Goal: Transaction & Acquisition: Purchase product/service

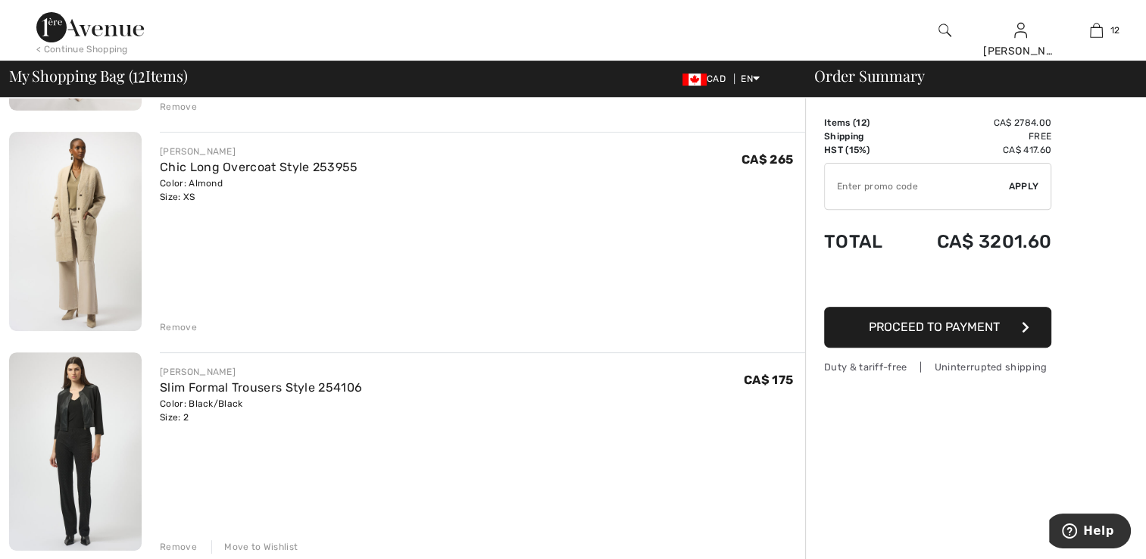
click at [89, 474] on img at bounding box center [75, 451] width 133 height 198
click at [82, 474] on img at bounding box center [75, 451] width 133 height 198
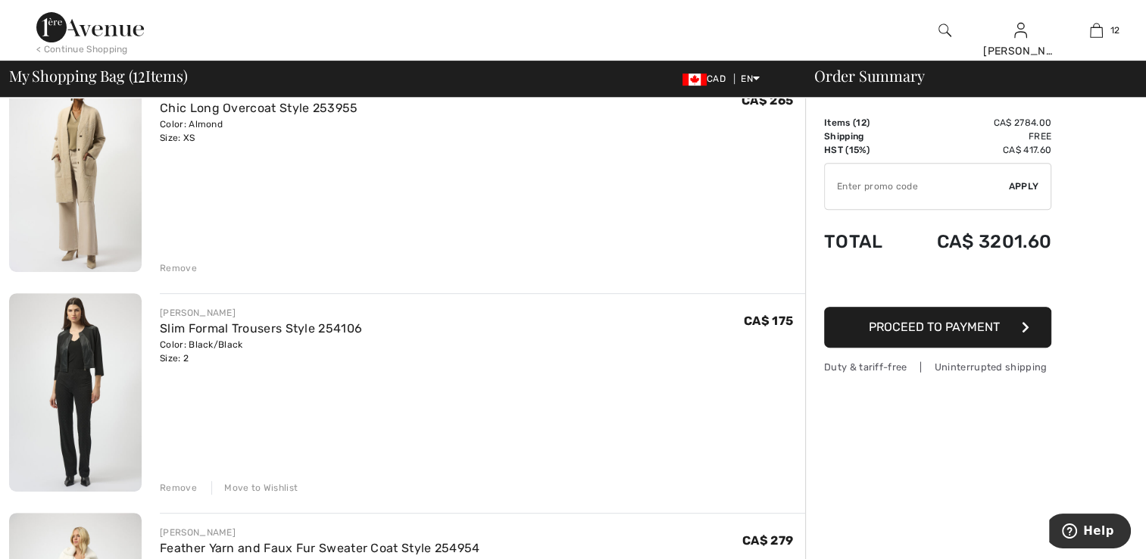
scroll to position [606, 0]
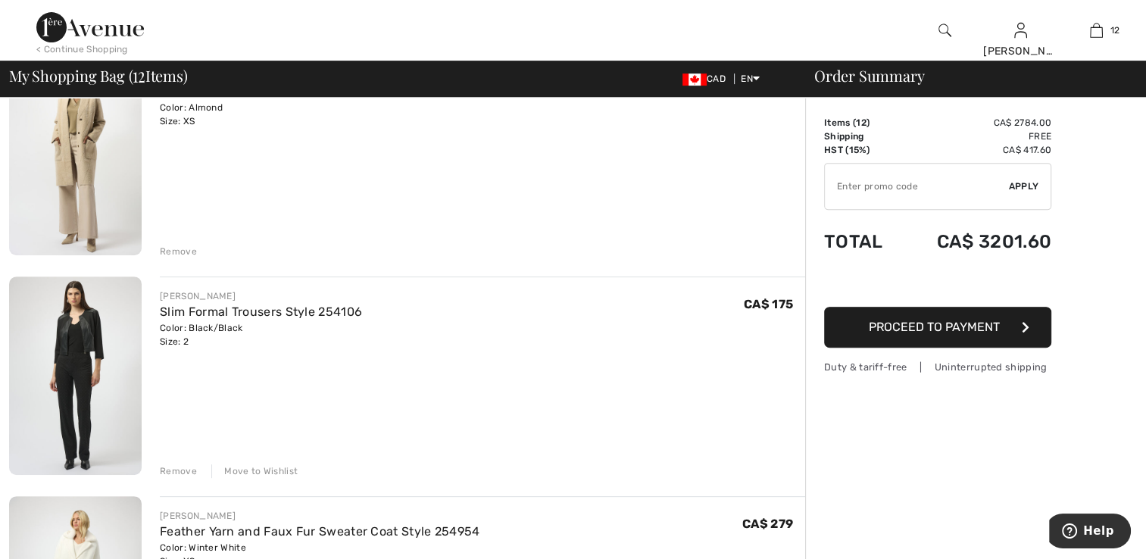
click at [176, 472] on div "Remove" at bounding box center [178, 471] width 37 height 14
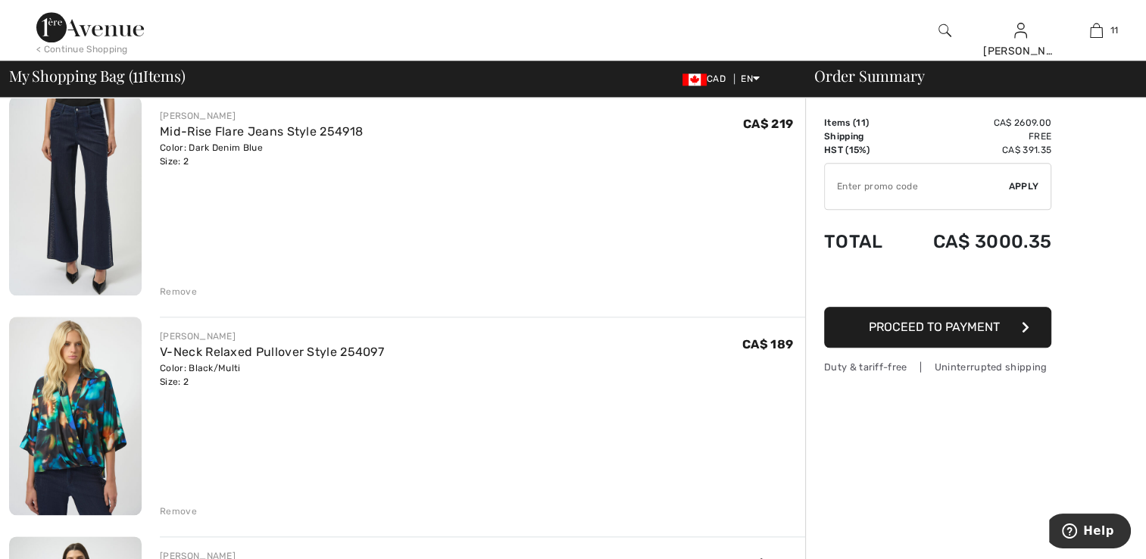
scroll to position [1514, 0]
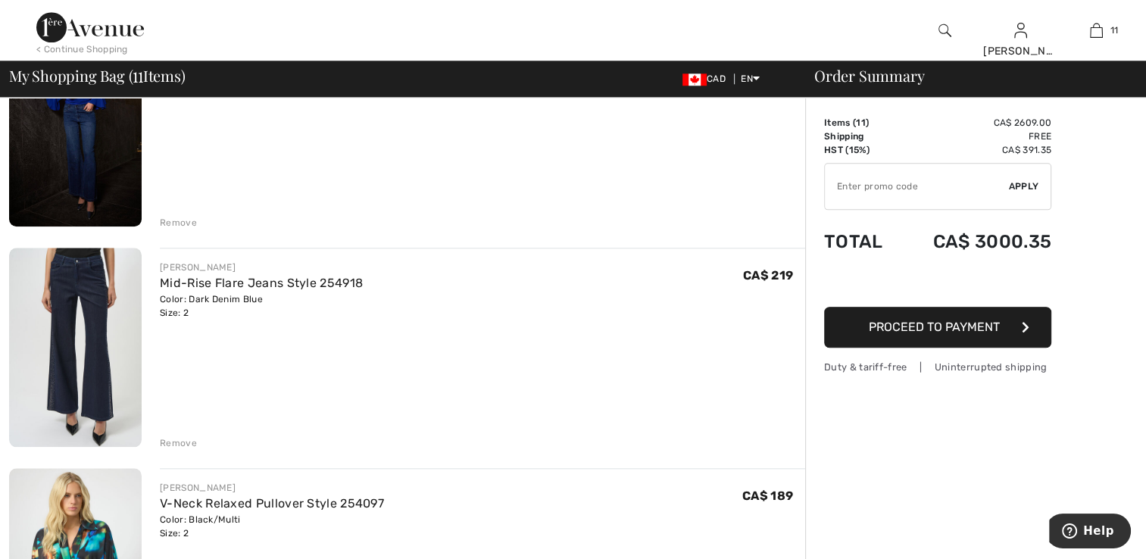
click at [107, 361] on img at bounding box center [75, 347] width 133 height 198
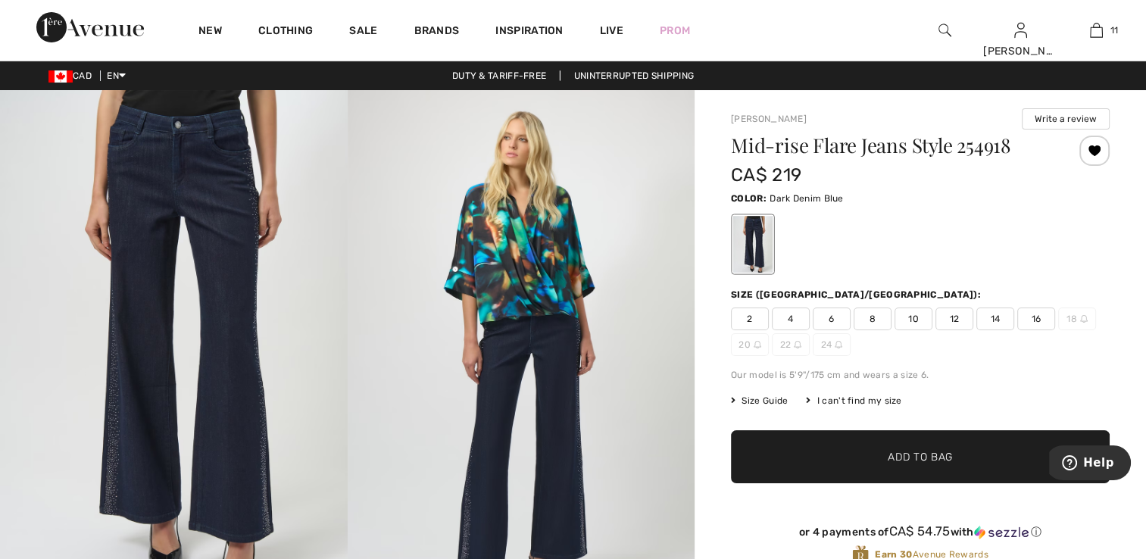
click at [746, 316] on span "2" at bounding box center [750, 318] width 38 height 23
click at [1095, 147] on div at bounding box center [1094, 151] width 30 height 30
click at [1093, 157] on div "Removed from Wishlist" at bounding box center [1094, 151] width 30 height 30
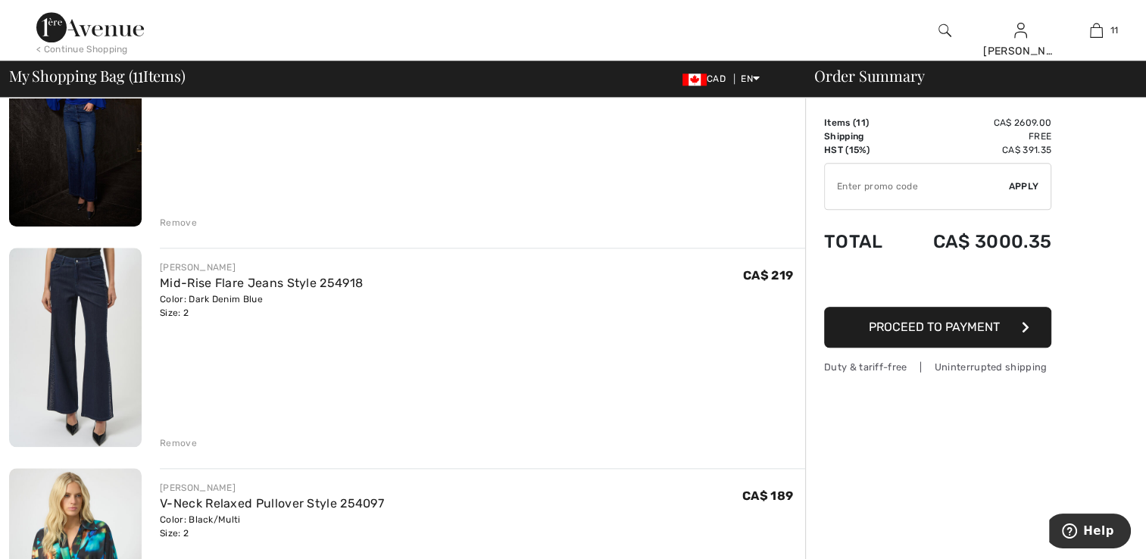
click at [181, 440] on div "Remove" at bounding box center [178, 443] width 37 height 14
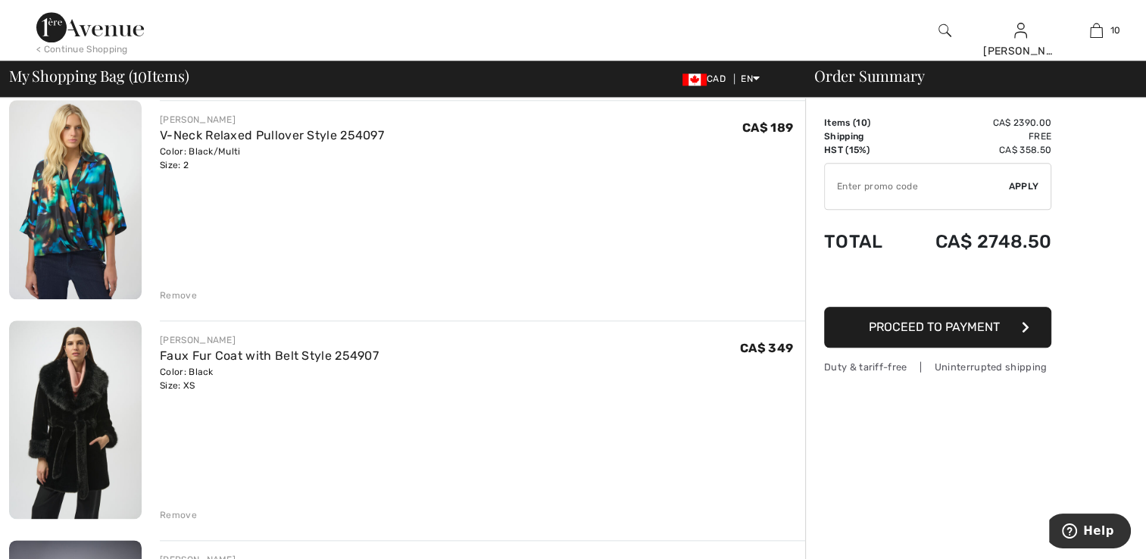
scroll to position [1666, 0]
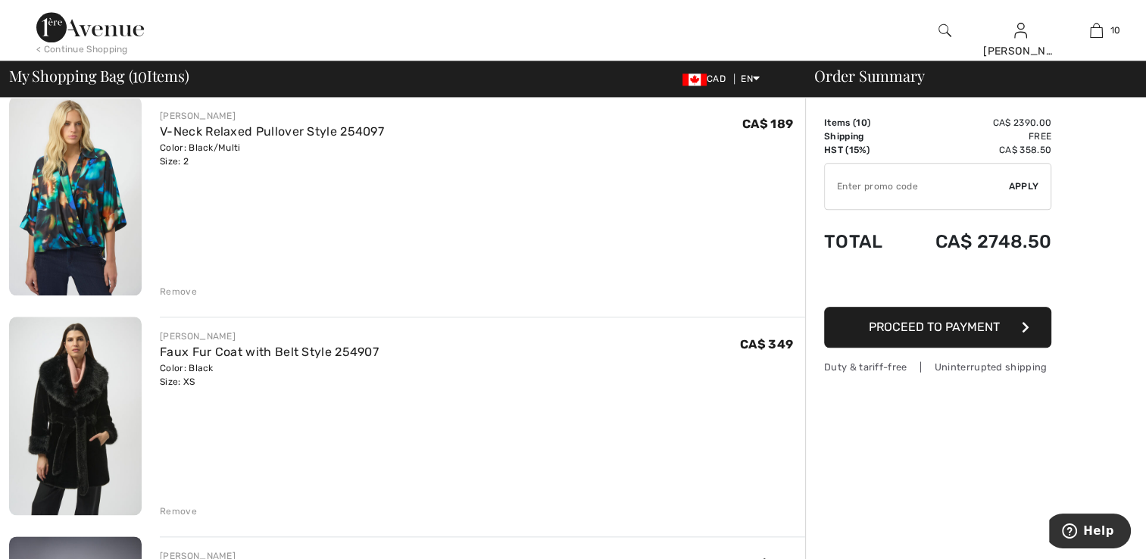
click at [71, 233] on img at bounding box center [75, 195] width 133 height 198
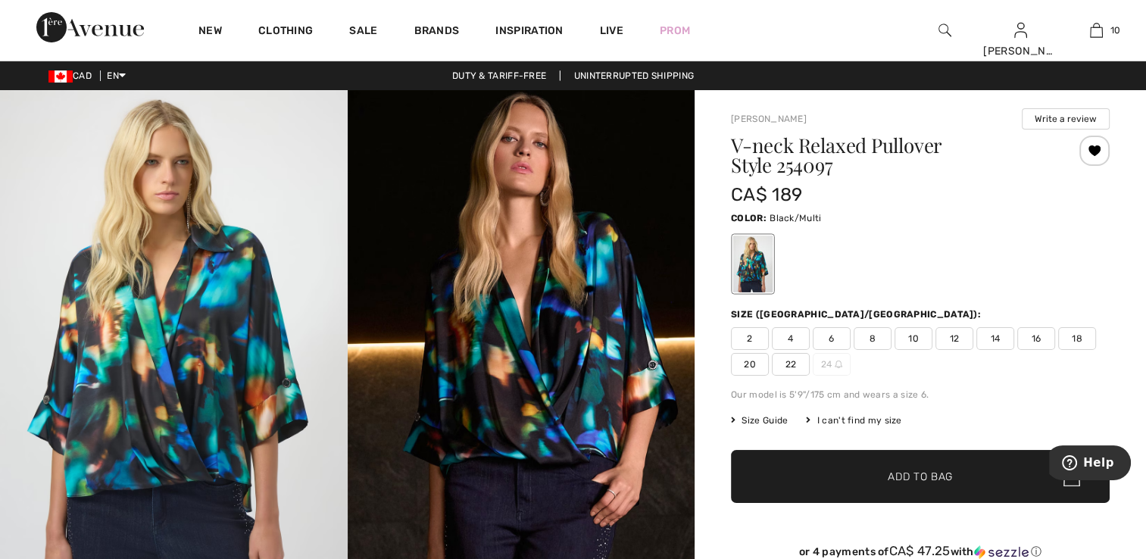
click at [749, 338] on span "2" at bounding box center [750, 338] width 38 height 23
click at [1095, 150] on div at bounding box center [1094, 151] width 30 height 30
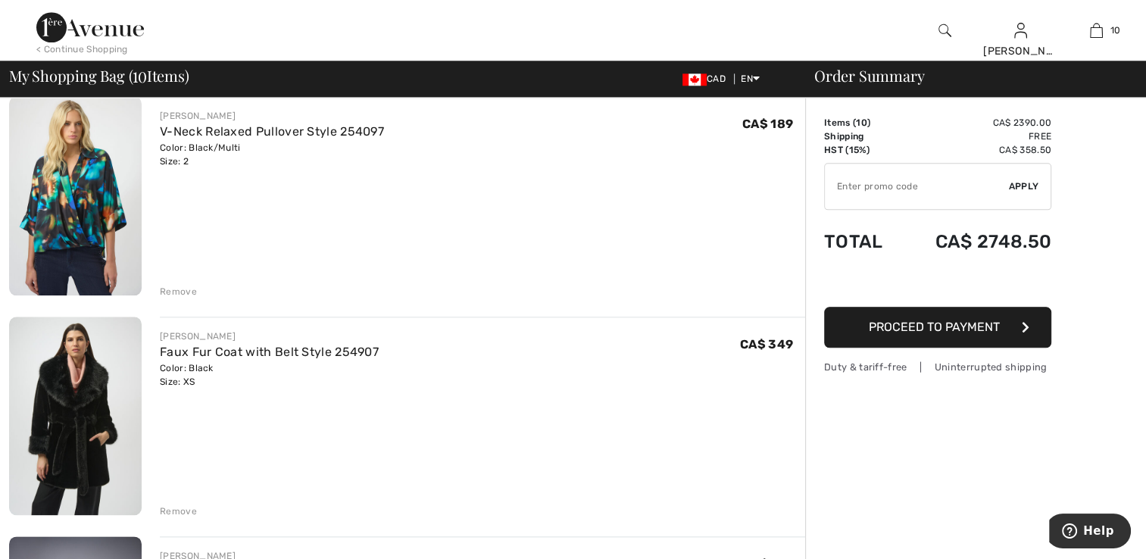
click at [164, 293] on div "Remove" at bounding box center [178, 292] width 37 height 14
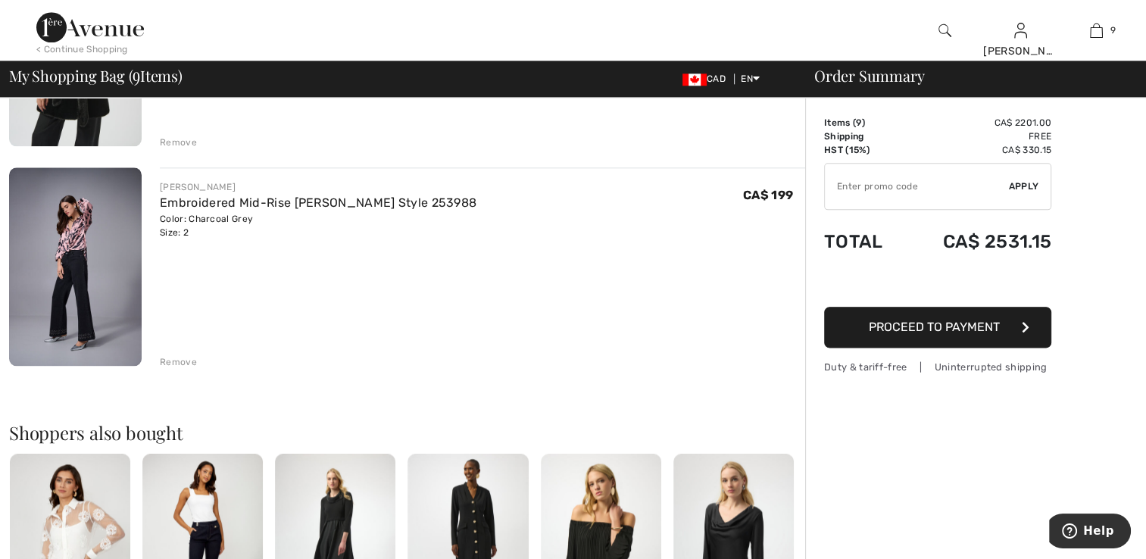
scroll to position [1817, 0]
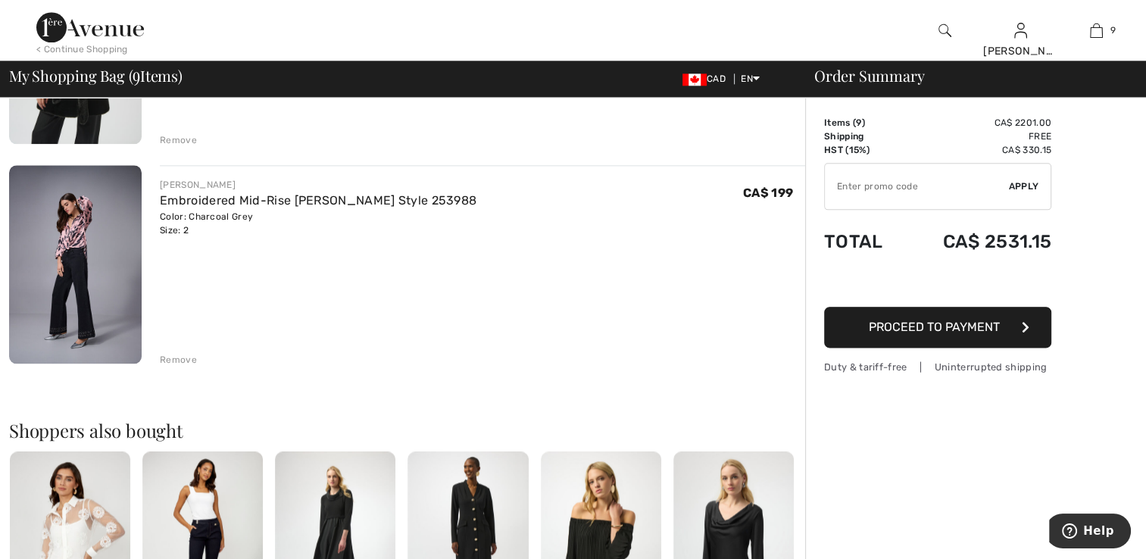
click at [97, 288] on img at bounding box center [75, 264] width 133 height 199
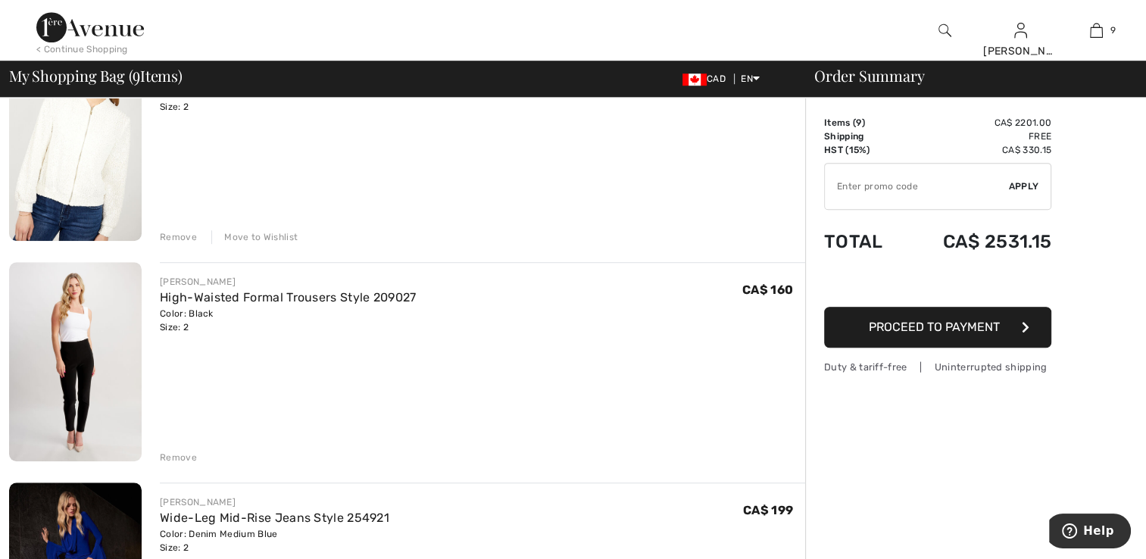
scroll to position [1211, 0]
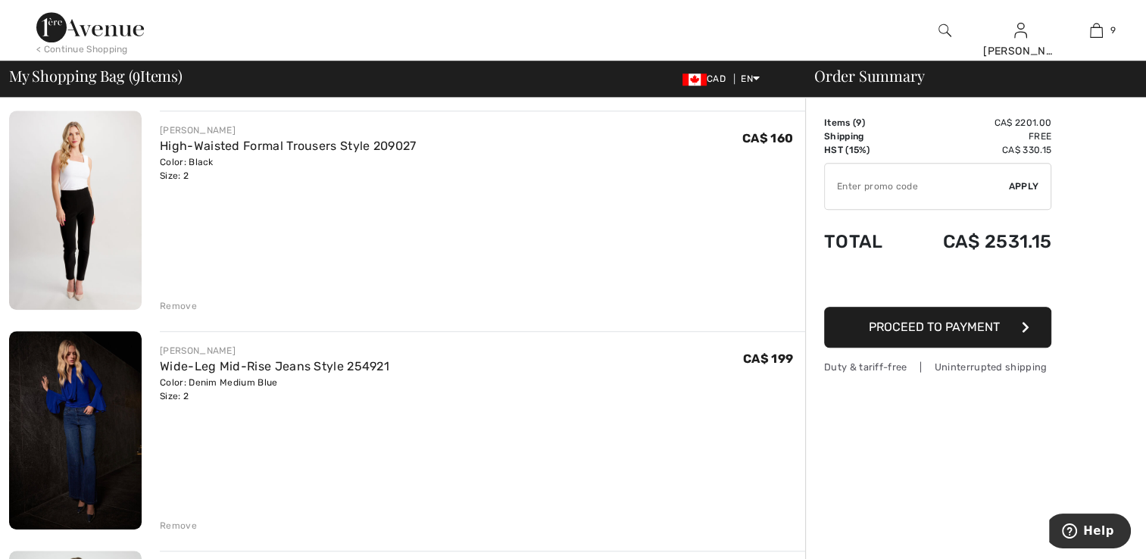
click at [170, 307] on div "Remove" at bounding box center [178, 306] width 37 height 14
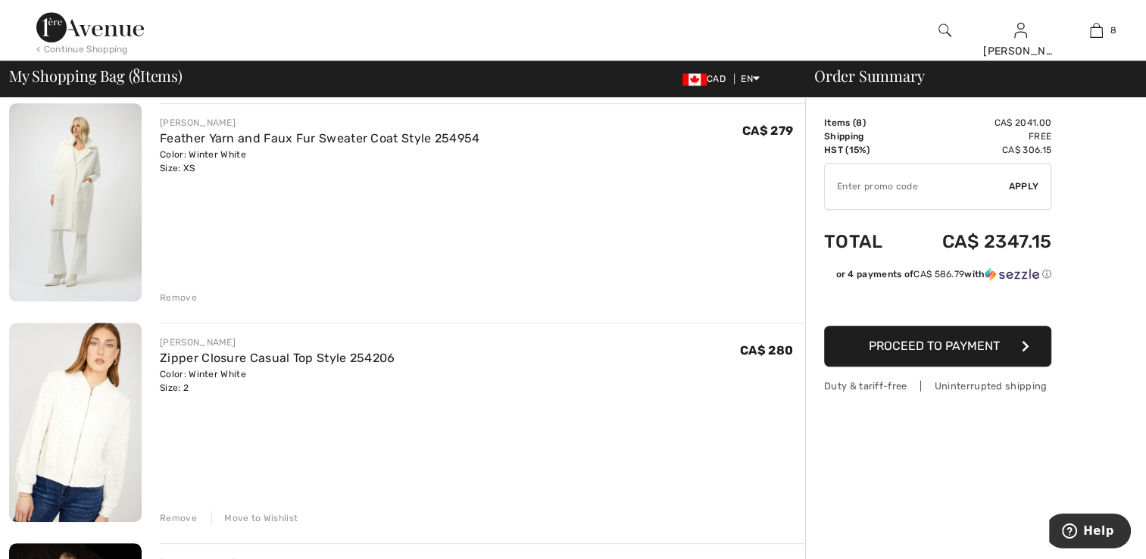
scroll to position [984, 0]
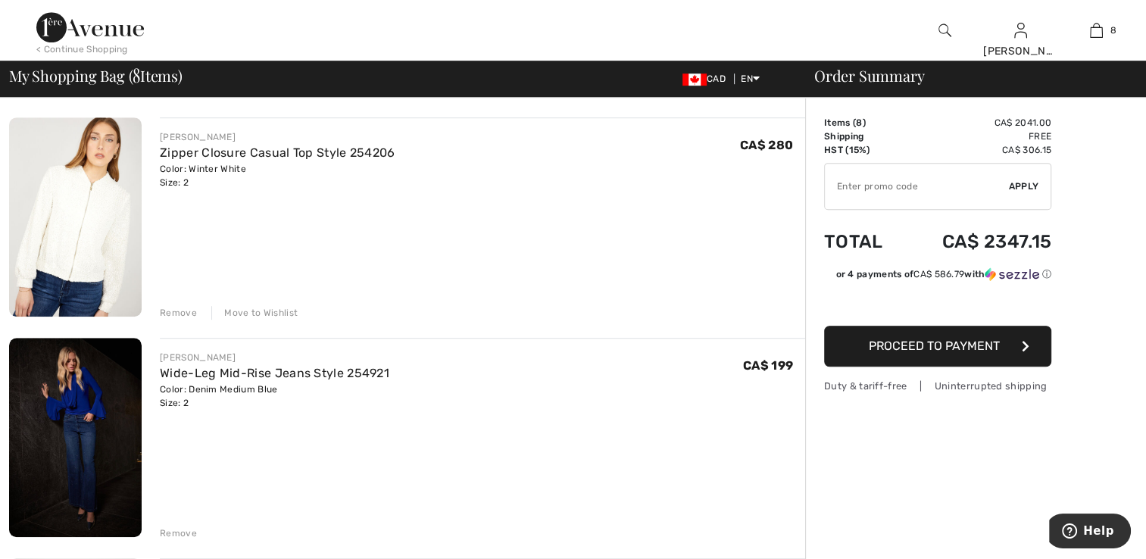
click at [124, 277] on img at bounding box center [75, 216] width 133 height 199
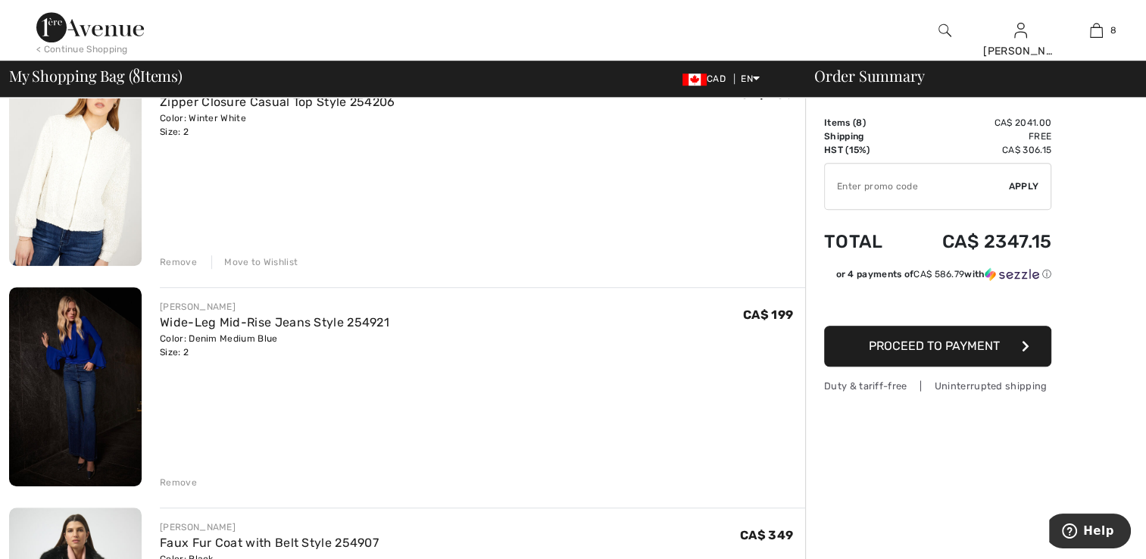
scroll to position [1136, 0]
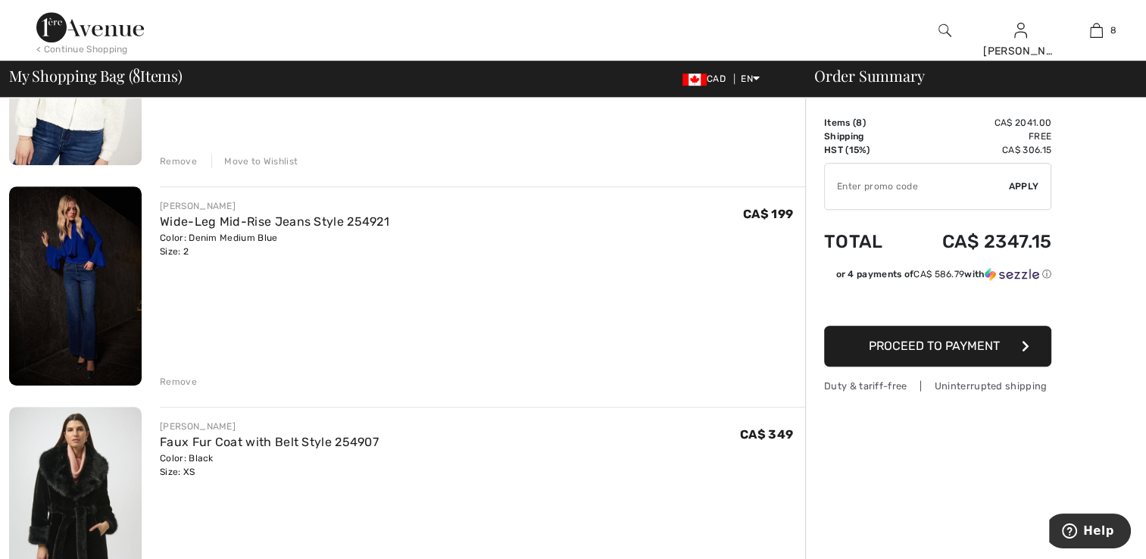
click at [91, 325] on img at bounding box center [75, 285] width 133 height 199
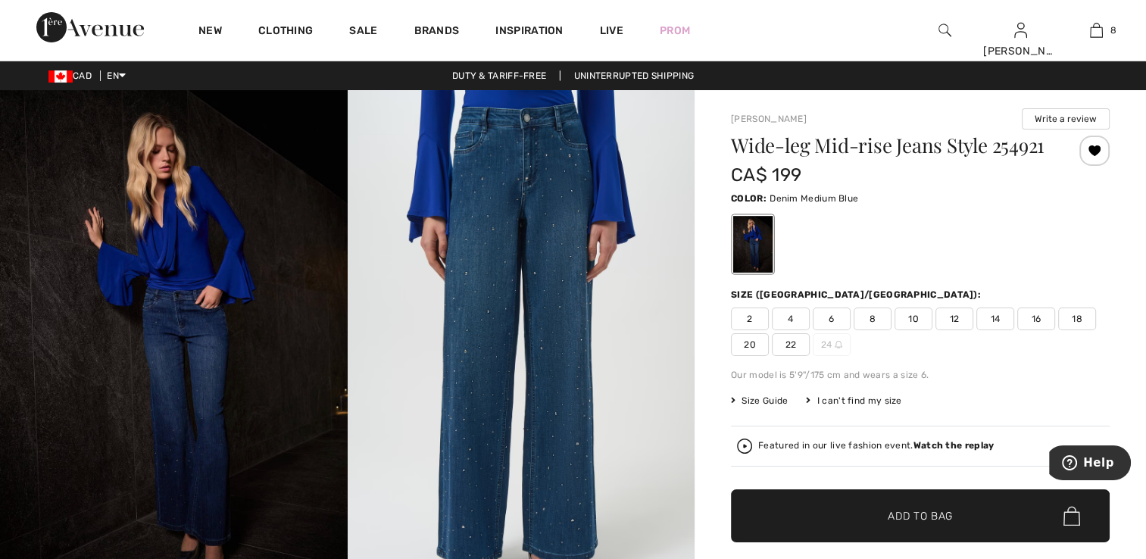
click at [940, 444] on strong "Watch the replay" at bounding box center [953, 445] width 81 height 11
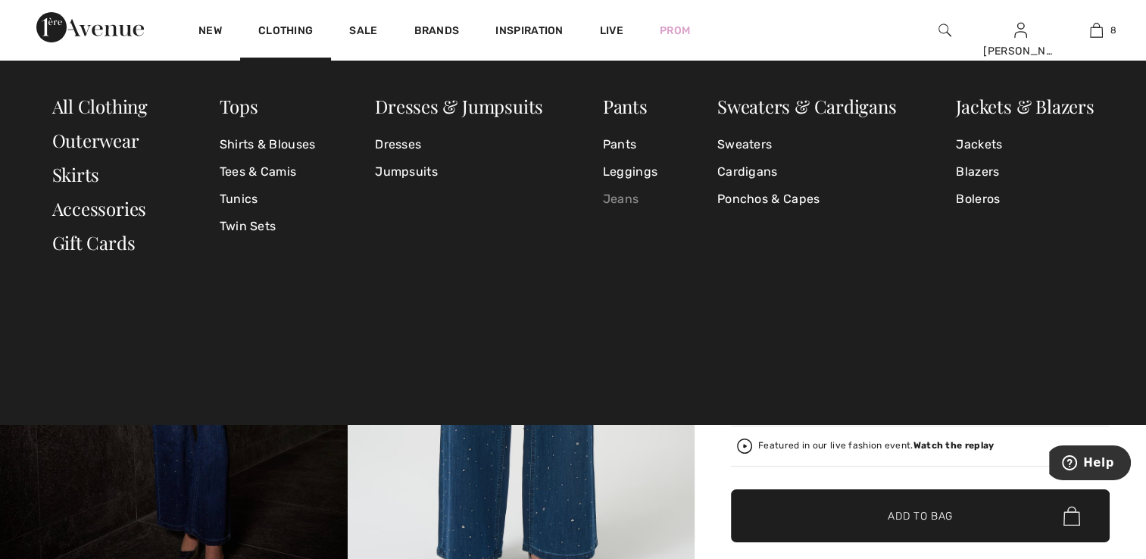
click at [636, 195] on link "Jeans" at bounding box center [630, 199] width 55 height 27
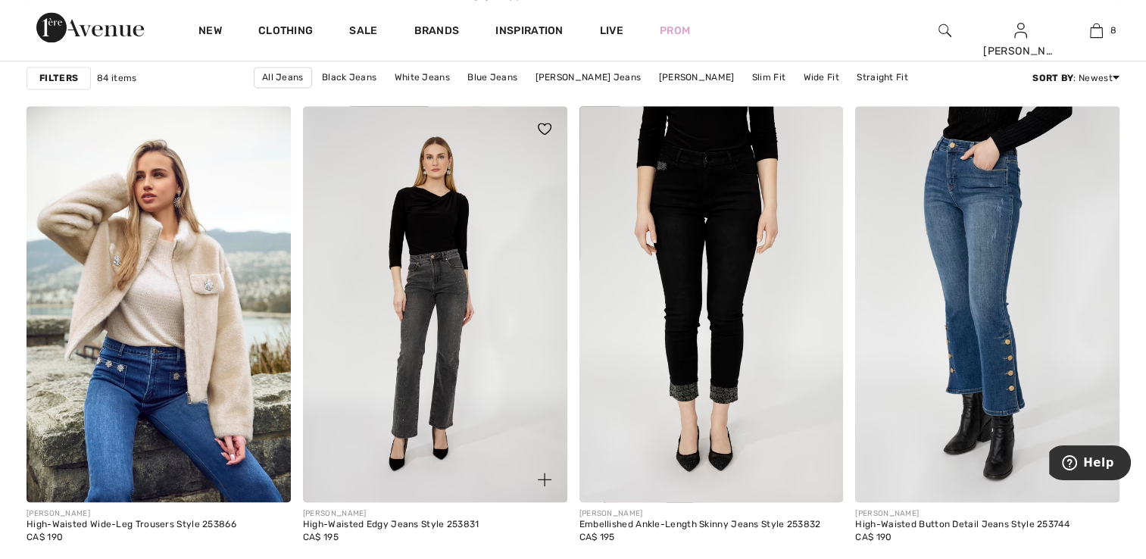
scroll to position [2196, 0]
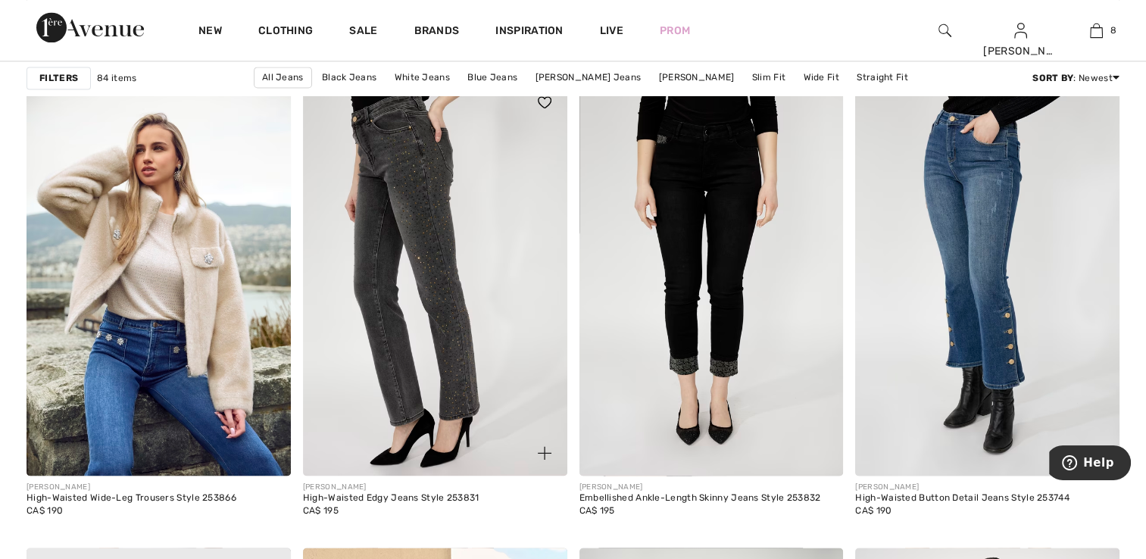
click at [448, 326] on img at bounding box center [435, 278] width 264 height 396
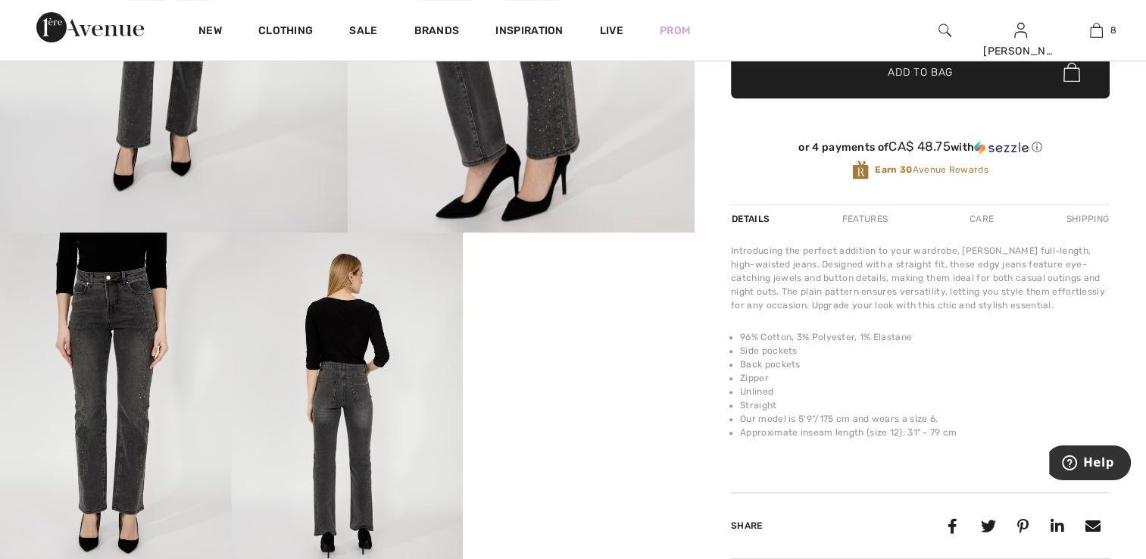
scroll to position [76, 0]
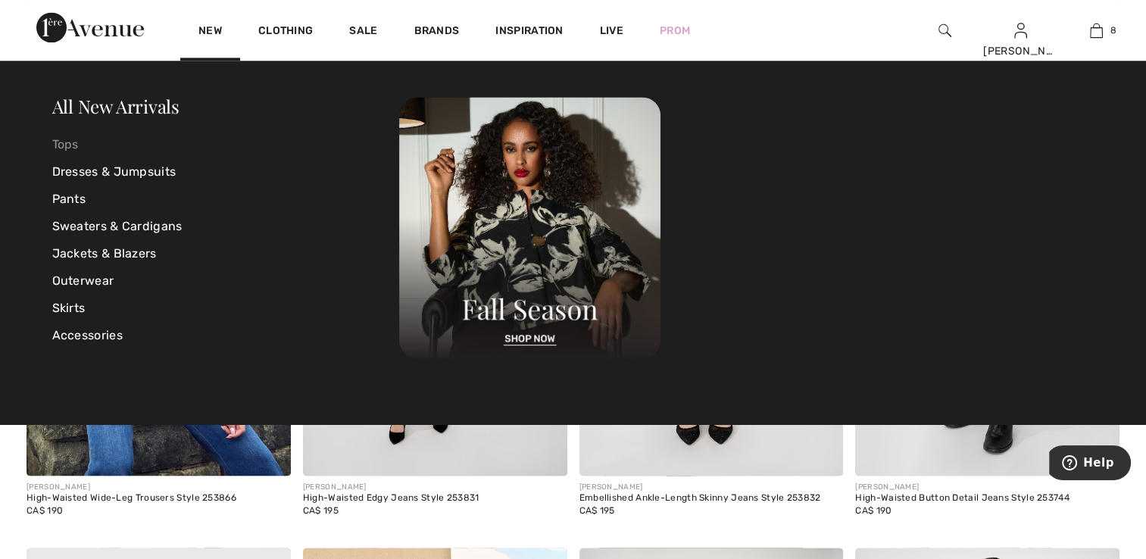
click at [68, 141] on link "Tops" at bounding box center [226, 144] width 348 height 27
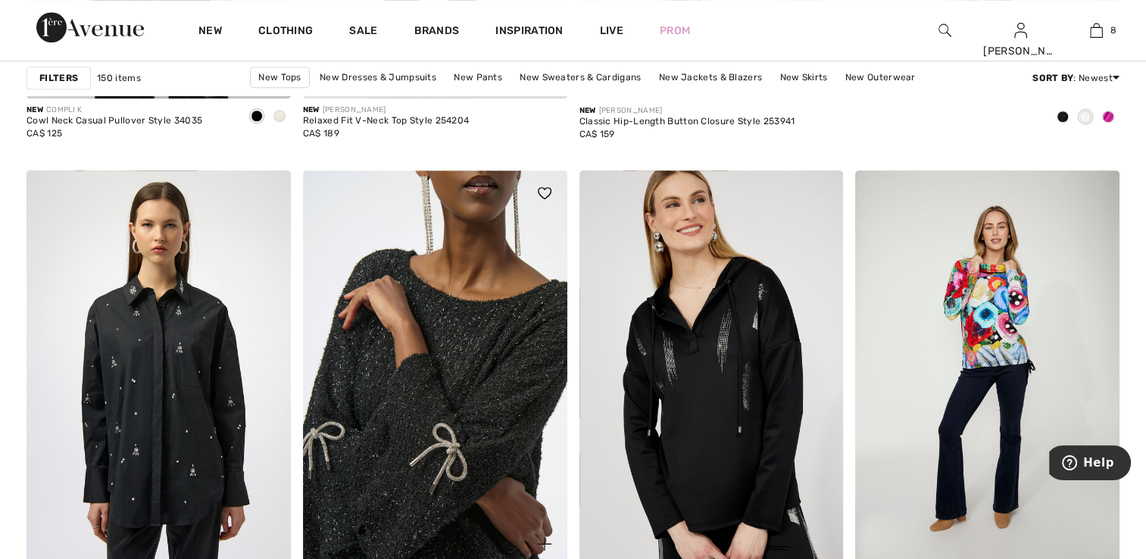
scroll to position [1060, 0]
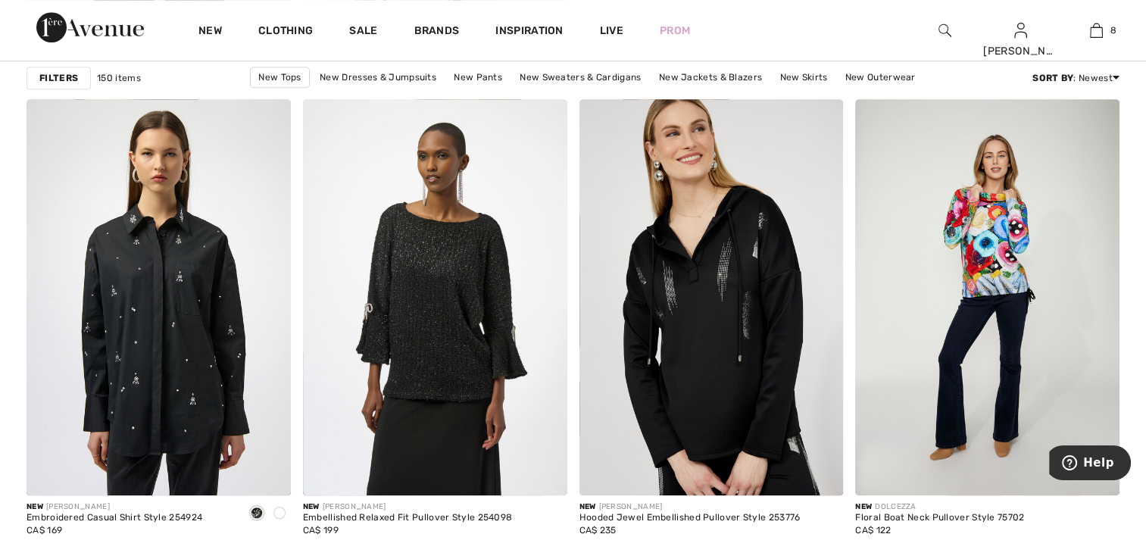
click at [948, 33] on img at bounding box center [944, 30] width 13 height 18
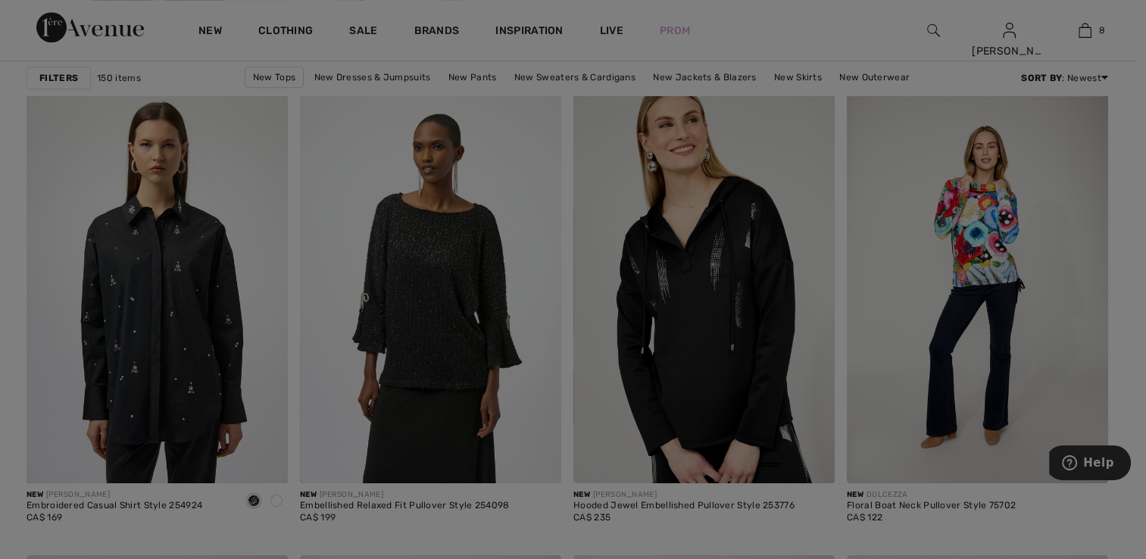
scroll to position [1068, 0]
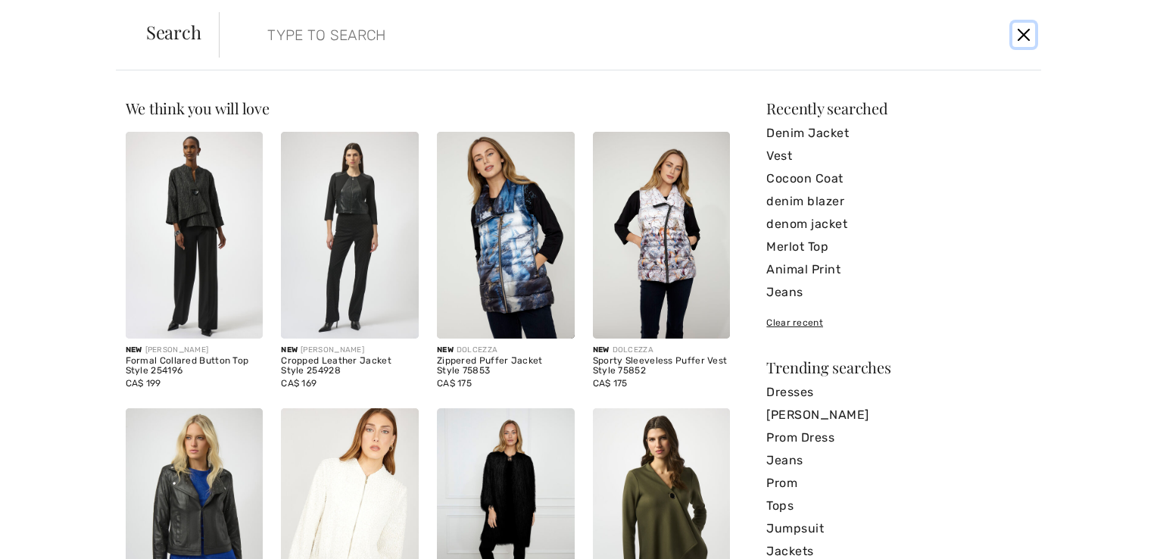
click at [1018, 29] on button "Close" at bounding box center [1023, 35] width 23 height 24
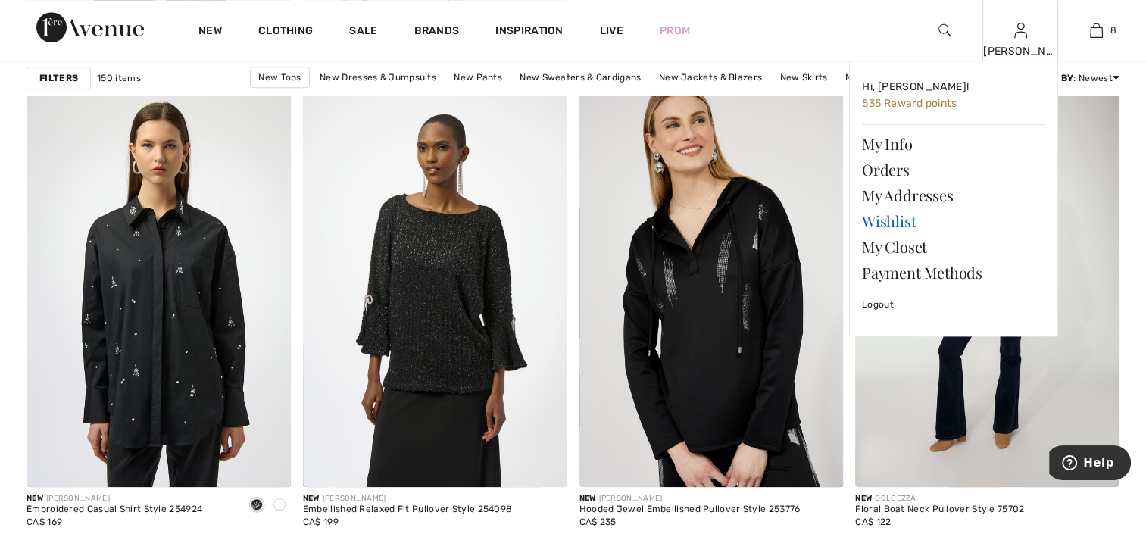
click at [884, 217] on link "Wishlist" at bounding box center [953, 221] width 183 height 26
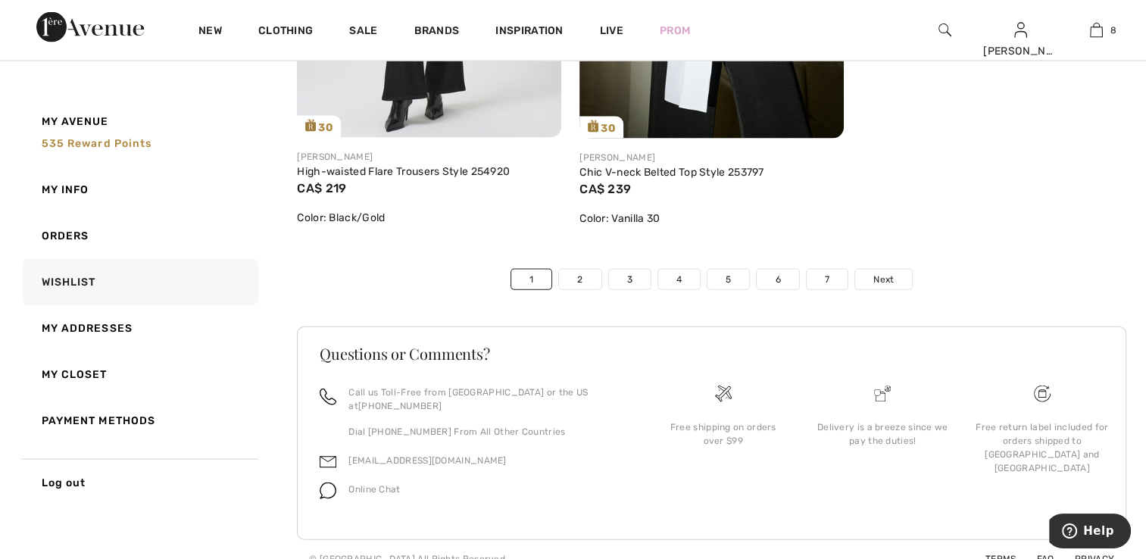
scroll to position [9058, 0]
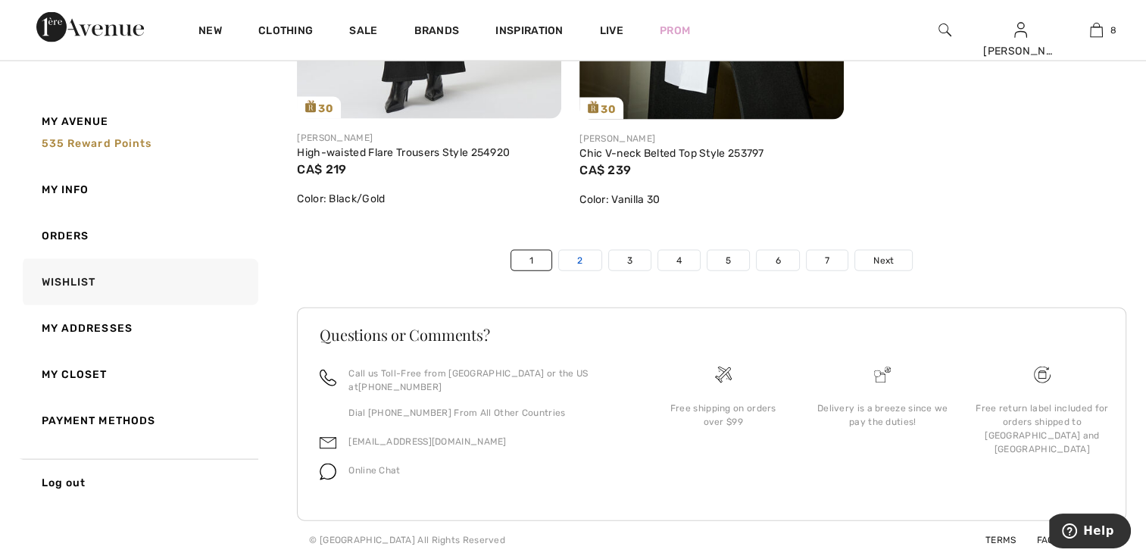
click at [584, 270] on link "2" at bounding box center [580, 261] width 42 height 20
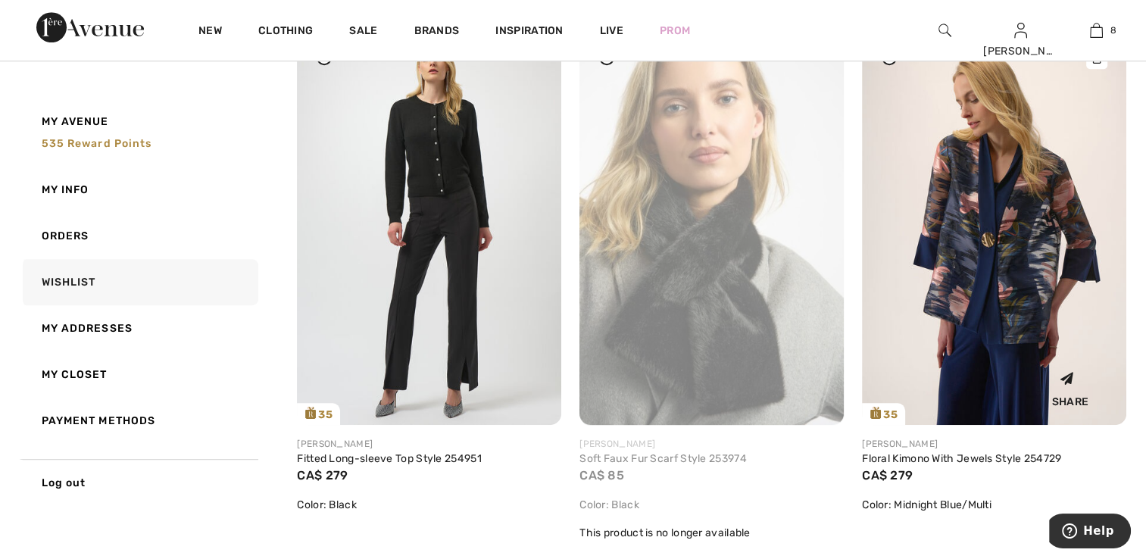
scroll to position [6511, 0]
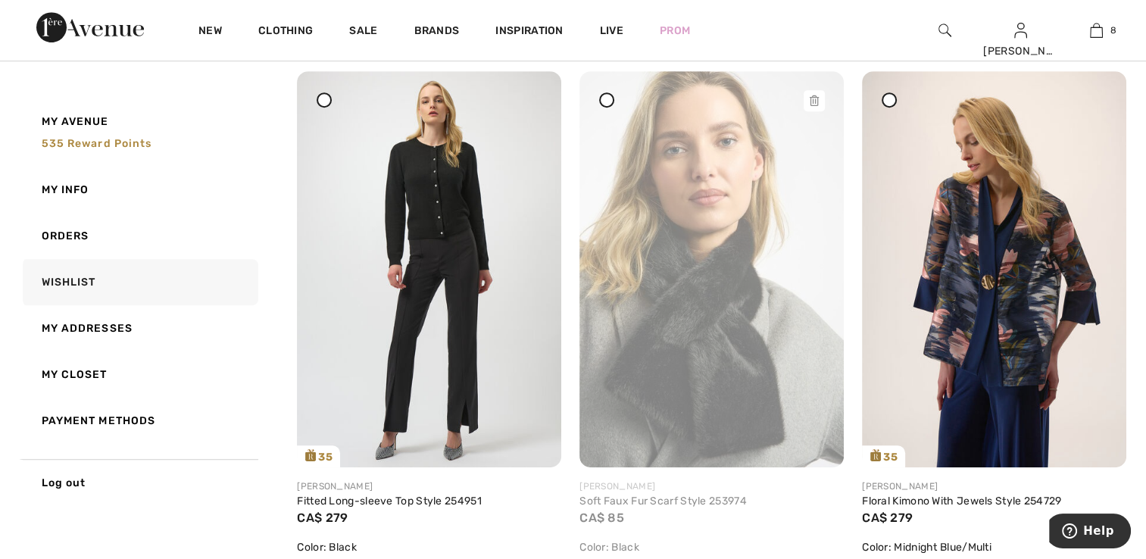
click at [725, 383] on img at bounding box center [711, 269] width 264 height 396
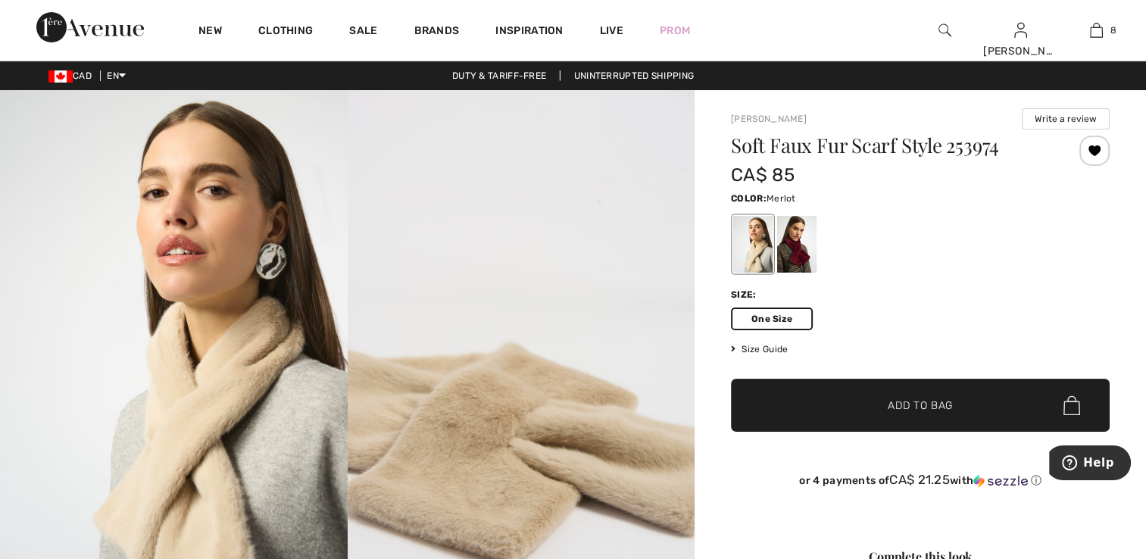
click at [790, 251] on div at bounding box center [796, 244] width 39 height 57
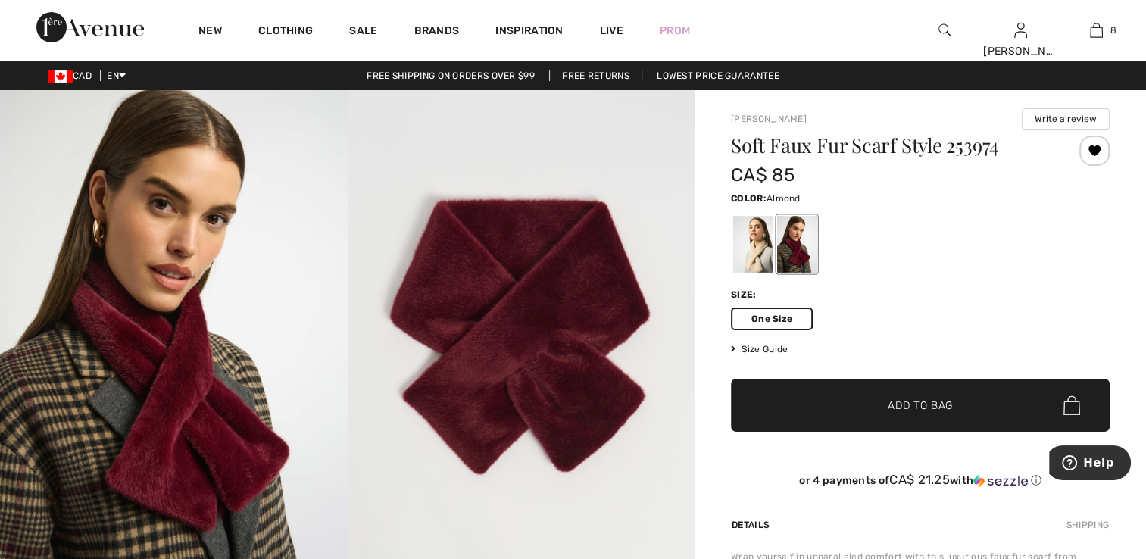
click at [760, 250] on div at bounding box center [752, 244] width 39 height 57
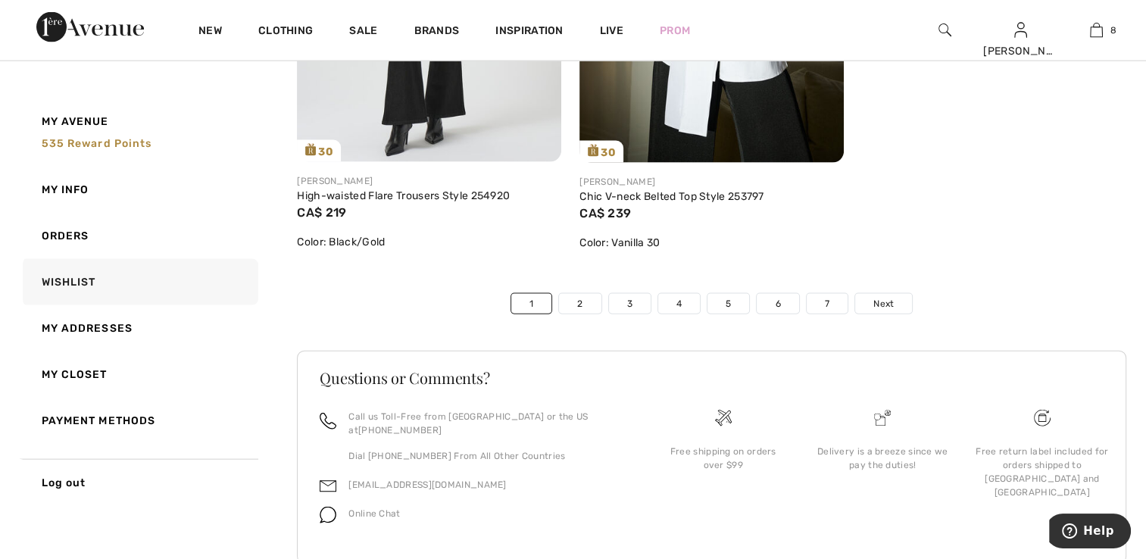
scroll to position [9058, 0]
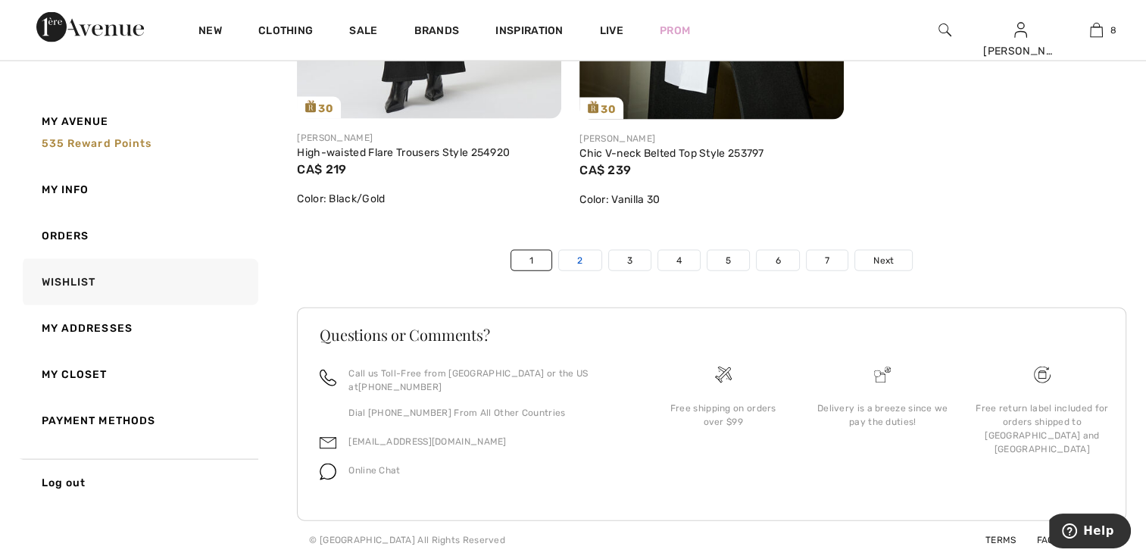
click at [580, 270] on link "2" at bounding box center [580, 261] width 42 height 20
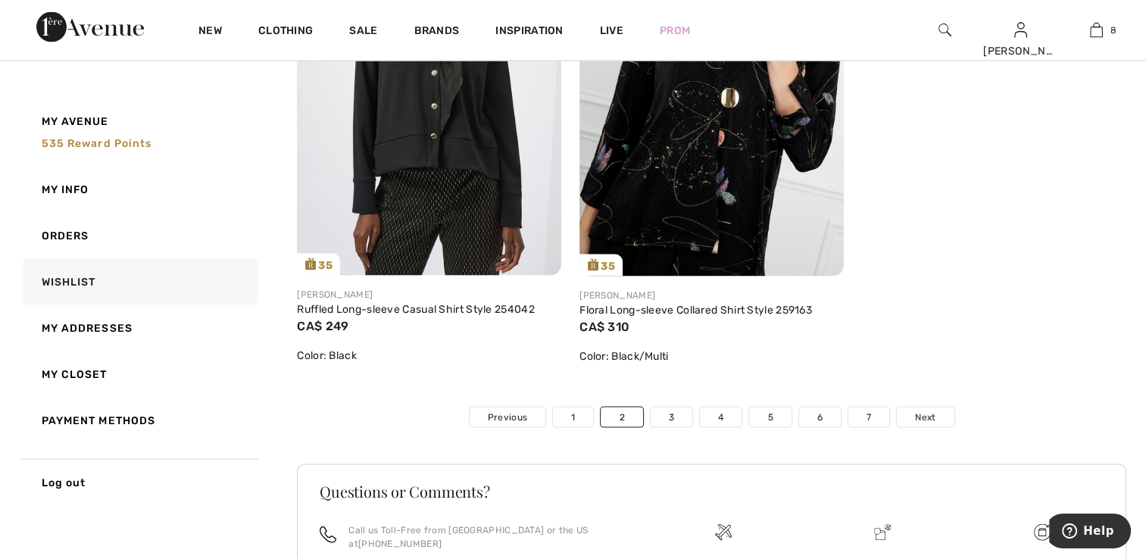
scroll to position [8859, 0]
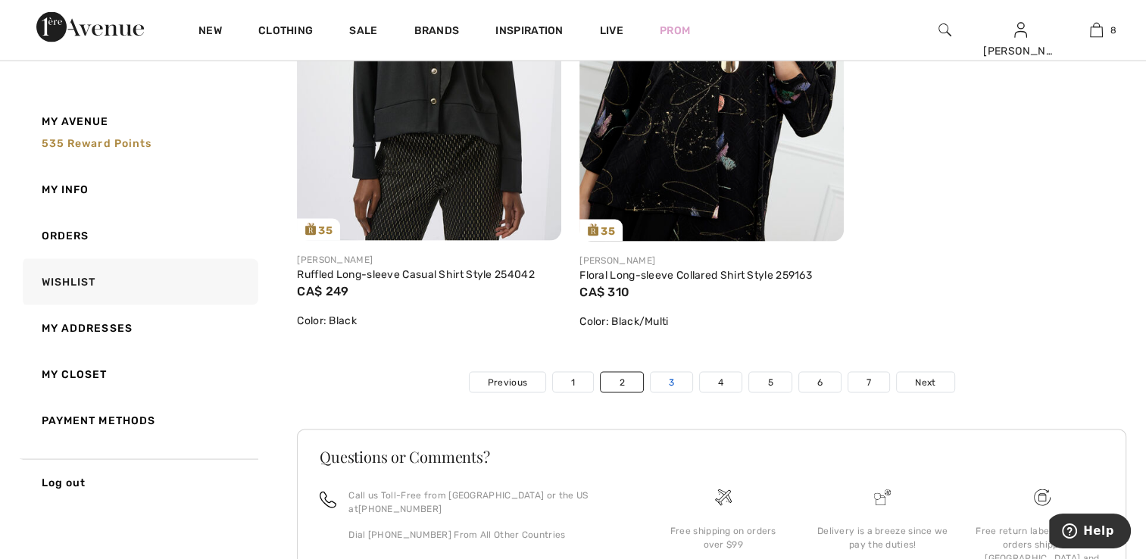
click at [669, 386] on link "3" at bounding box center [671, 383] width 42 height 20
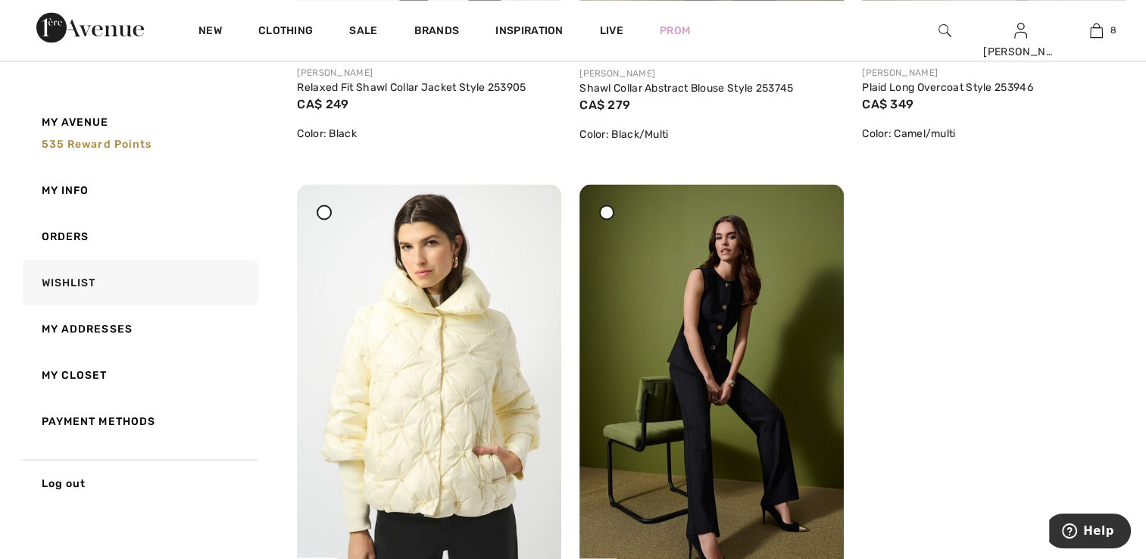
scroll to position [8783, 0]
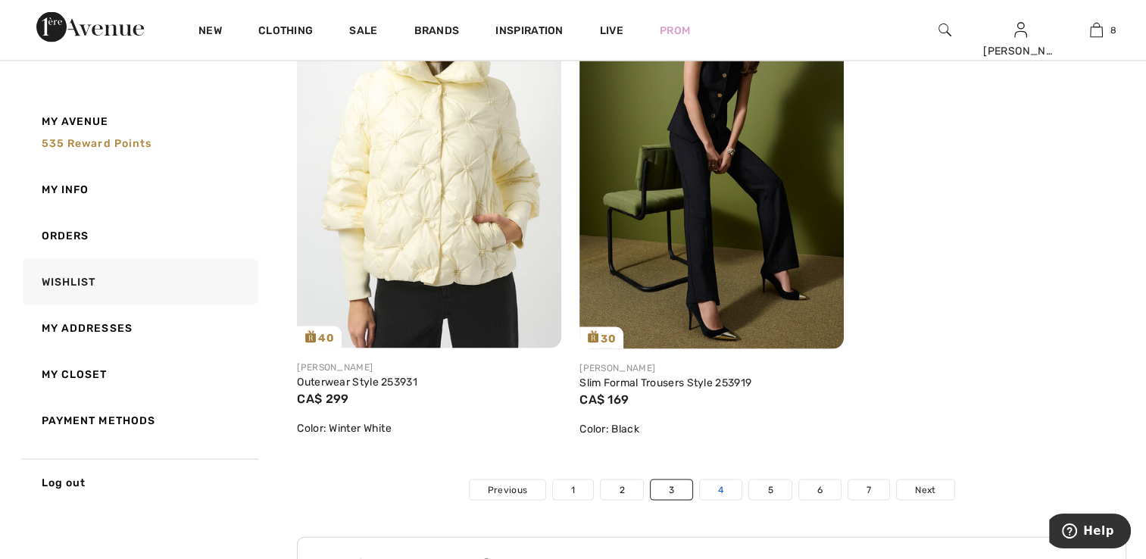
click at [731, 480] on link "4" at bounding box center [721, 490] width 42 height 20
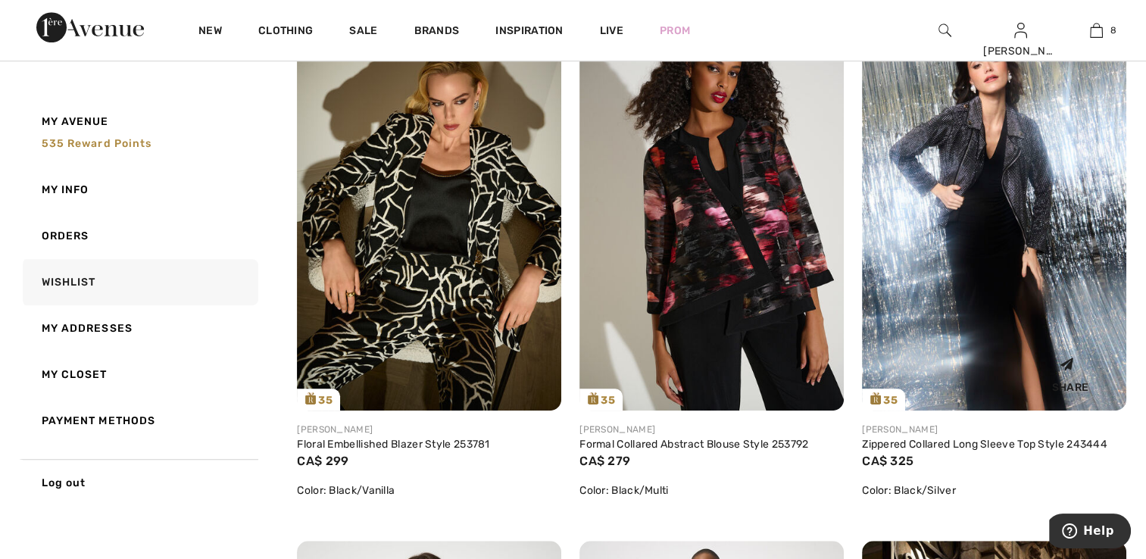
scroll to position [6587, 0]
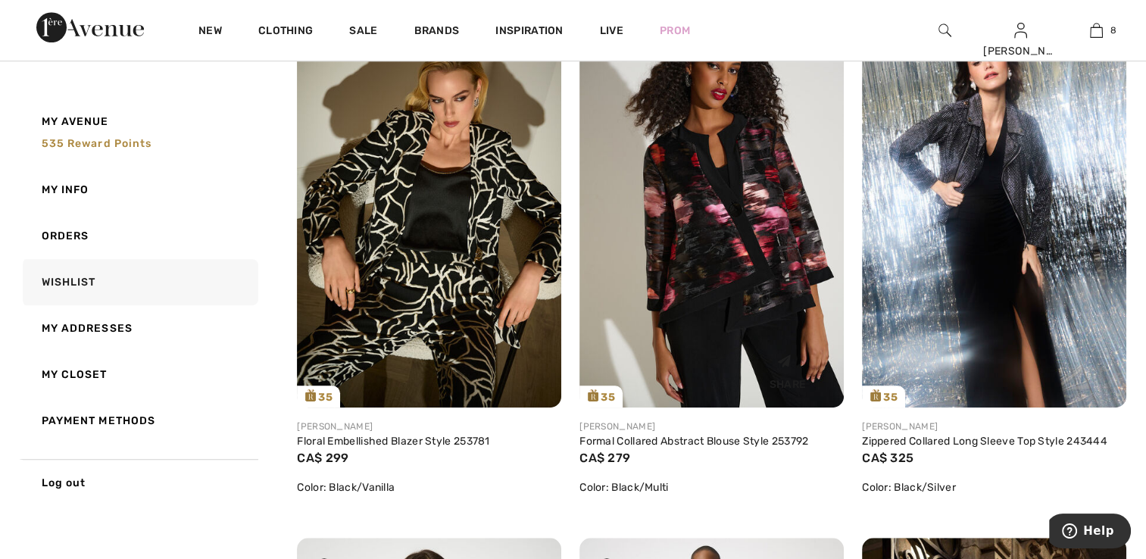
click at [773, 258] on img at bounding box center [711, 209] width 264 height 396
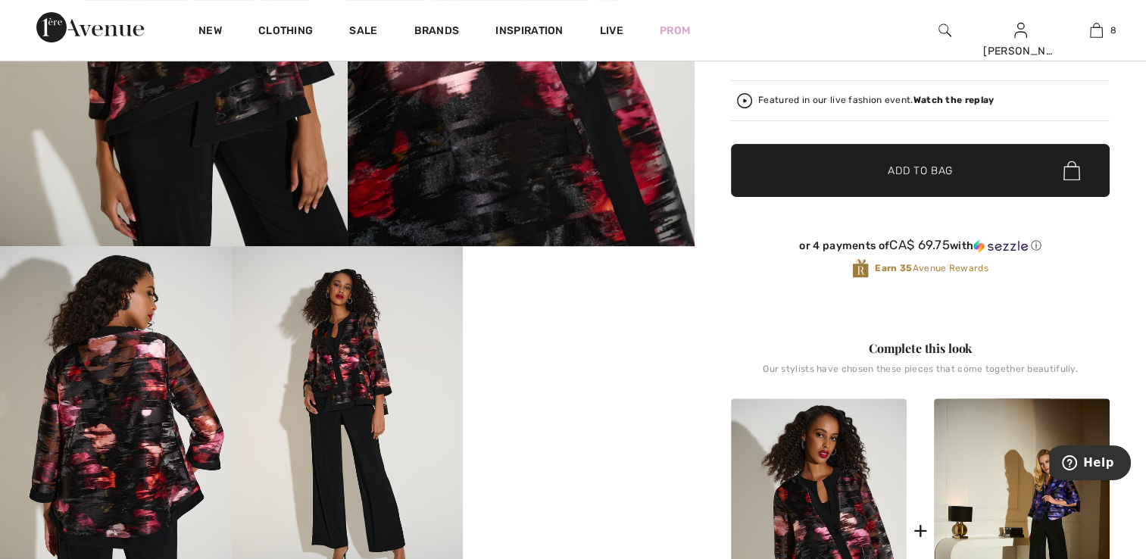
scroll to position [530, 0]
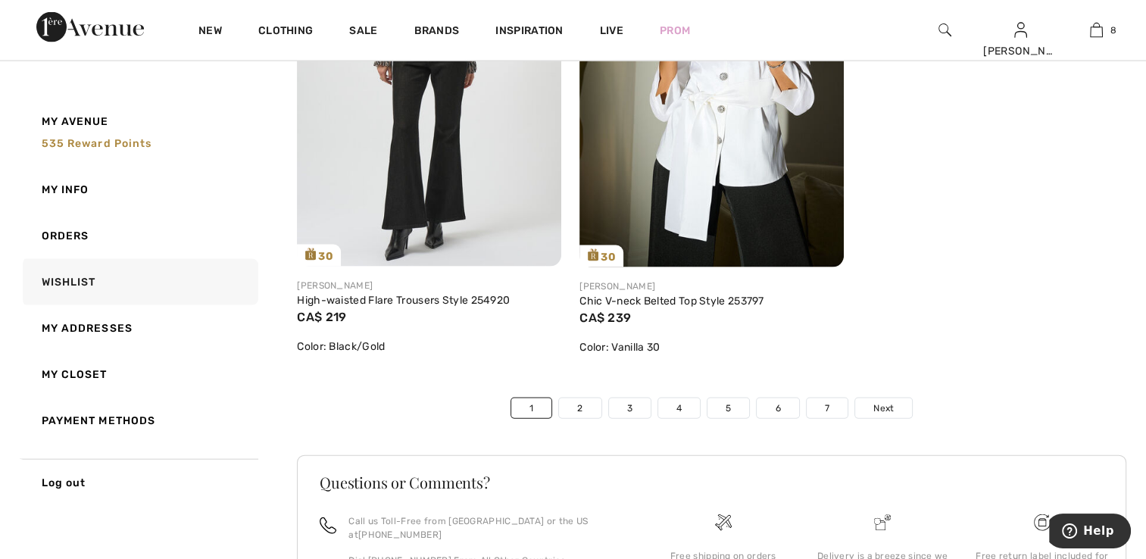
scroll to position [9058, 0]
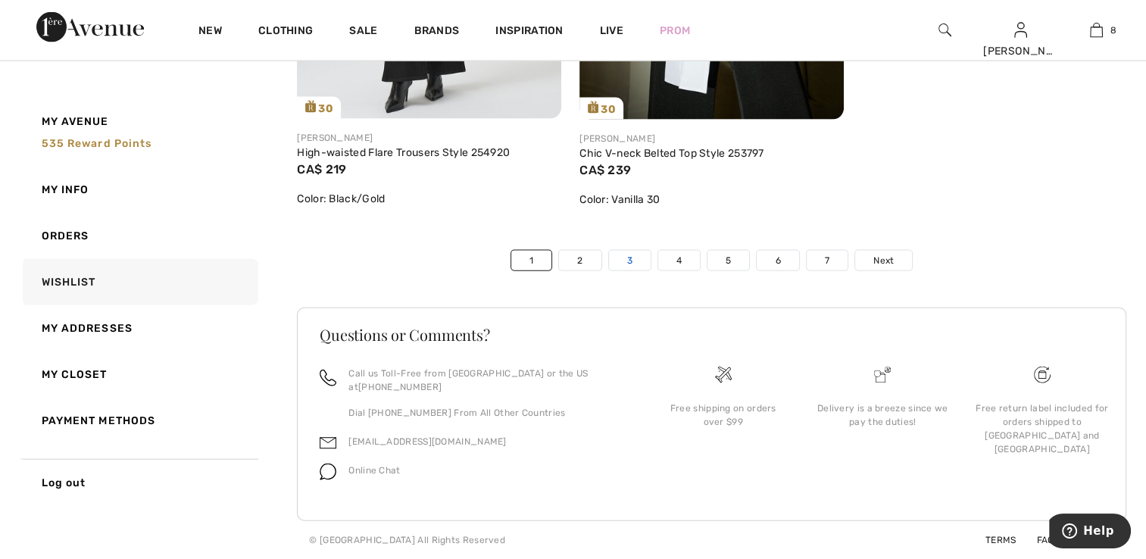
click at [624, 270] on link "3" at bounding box center [630, 261] width 42 height 20
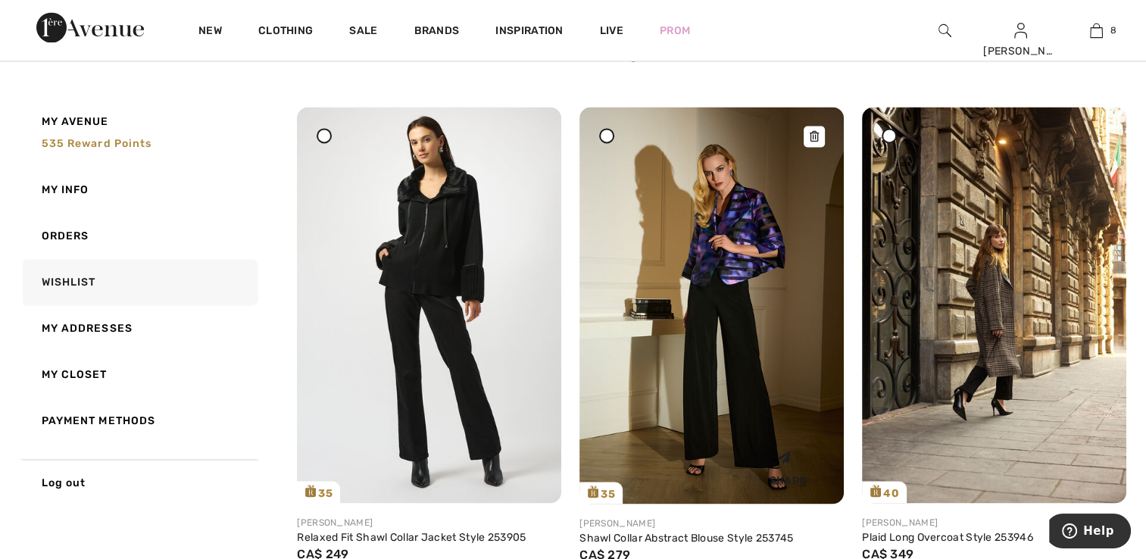
scroll to position [8101, 0]
click at [753, 292] on img at bounding box center [711, 306] width 264 height 397
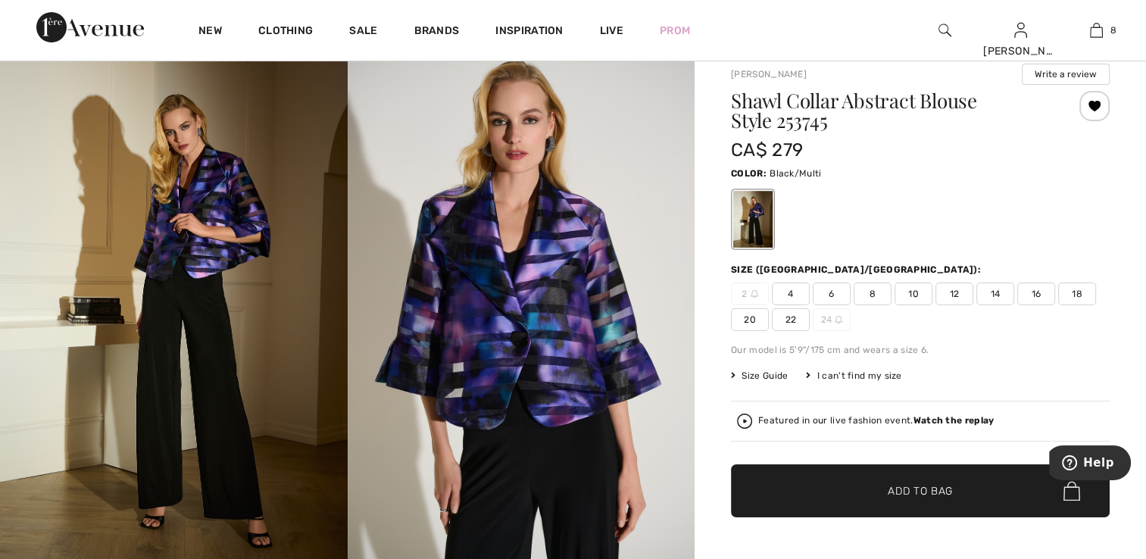
scroll to position [151, 0]
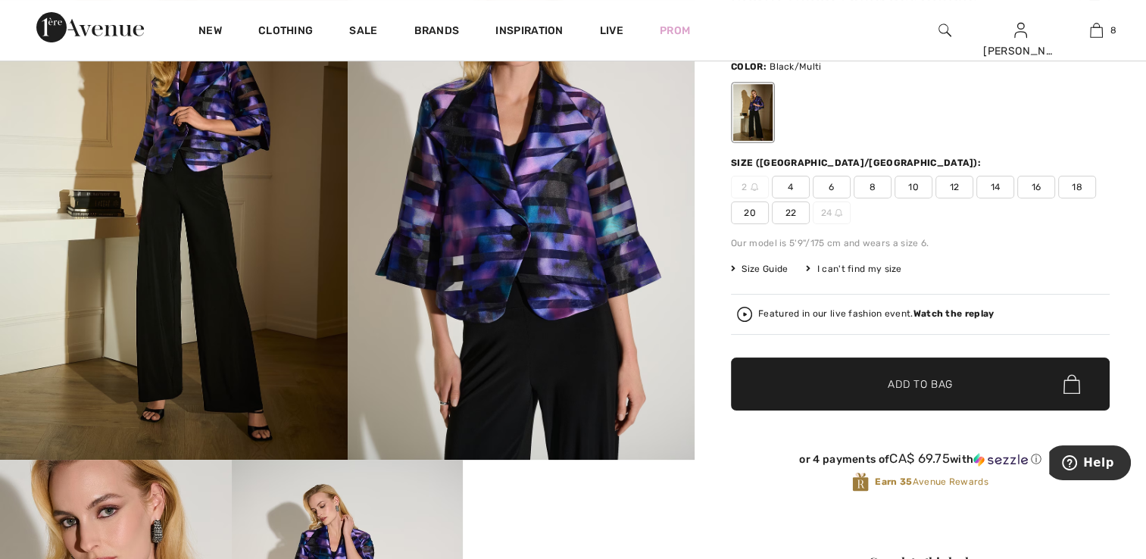
click at [854, 270] on div "I can't find my size" at bounding box center [853, 269] width 95 height 14
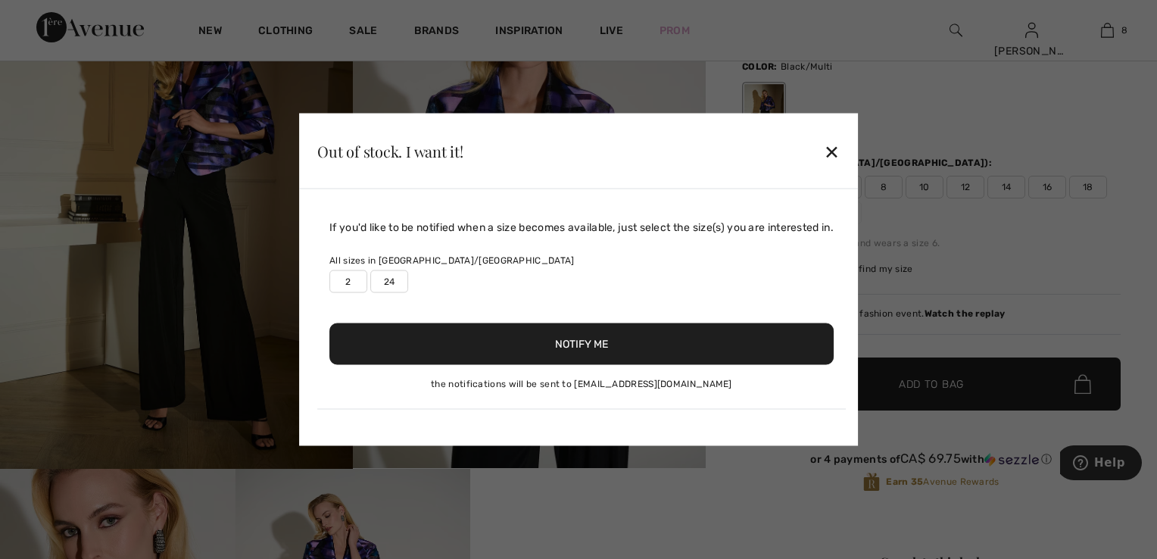
click at [339, 285] on label "2" at bounding box center [348, 281] width 38 height 23
click at [601, 350] on button "Notify Me" at bounding box center [581, 344] width 504 height 42
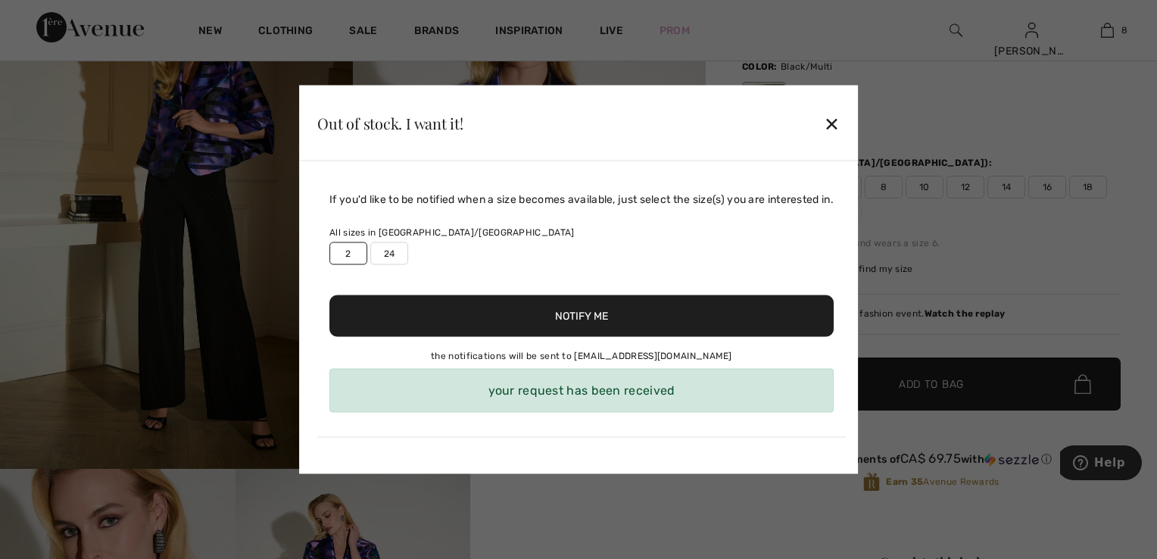
click at [833, 120] on div "✕" at bounding box center [832, 123] width 16 height 32
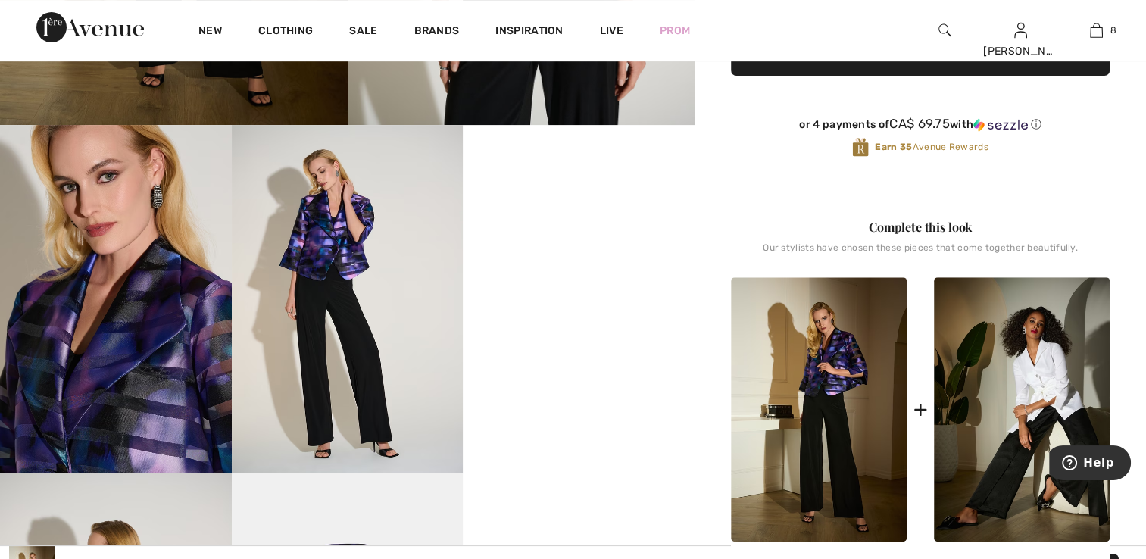
scroll to position [454, 0]
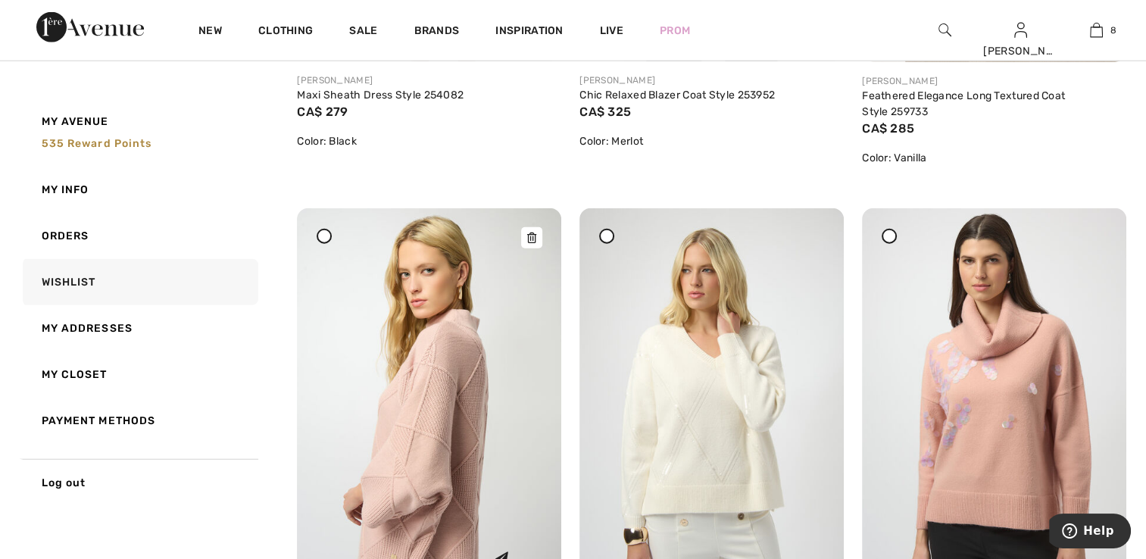
scroll to position [3937, 0]
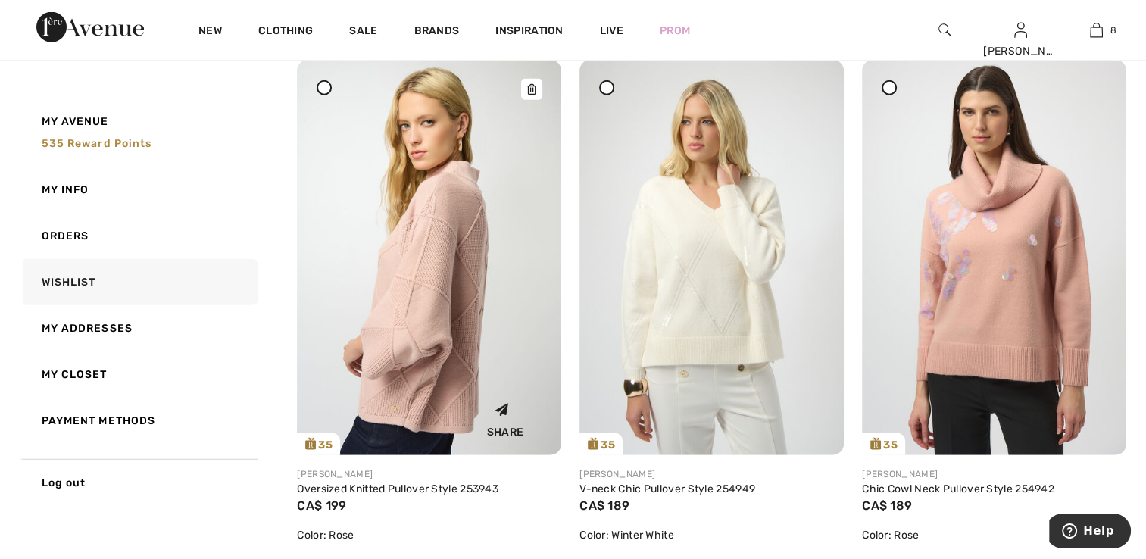
click at [469, 384] on img at bounding box center [429, 258] width 264 height 396
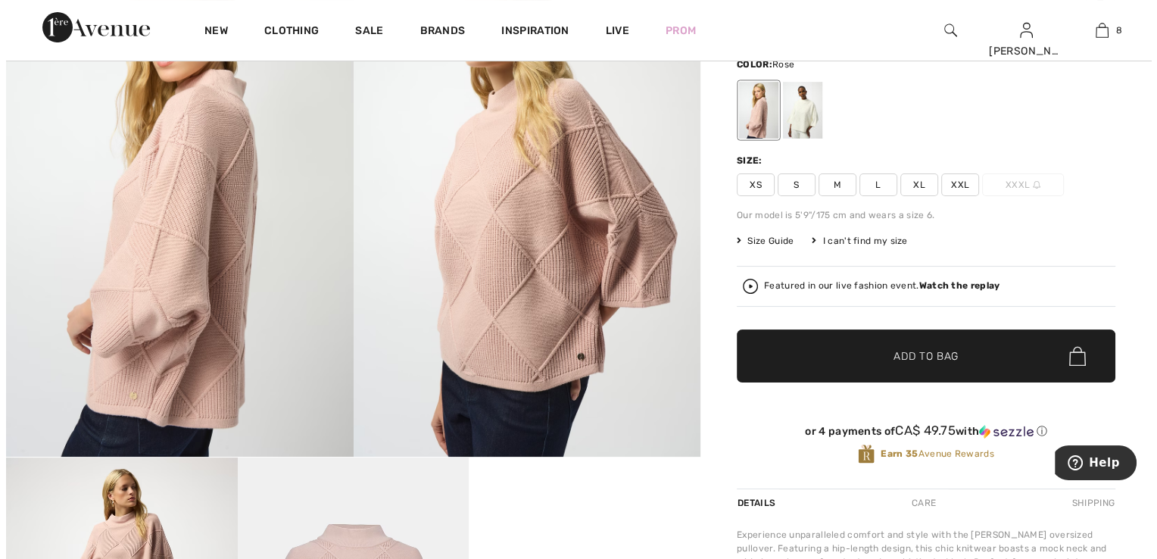
scroll to position [76, 0]
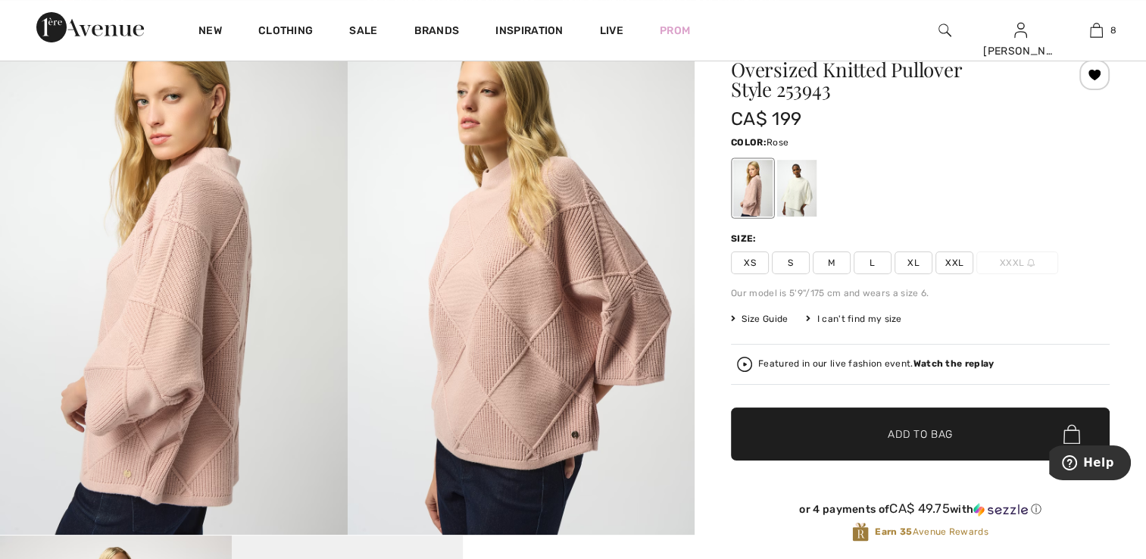
click at [198, 267] on img at bounding box center [174, 274] width 348 height 520
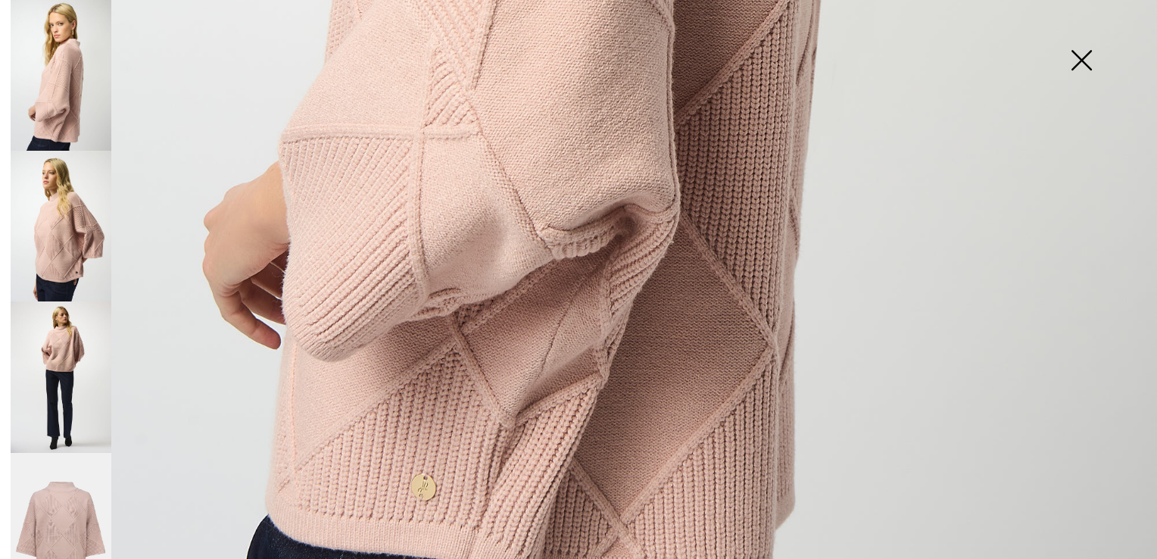
scroll to position [1060, 0]
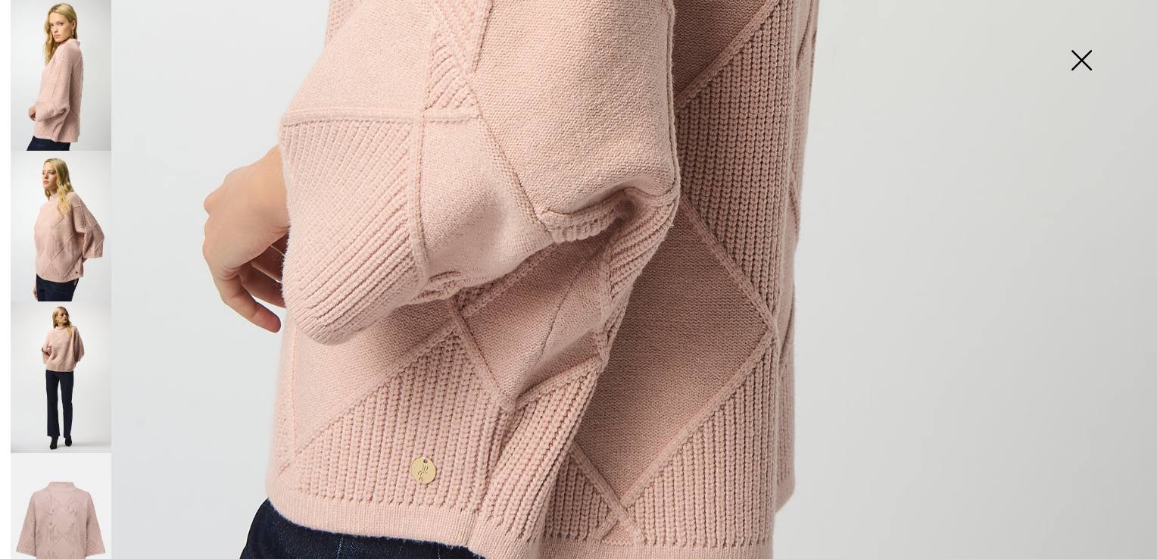
click at [37, 197] on img at bounding box center [61, 226] width 101 height 151
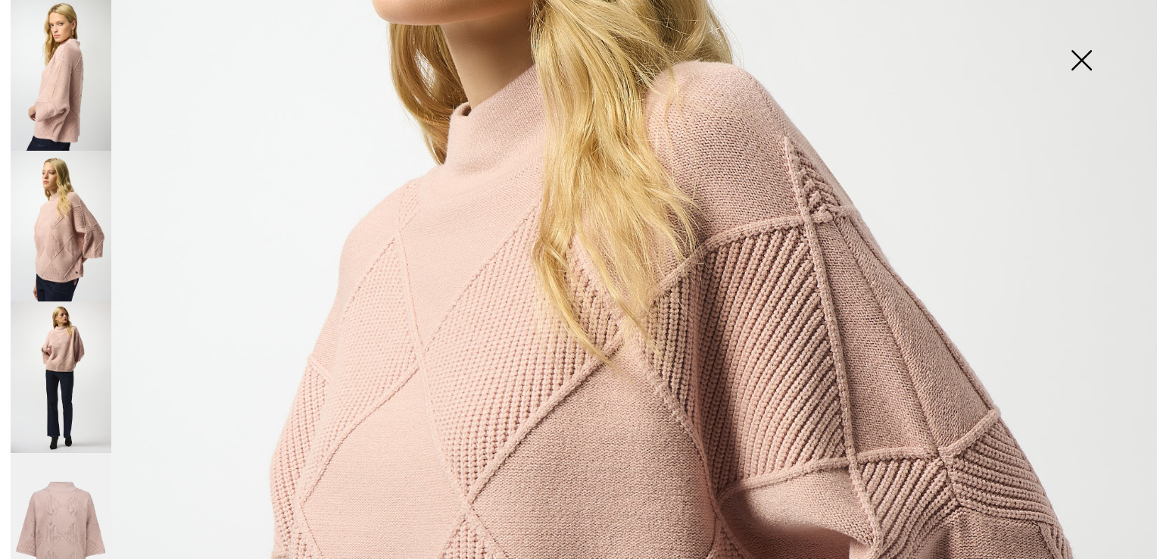
scroll to position [400, 0]
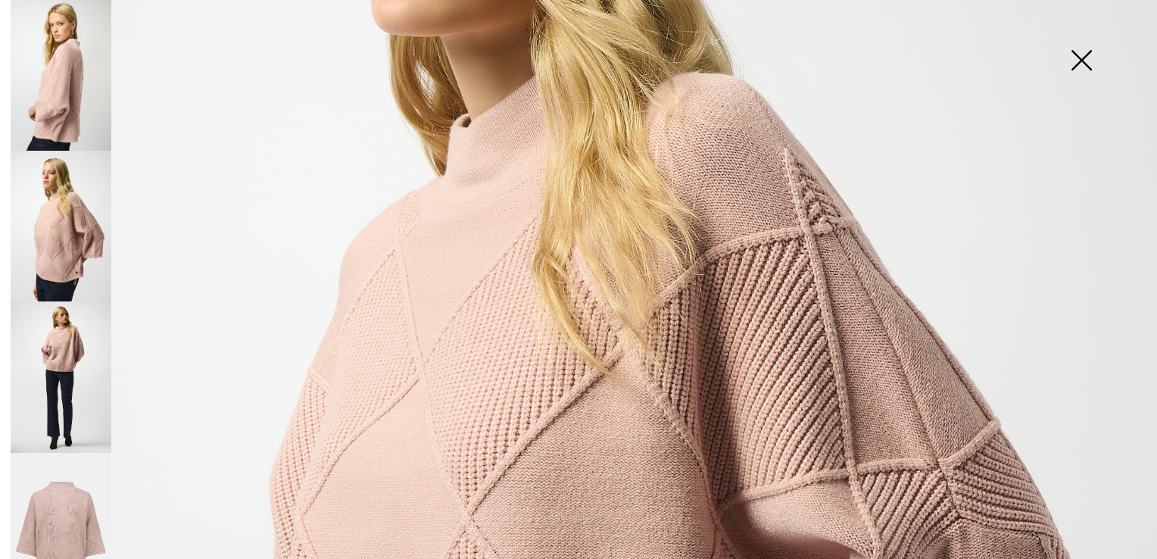
click at [69, 365] on img at bounding box center [61, 376] width 101 height 151
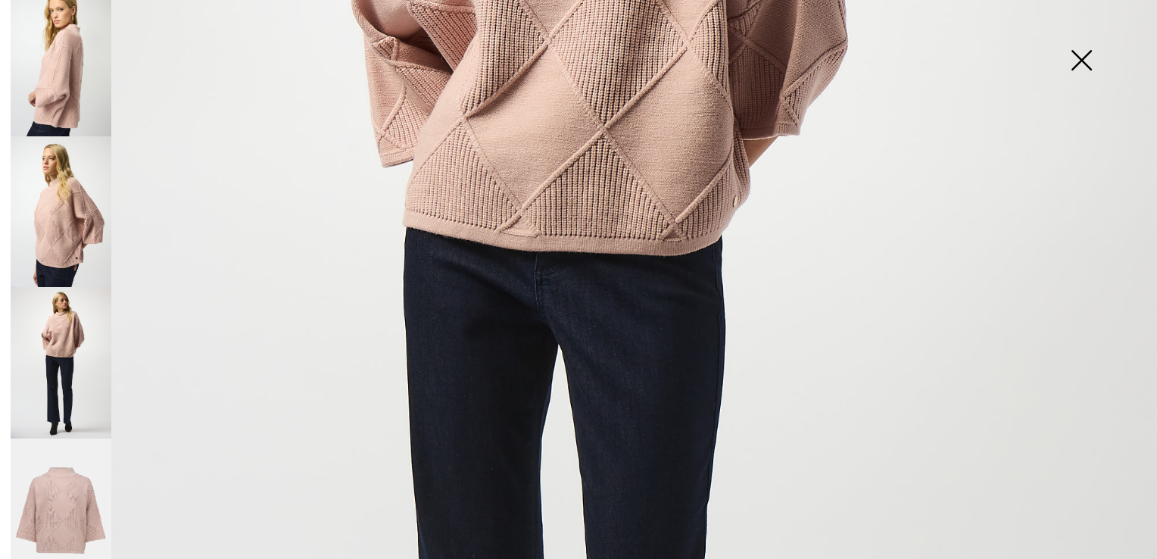
scroll to position [22, 0]
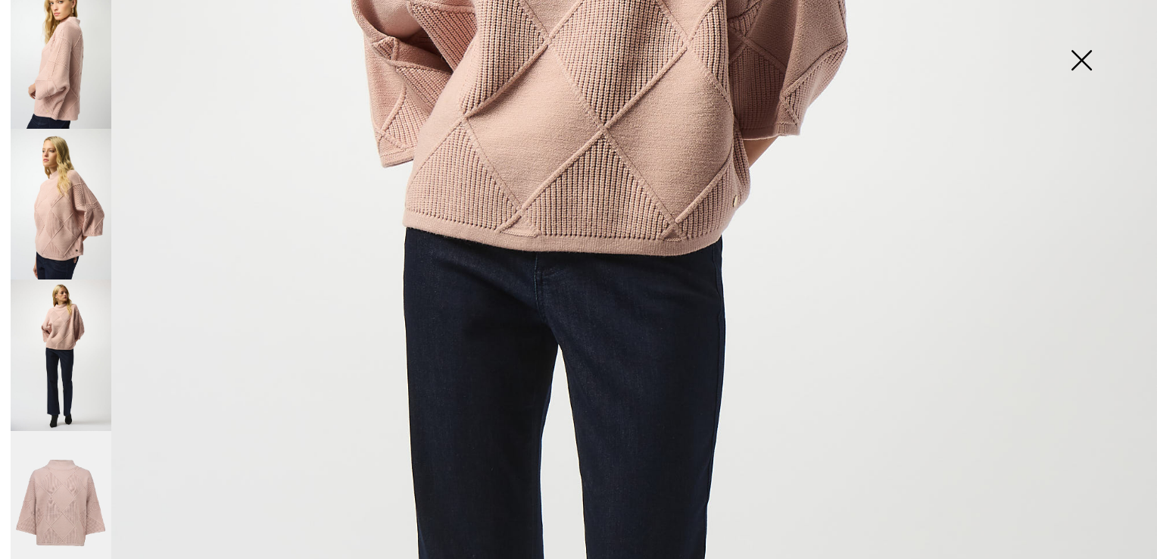
click at [68, 352] on img at bounding box center [61, 354] width 101 height 151
click at [58, 232] on img at bounding box center [61, 204] width 101 height 151
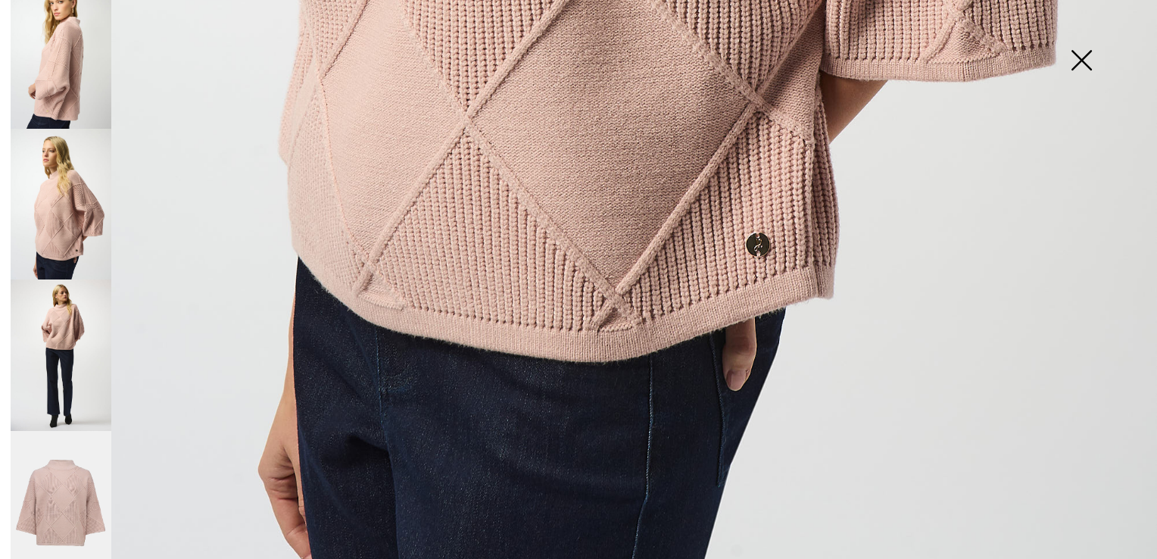
scroll to position [1157, 0]
click at [68, 73] on img at bounding box center [61, 53] width 101 height 151
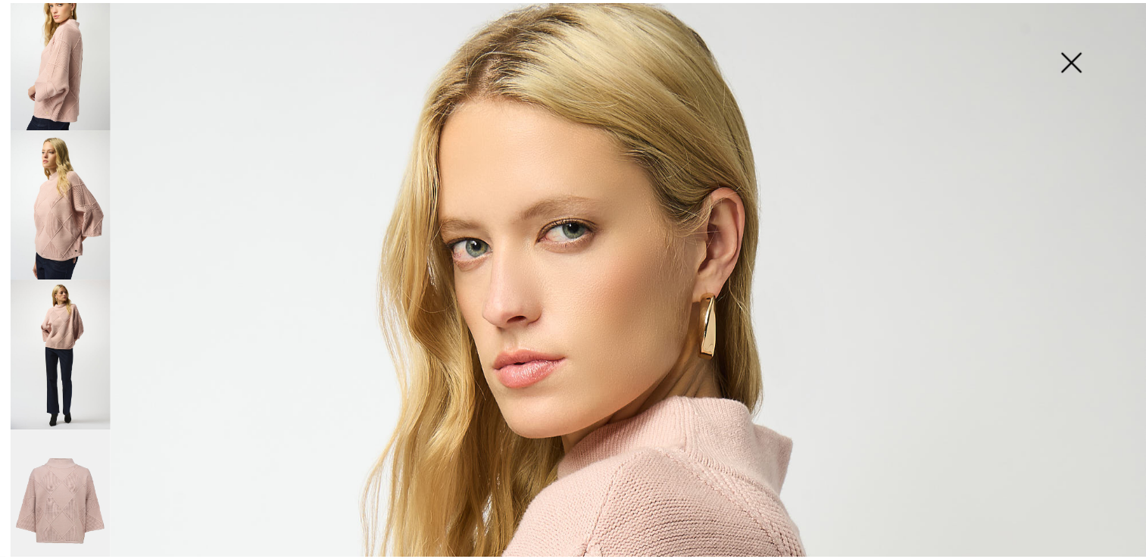
scroll to position [21, 0]
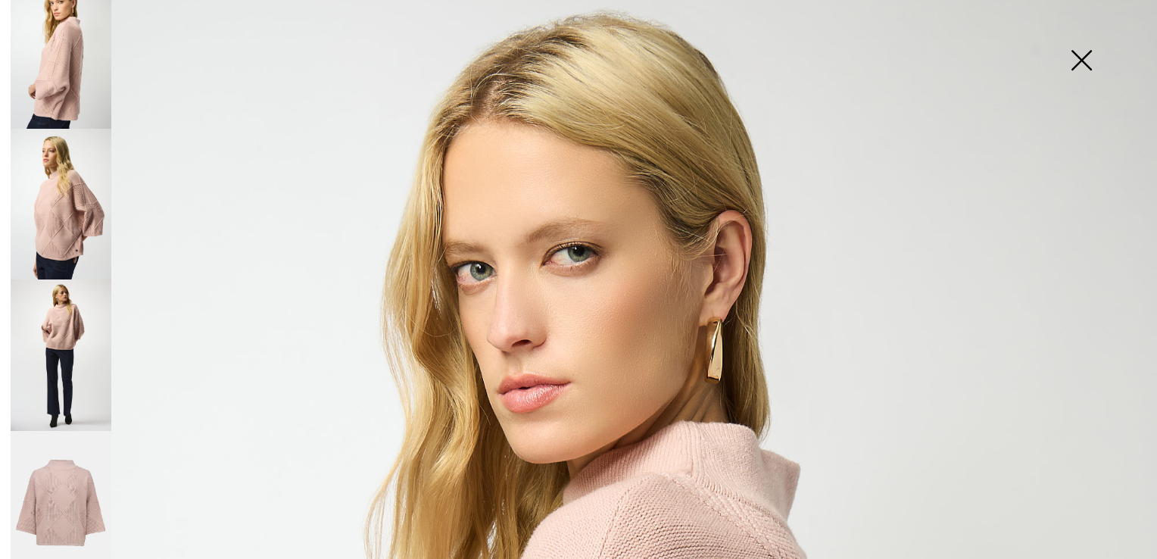
drag, startPoint x: 1072, startPoint y: 57, endPoint x: 1063, endPoint y: 71, distance: 17.0
click at [1072, 58] on img at bounding box center [1081, 62] width 76 height 78
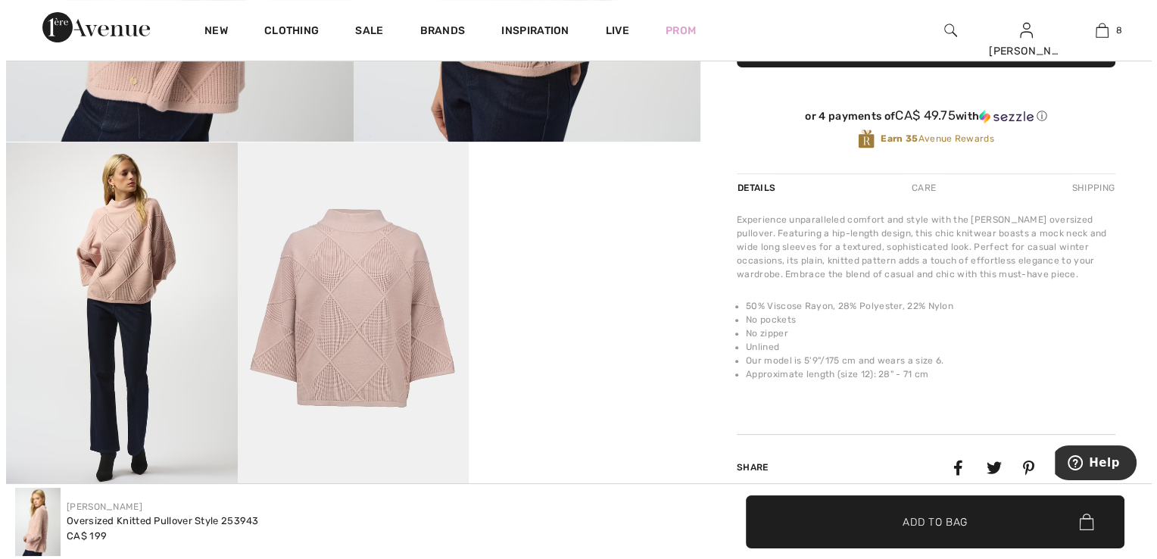
scroll to position [454, 0]
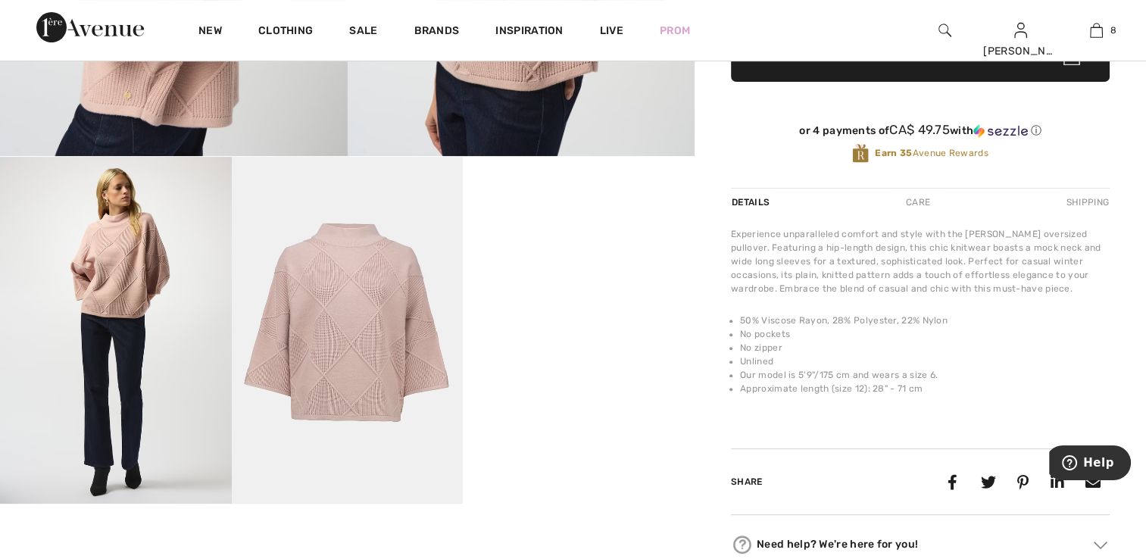
click at [159, 432] on img at bounding box center [116, 330] width 232 height 347
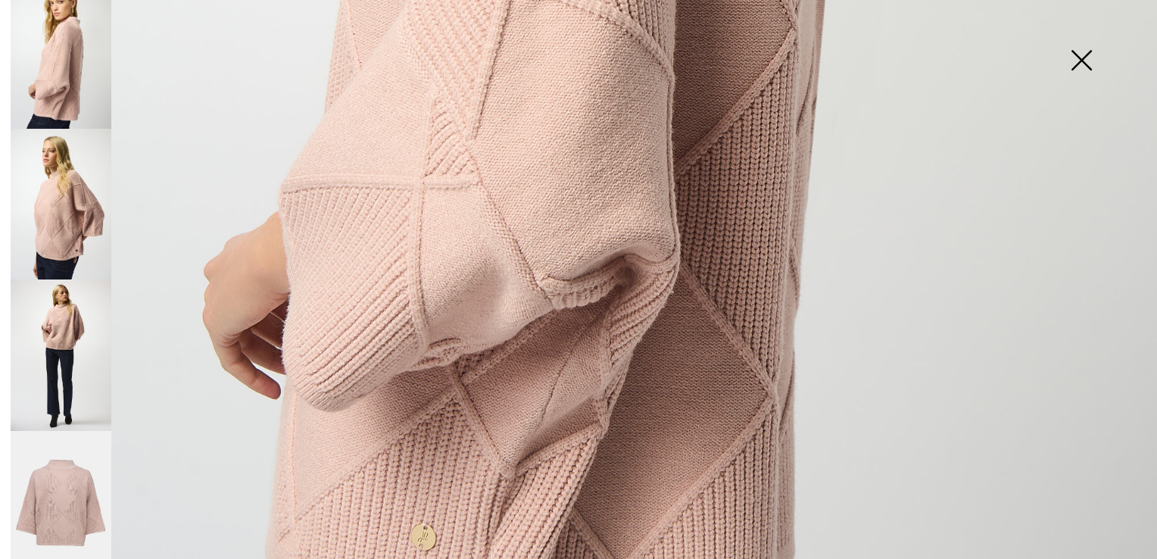
scroll to position [1157, 0]
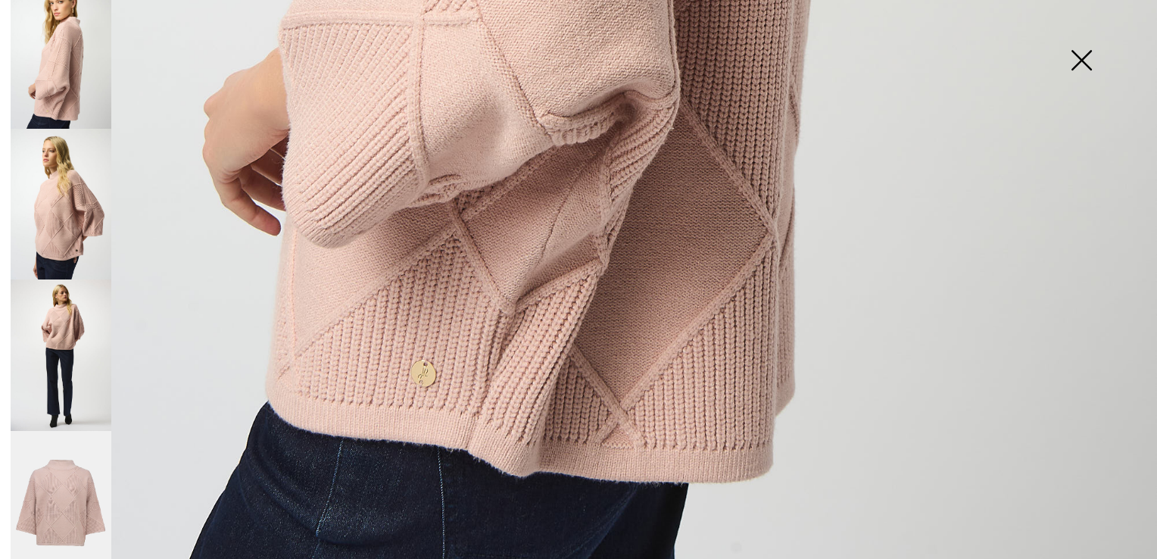
click at [76, 357] on img at bounding box center [61, 354] width 101 height 151
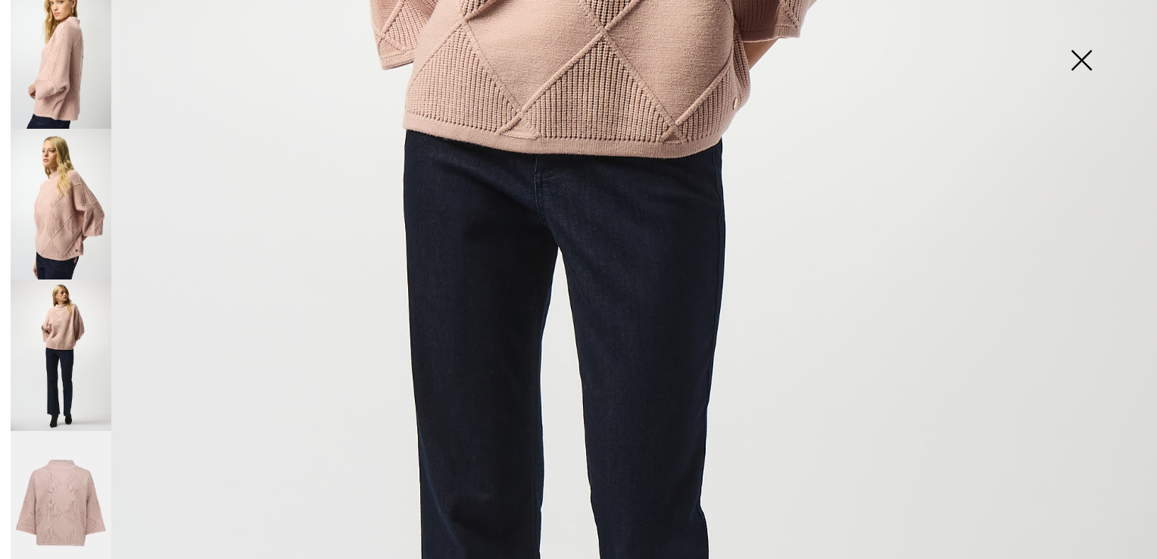
scroll to position [627, 0]
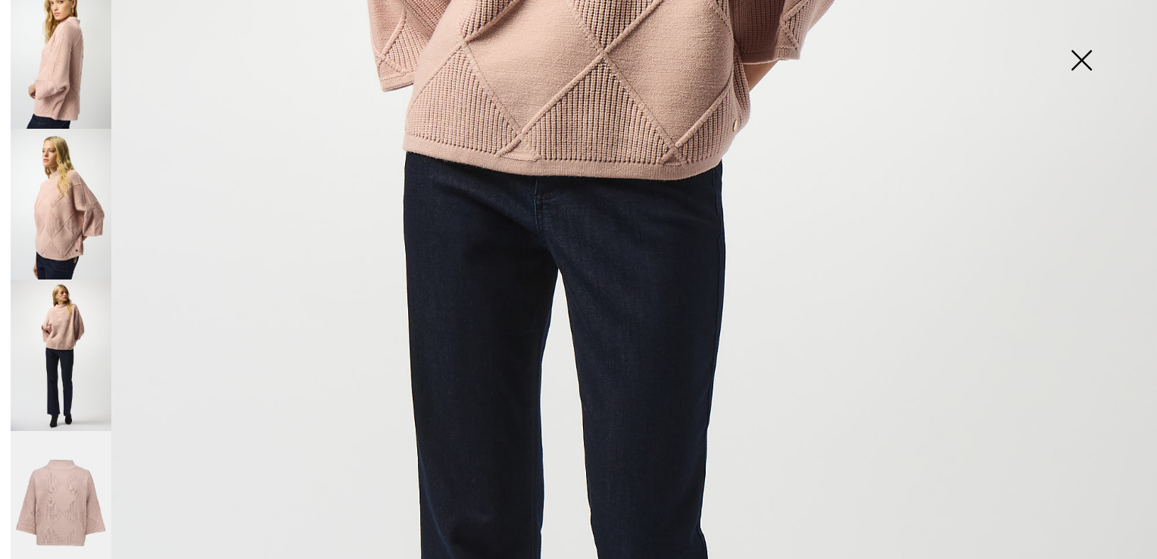
click at [81, 347] on img at bounding box center [61, 354] width 101 height 151
click at [59, 186] on img at bounding box center [61, 204] width 101 height 151
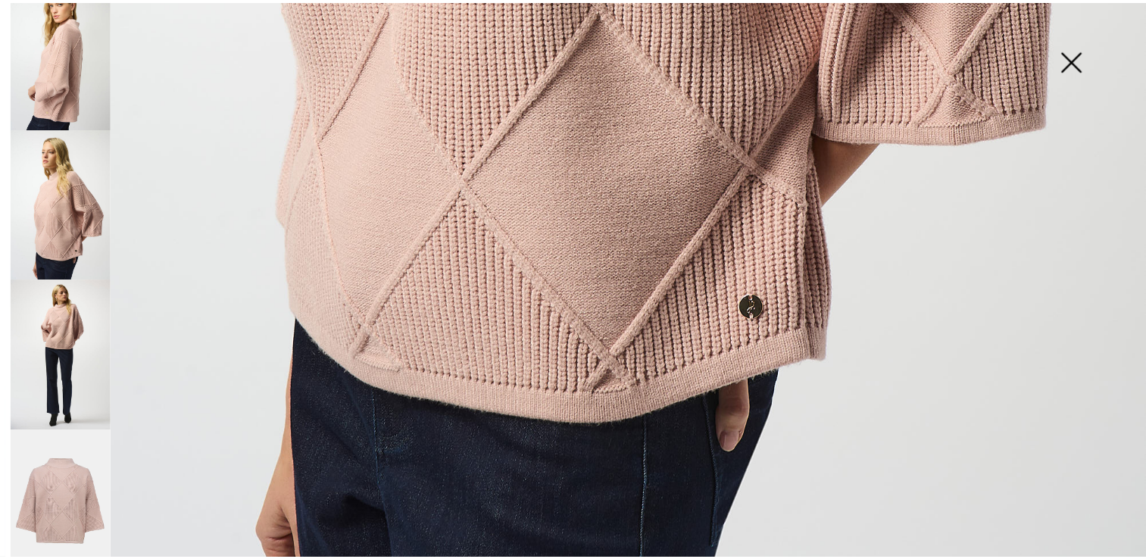
scroll to position [1157, 0]
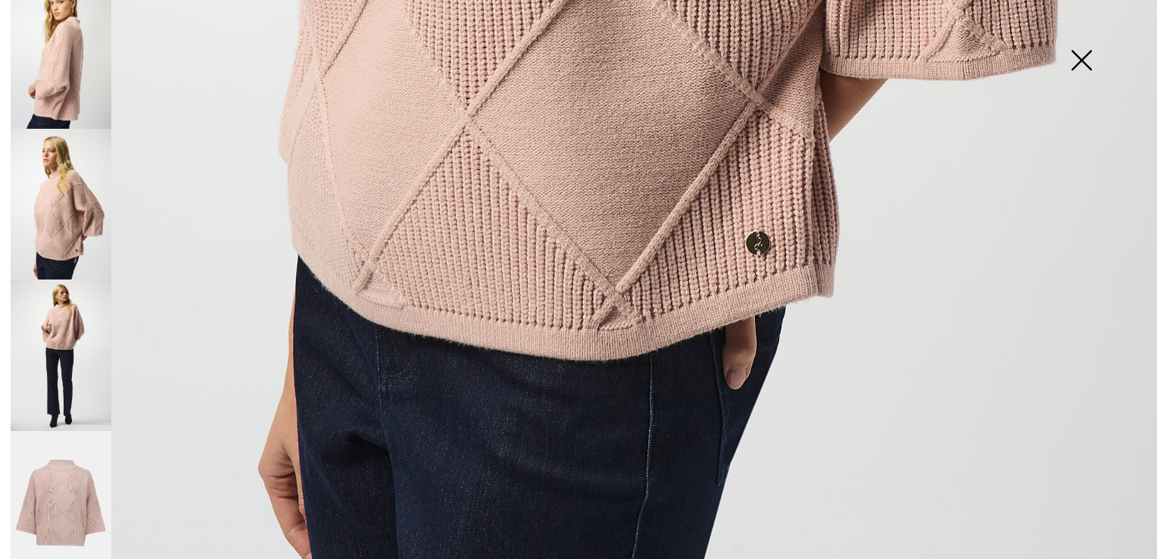
click at [68, 29] on img at bounding box center [61, 53] width 101 height 151
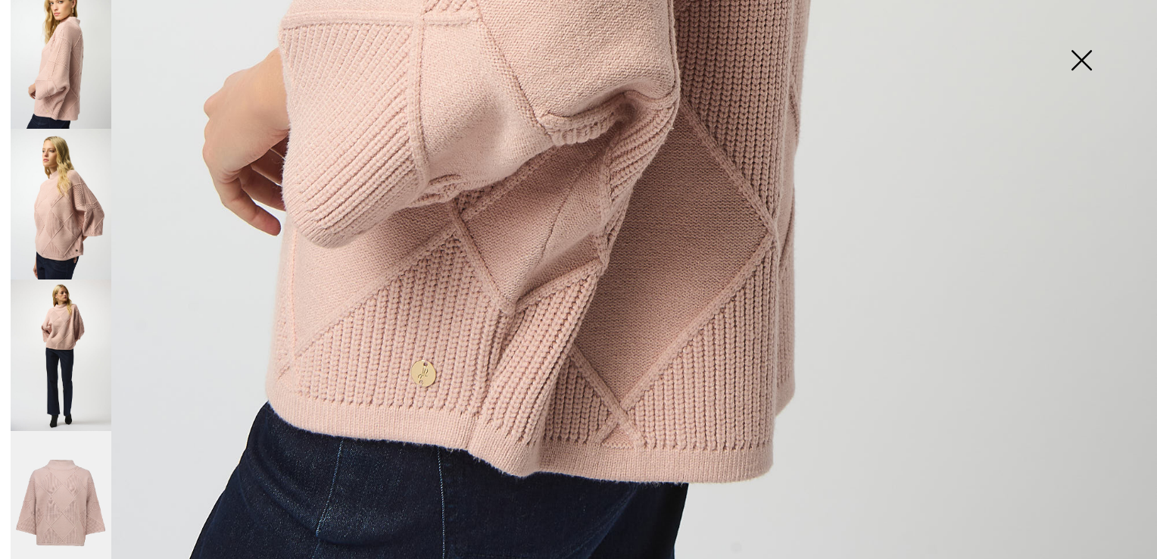
click at [1085, 64] on img at bounding box center [1081, 62] width 76 height 78
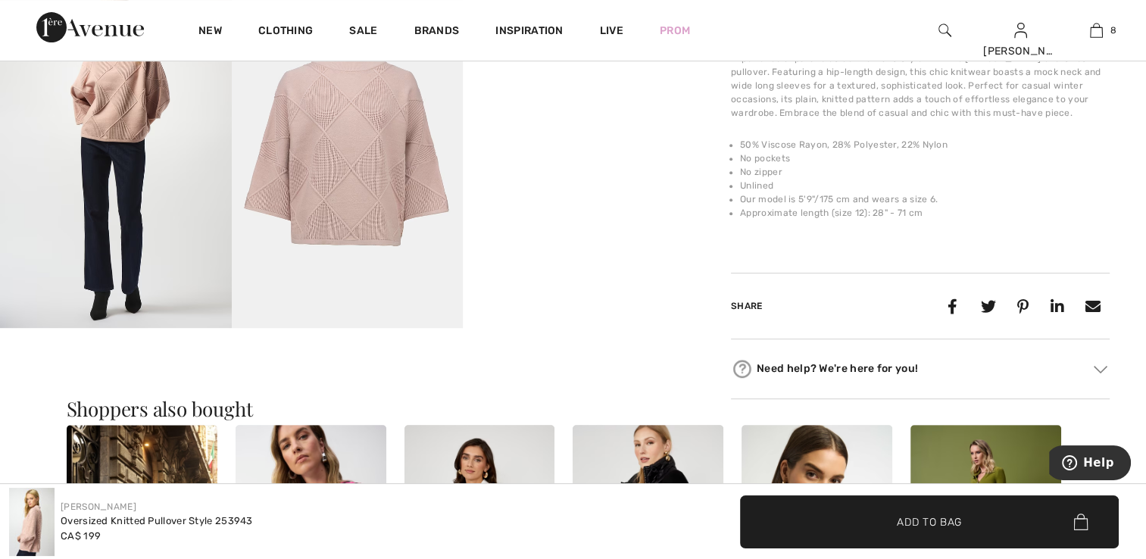
scroll to position [757, 0]
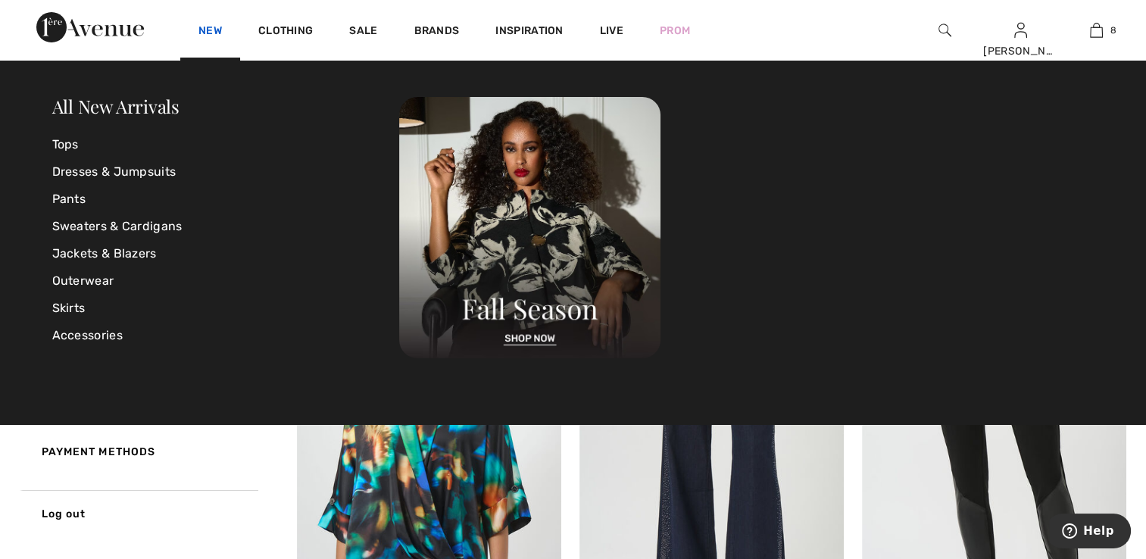
click at [199, 27] on link "New" at bounding box center [209, 32] width 23 height 16
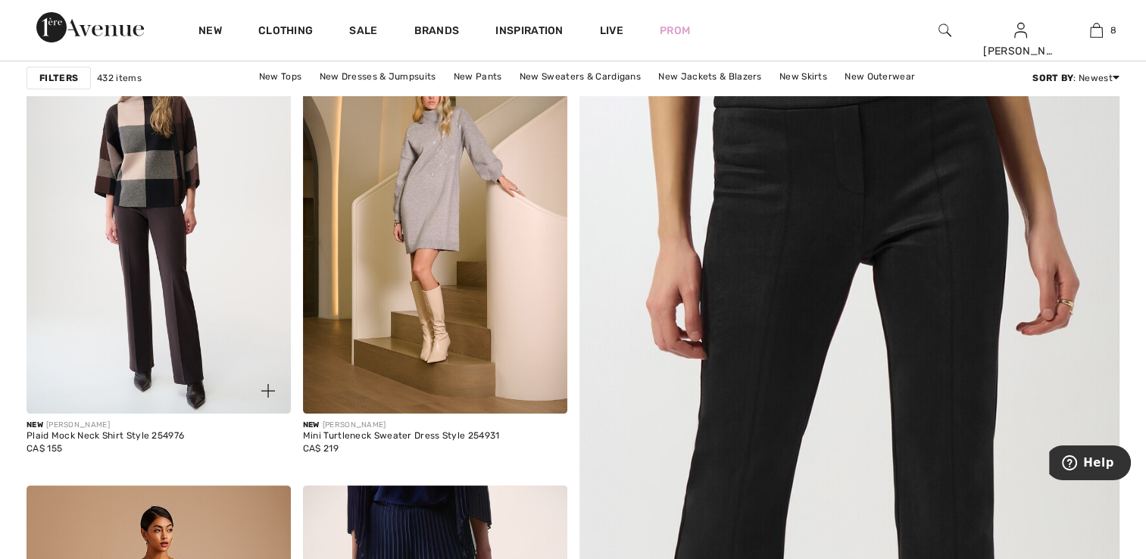
scroll to position [151, 0]
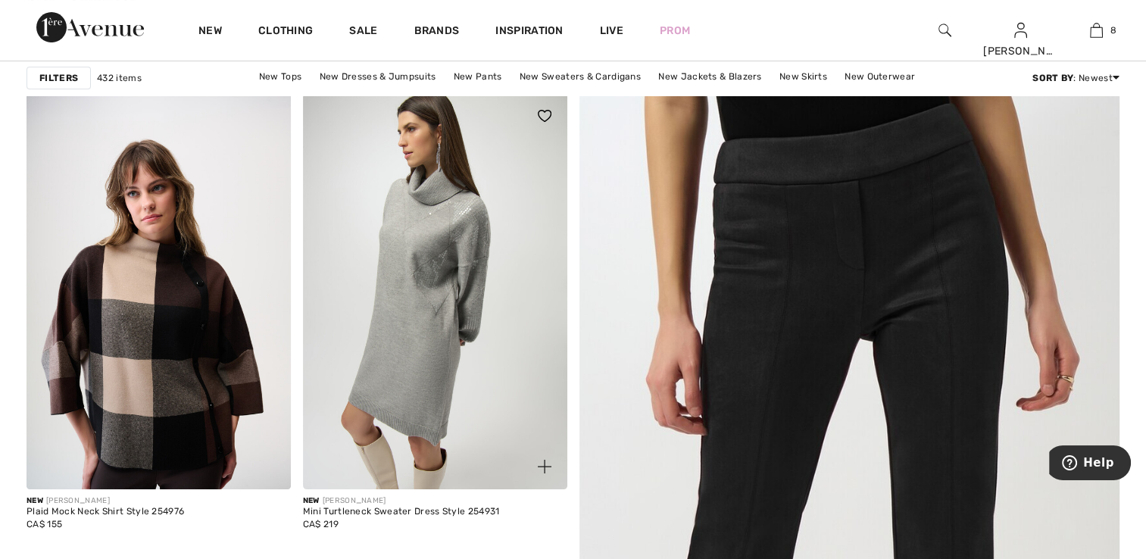
click at [406, 271] on img at bounding box center [435, 291] width 264 height 396
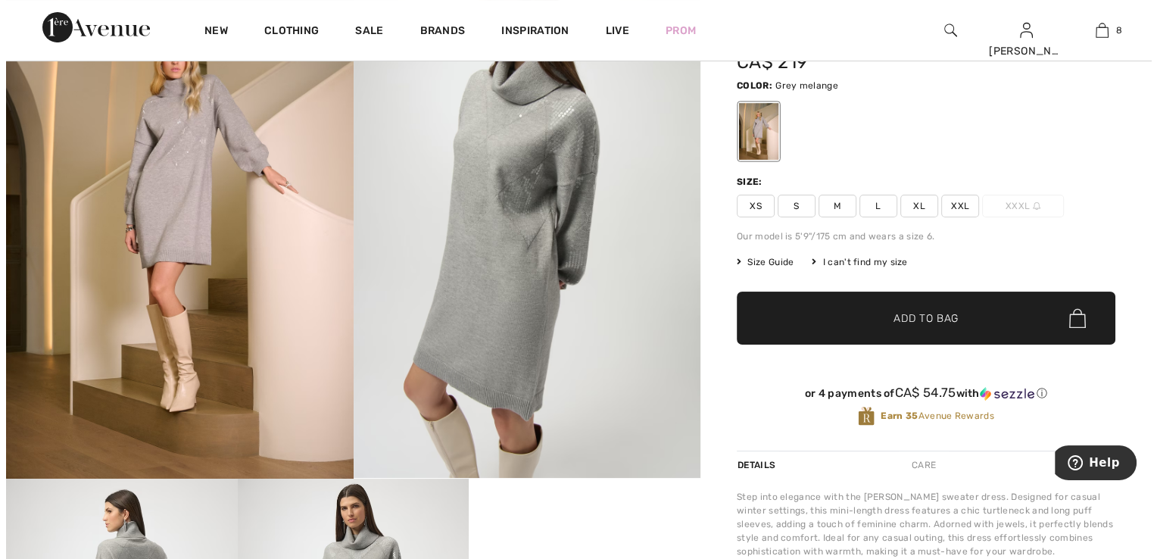
scroll to position [76, 0]
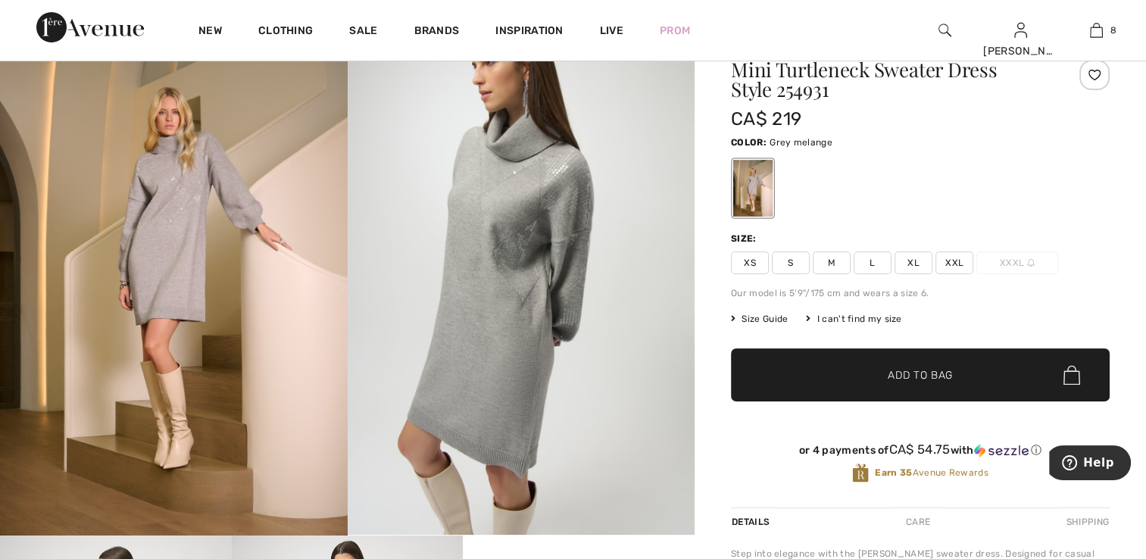
click at [186, 268] on img at bounding box center [174, 274] width 348 height 521
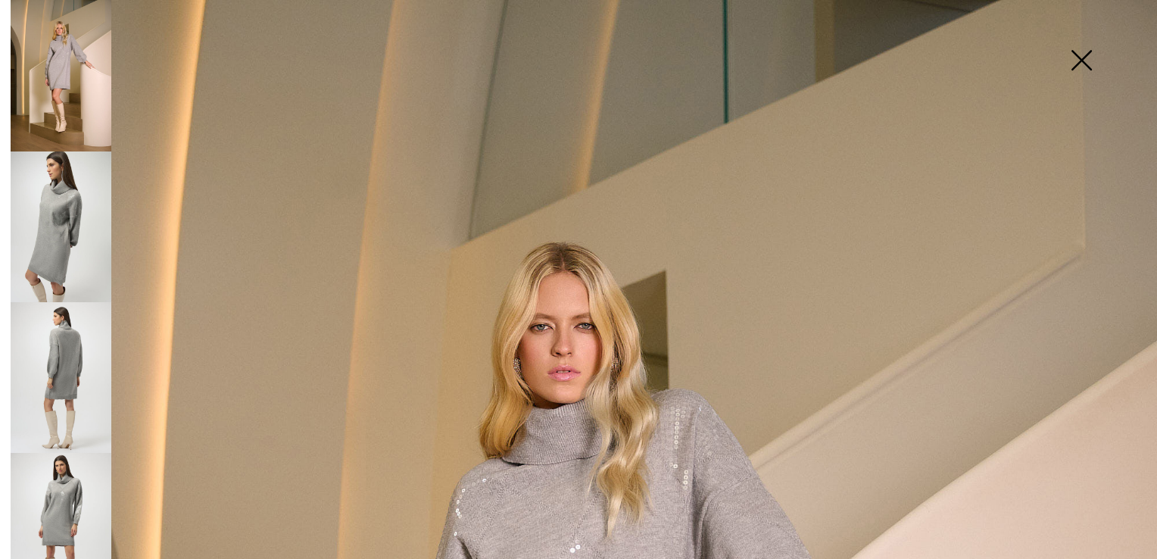
scroll to position [379, 0]
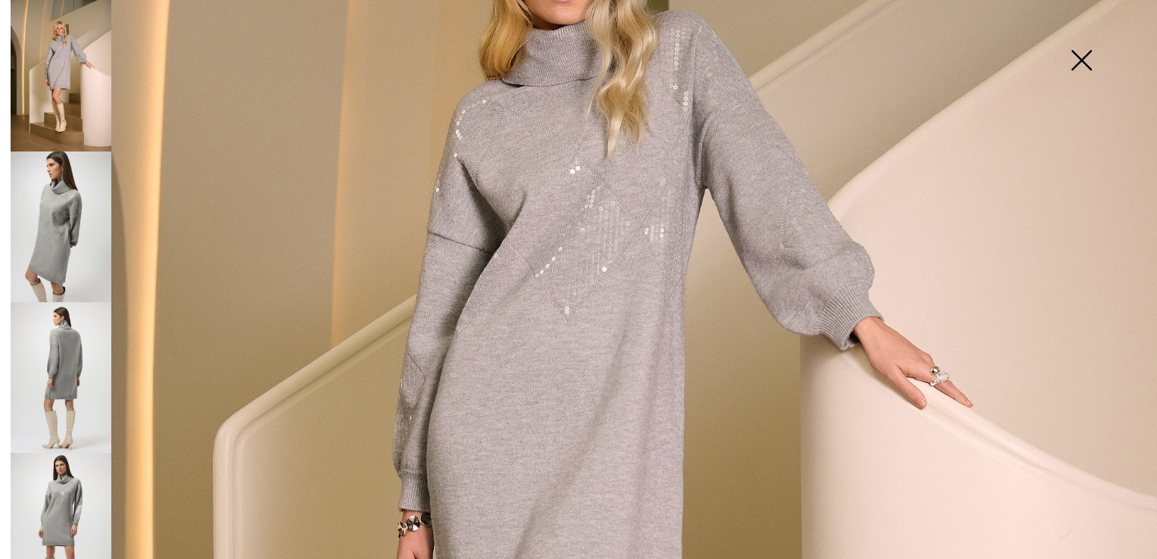
click at [74, 235] on img at bounding box center [61, 226] width 101 height 151
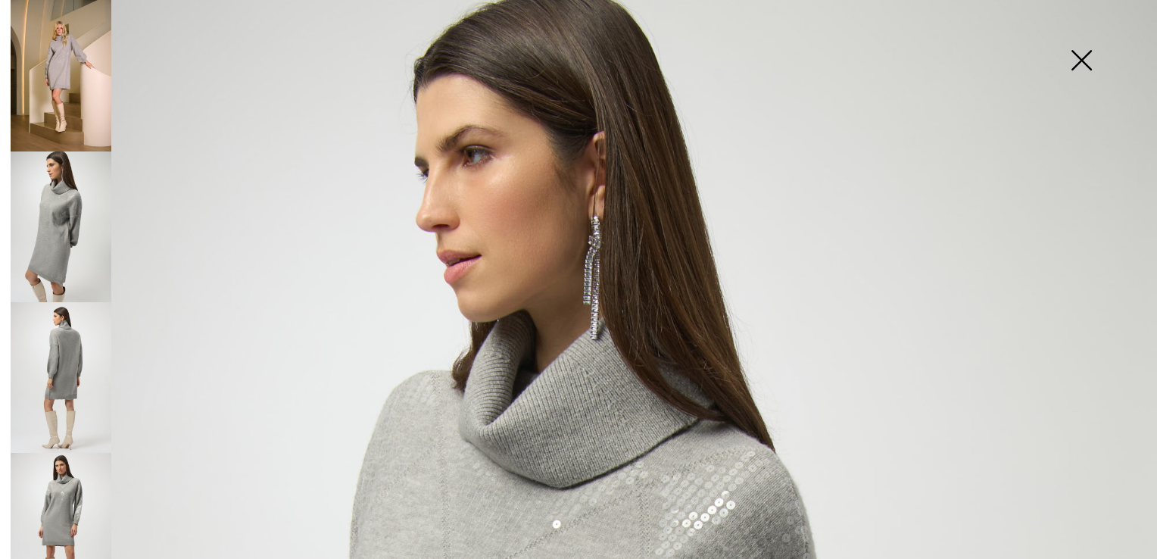
scroll to position [0, 0]
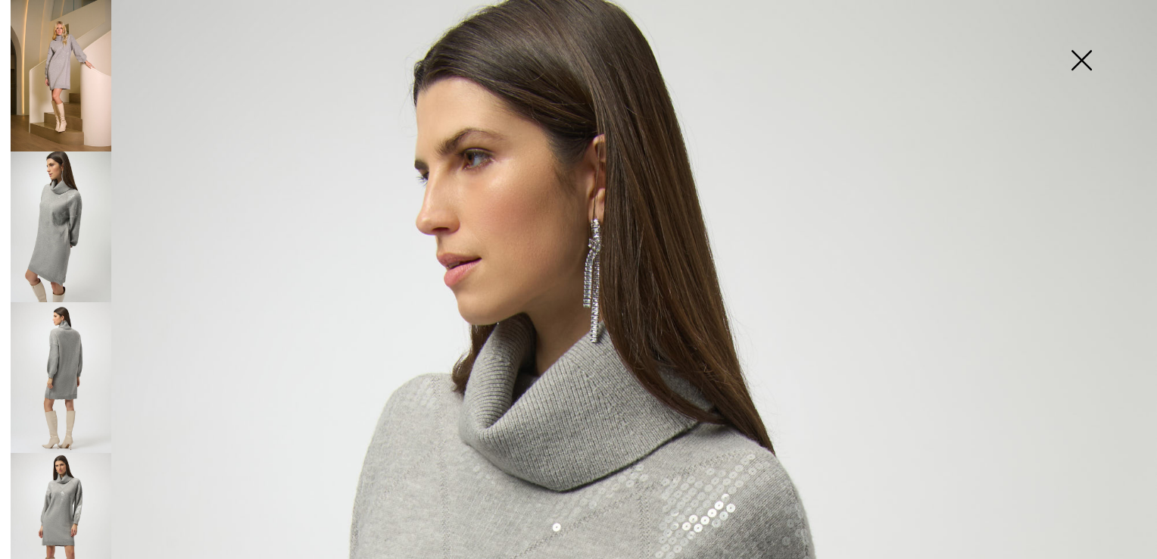
click at [48, 48] on img at bounding box center [61, 75] width 101 height 151
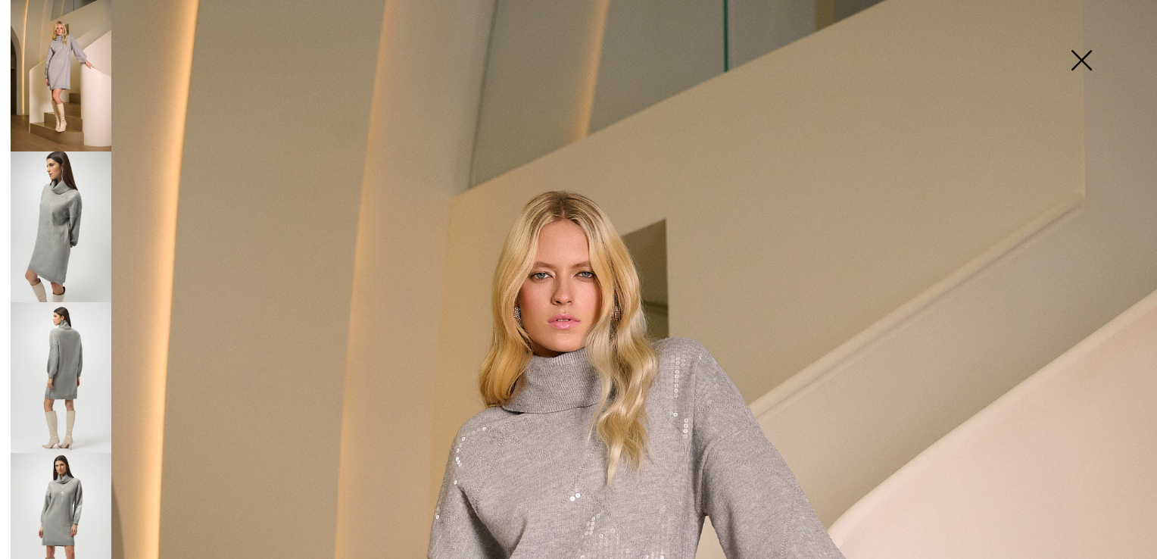
scroll to position [151, 0]
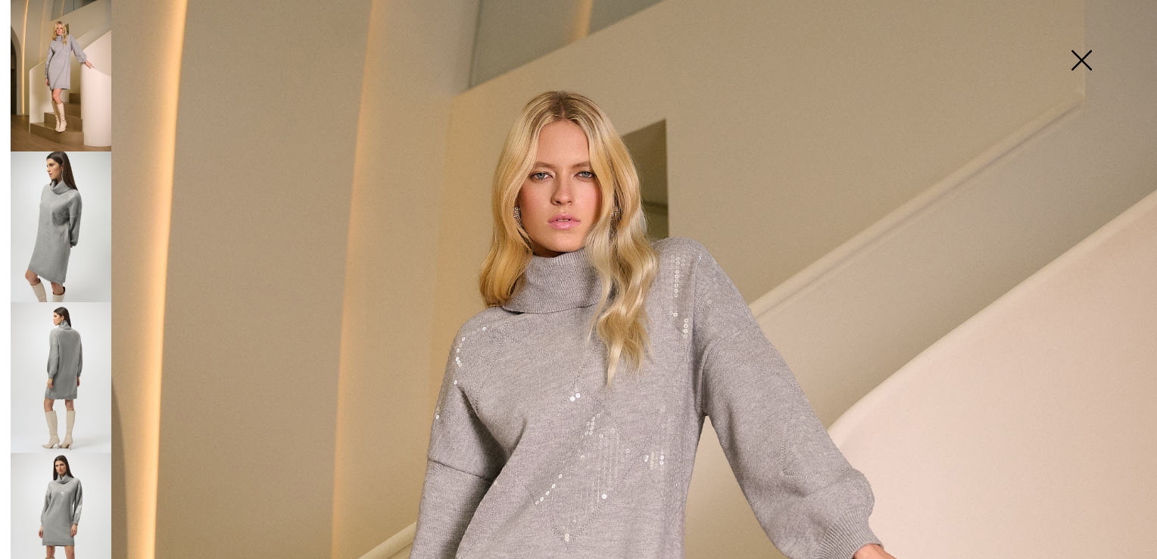
click at [61, 213] on img at bounding box center [61, 226] width 101 height 151
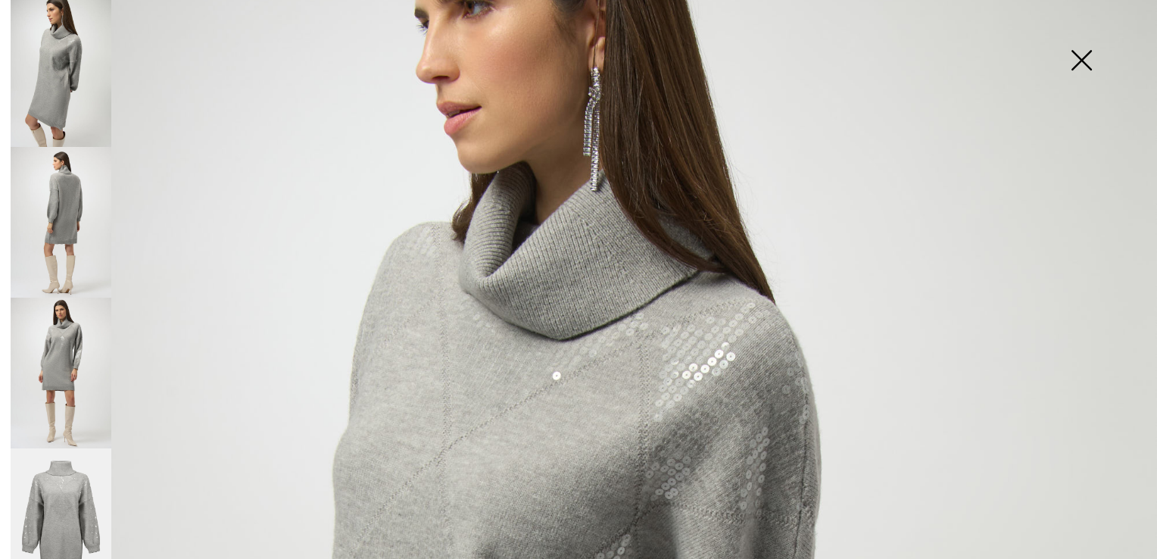
scroll to position [168, 0]
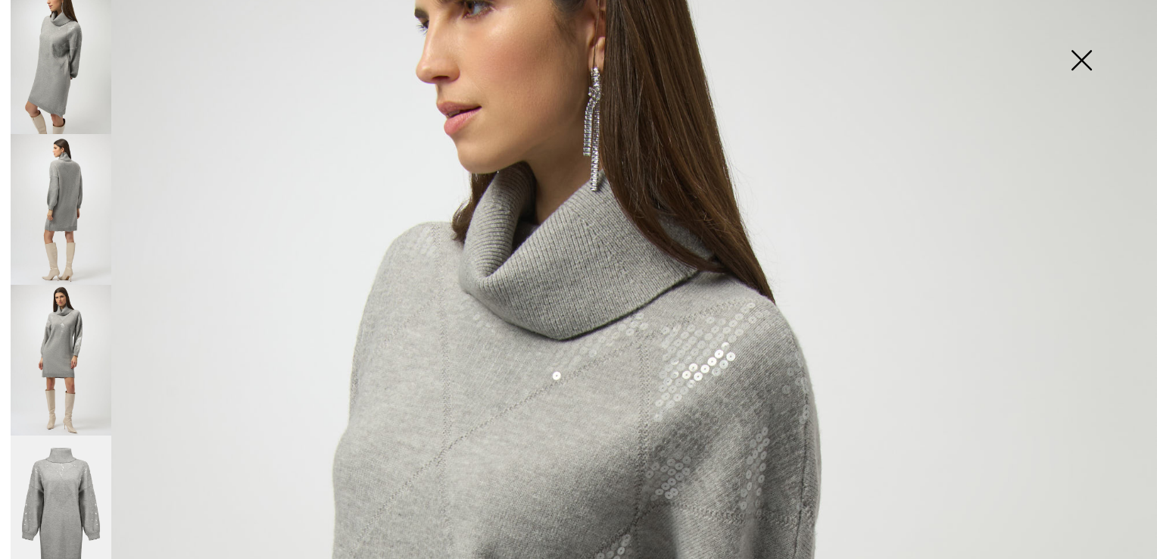
click at [61, 222] on img at bounding box center [61, 209] width 101 height 151
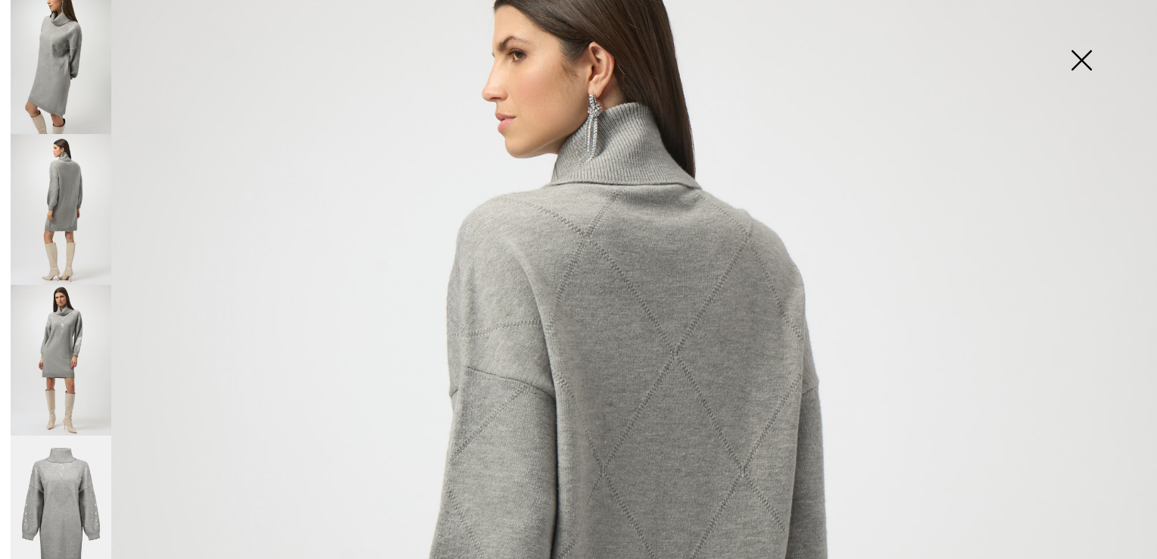
scroll to position [97, 0]
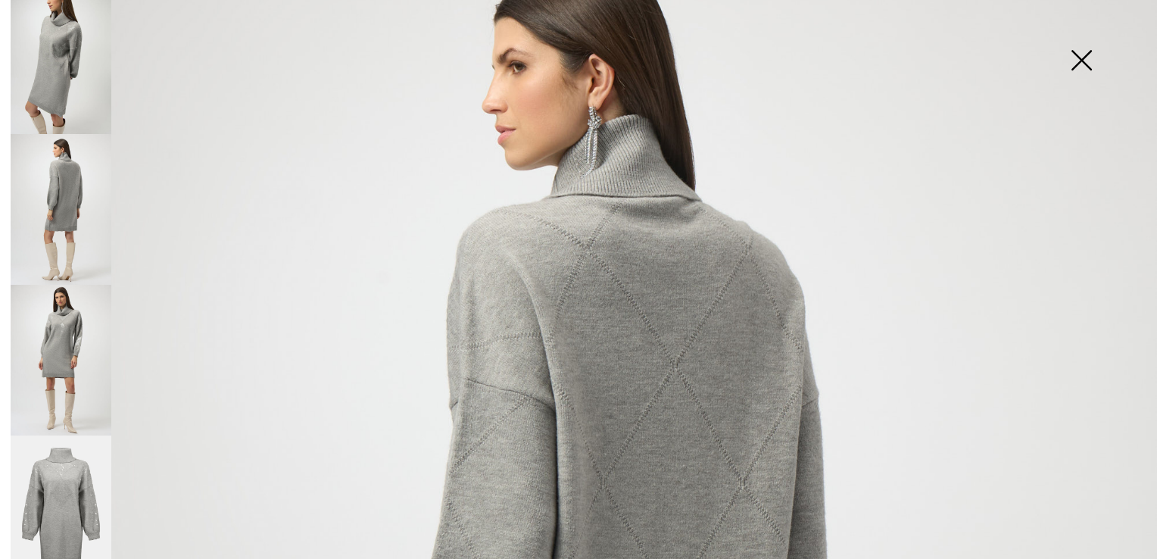
click at [62, 328] on img at bounding box center [61, 360] width 101 height 151
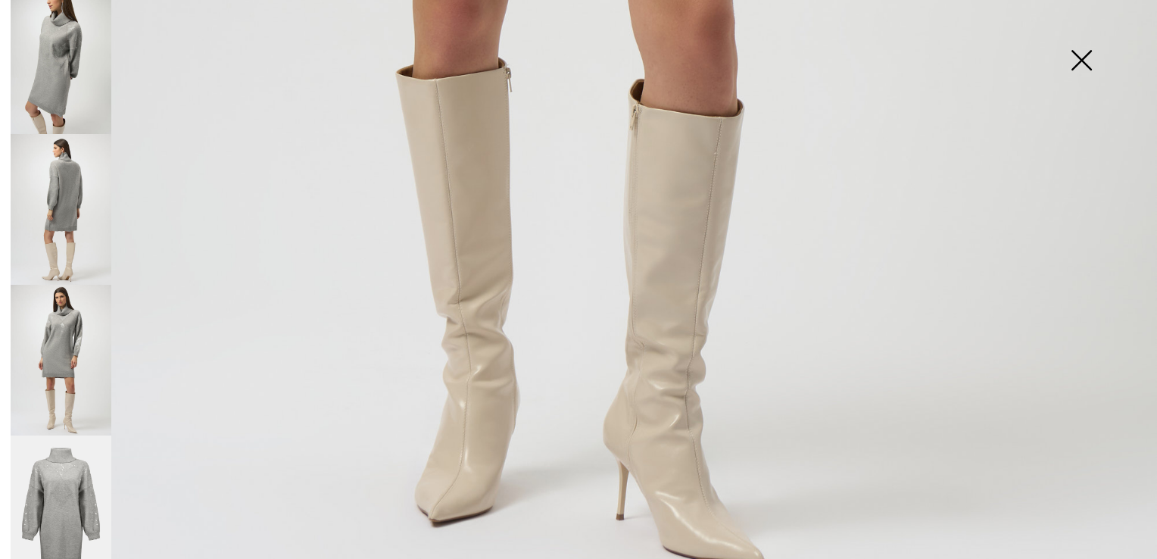
scroll to position [1157, 0]
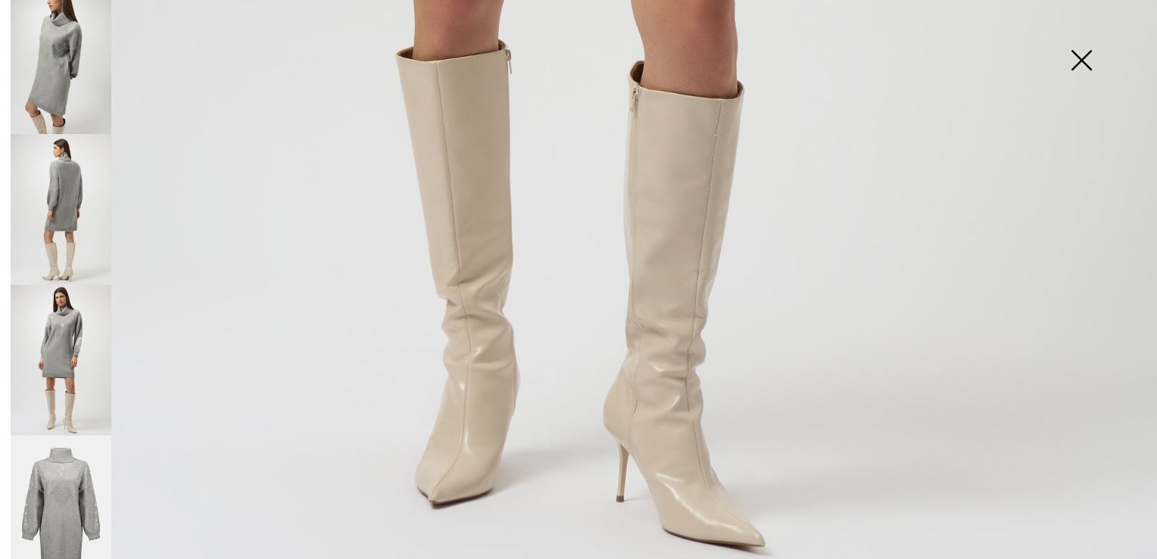
click at [42, 437] on img at bounding box center [61, 510] width 101 height 151
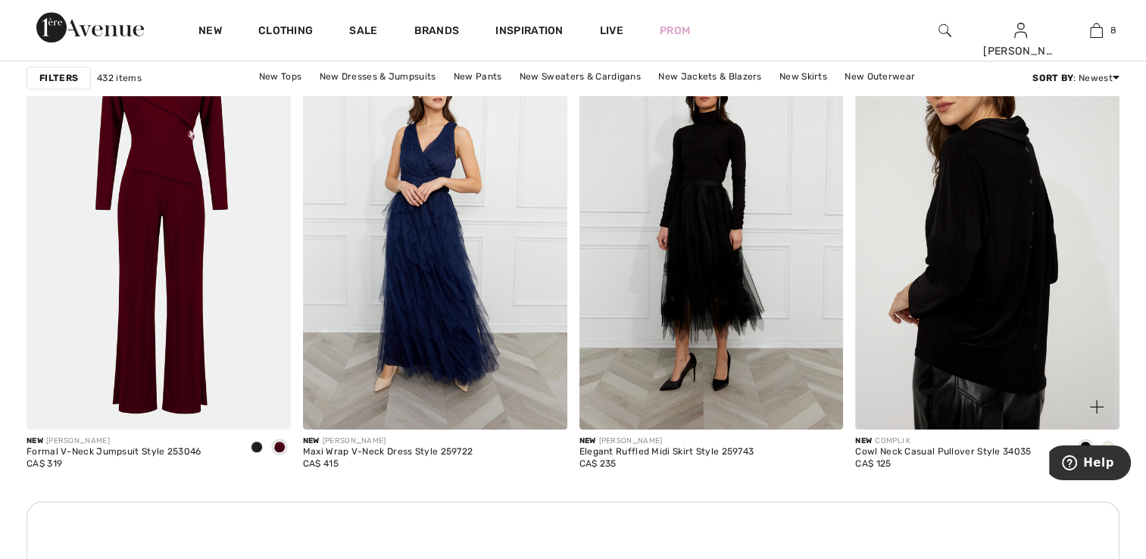
scroll to position [1590, 0]
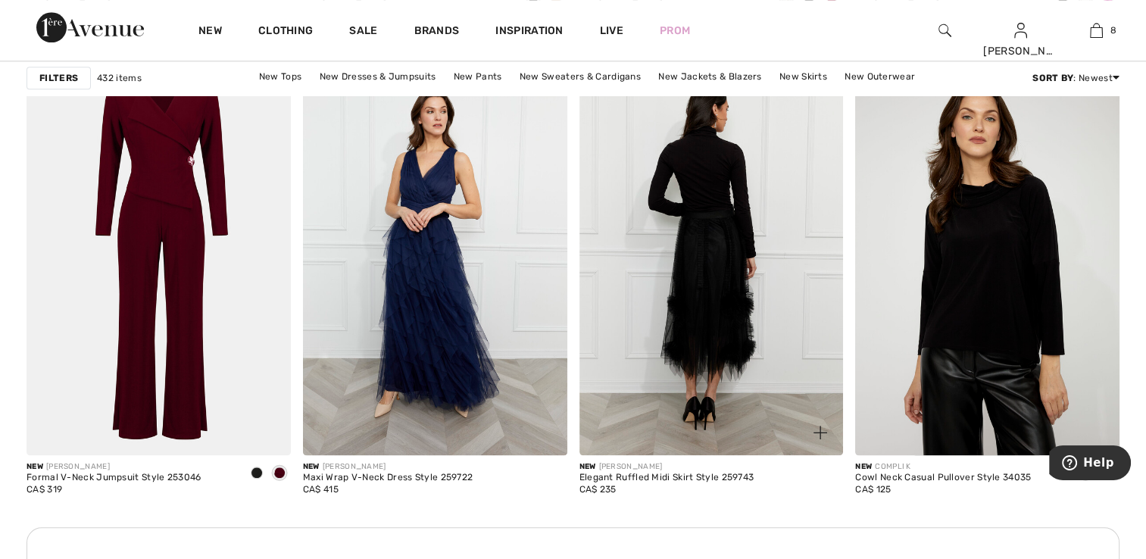
click at [775, 307] on img at bounding box center [711, 256] width 264 height 396
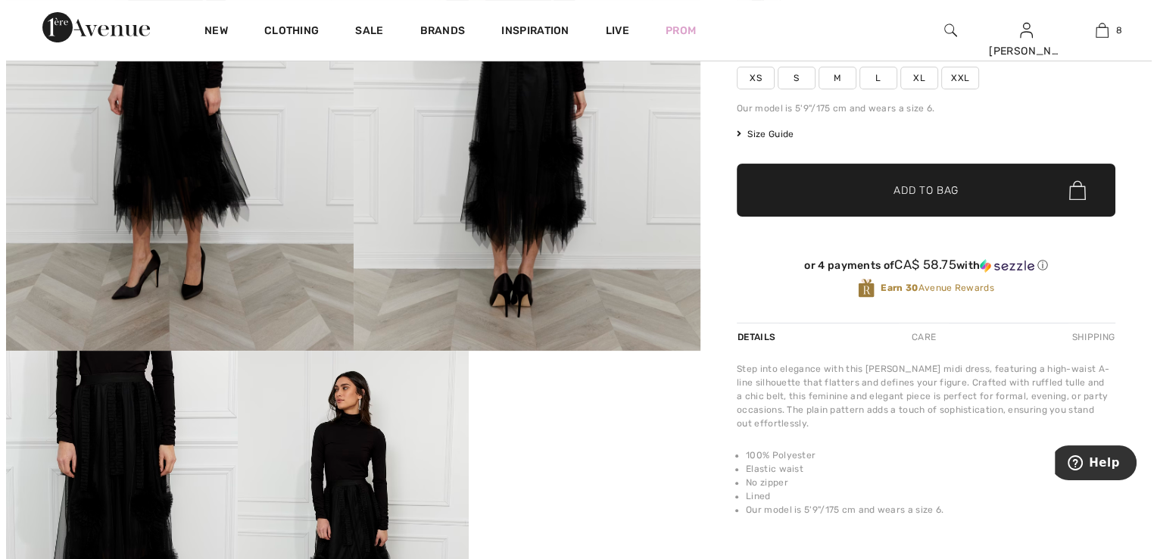
scroll to position [227, 0]
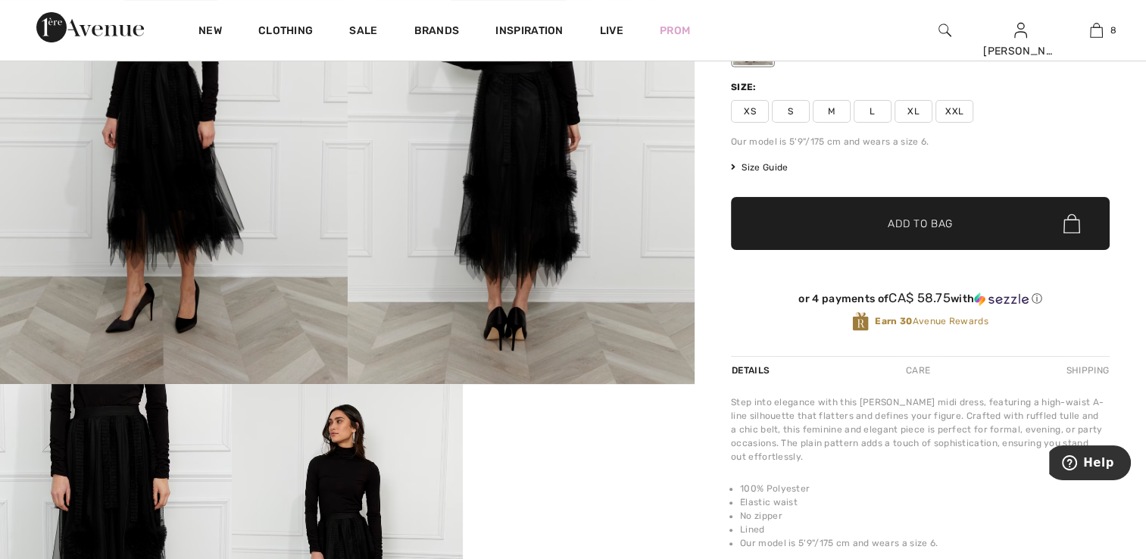
click at [186, 192] on img at bounding box center [174, 123] width 348 height 521
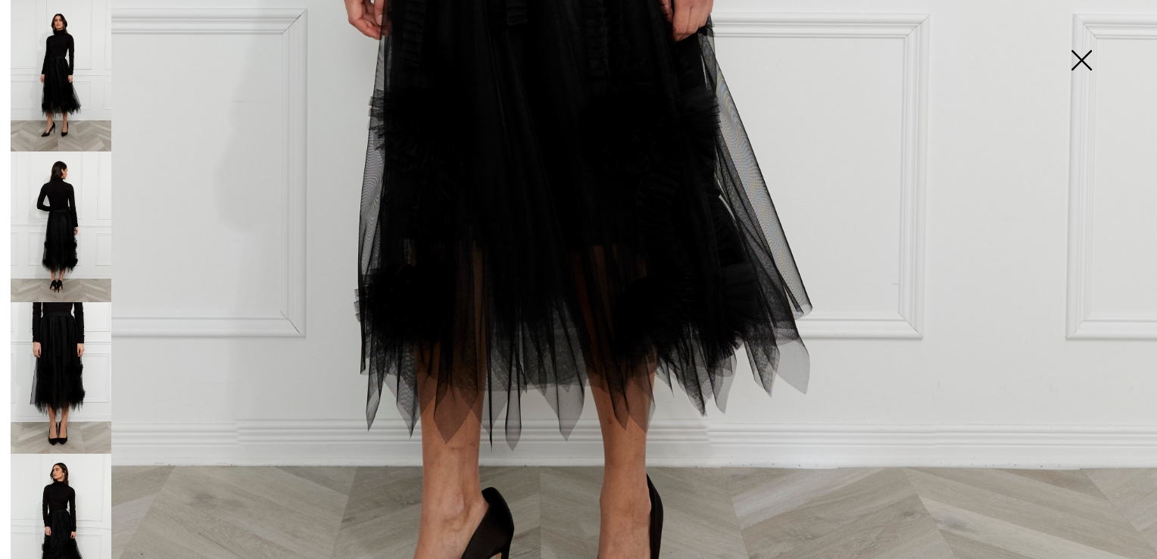
scroll to position [984, 0]
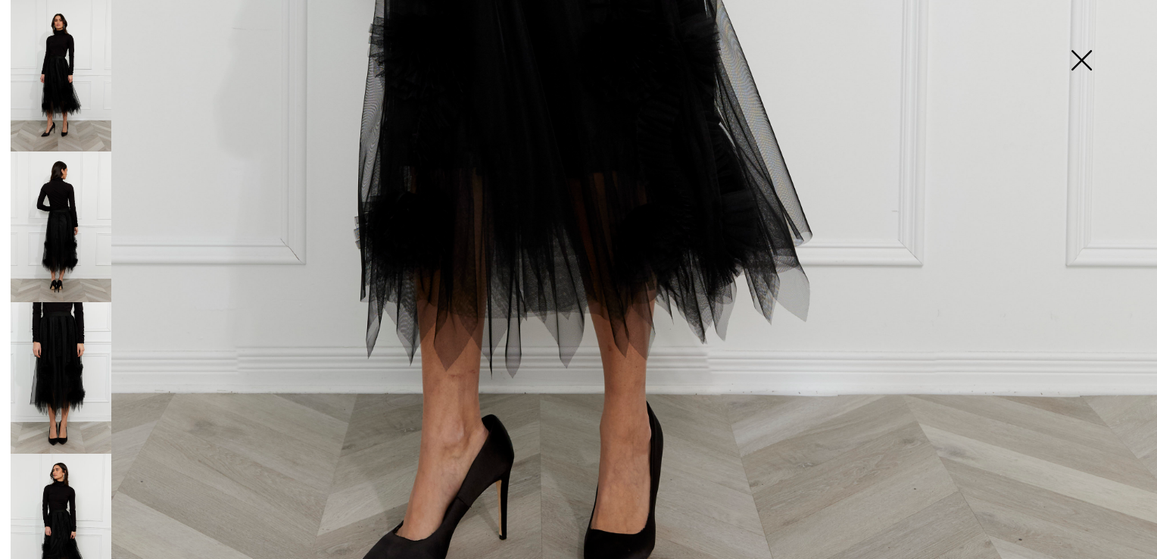
click at [76, 173] on img at bounding box center [61, 226] width 101 height 151
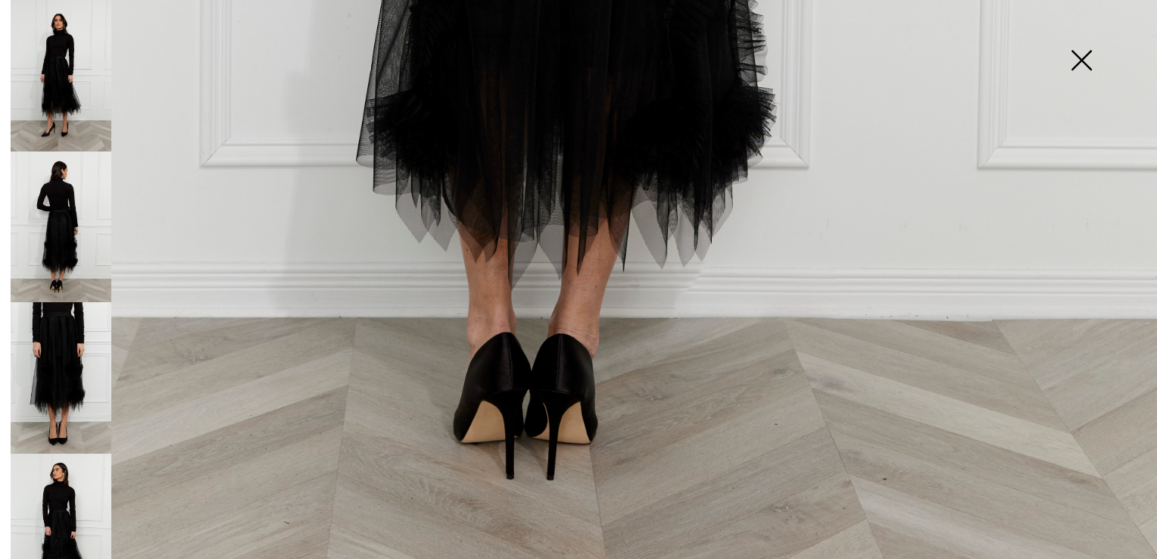
scroll to position [1158, 0]
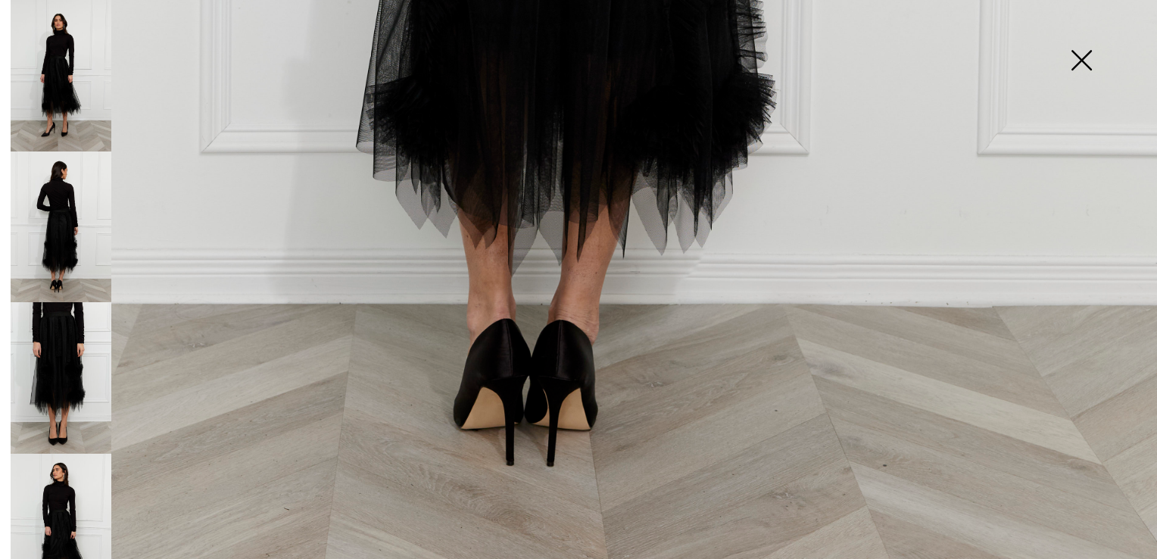
click at [36, 335] on img at bounding box center [61, 377] width 101 height 151
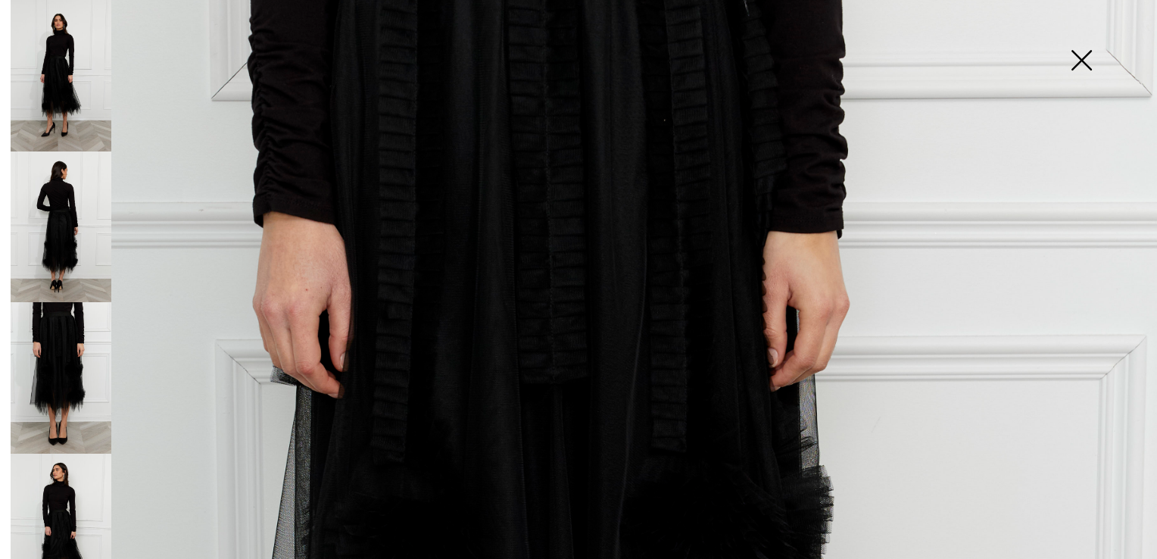
scroll to position [250, 0]
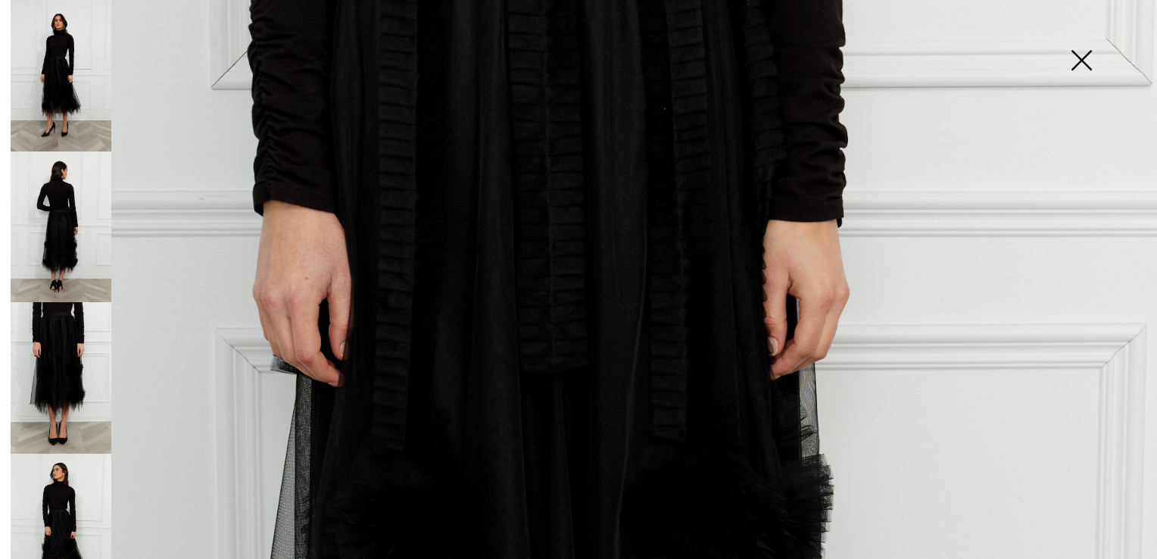
click at [51, 474] on img at bounding box center [61, 529] width 101 height 151
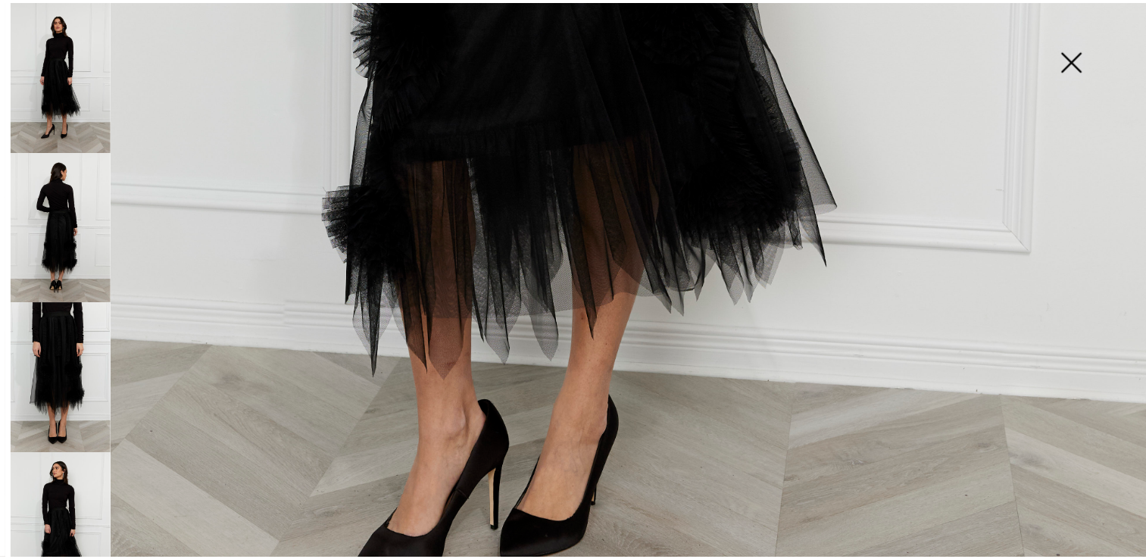
scroll to position [1158, 0]
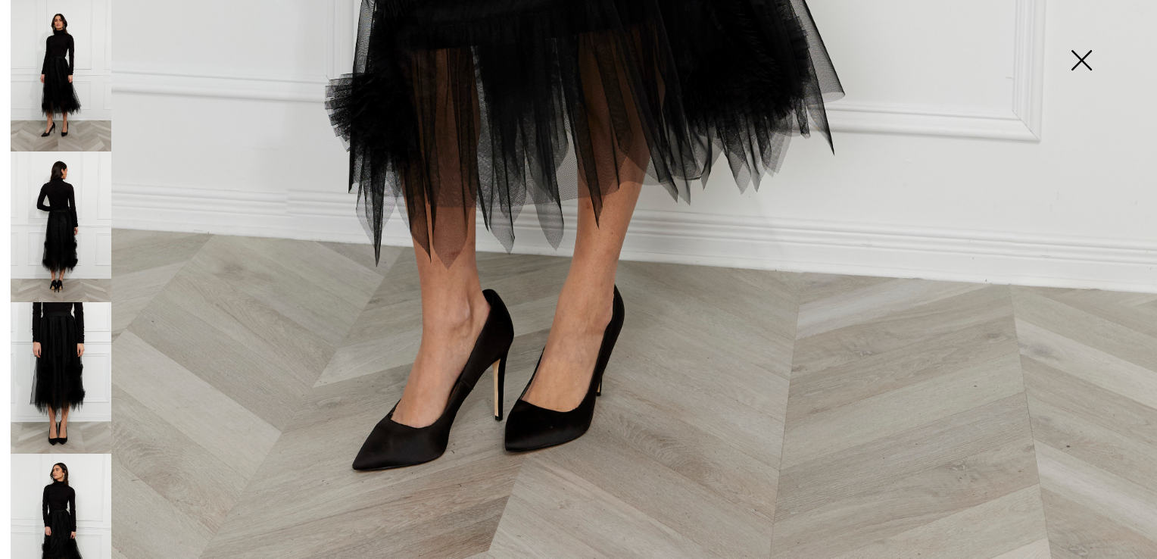
click at [1082, 61] on img at bounding box center [1081, 62] width 76 height 78
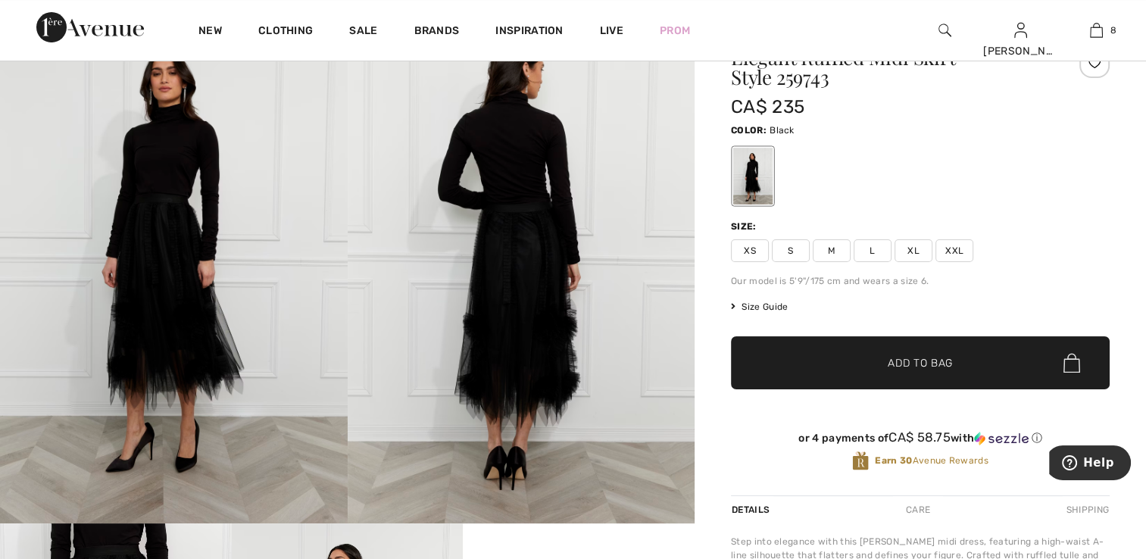
scroll to position [0, 0]
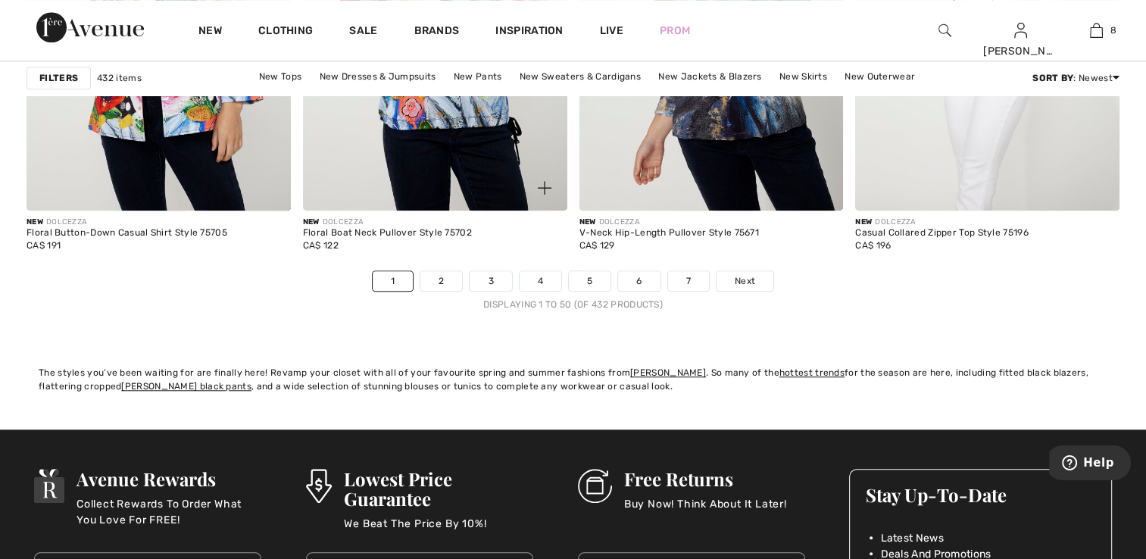
scroll to position [7117, 0]
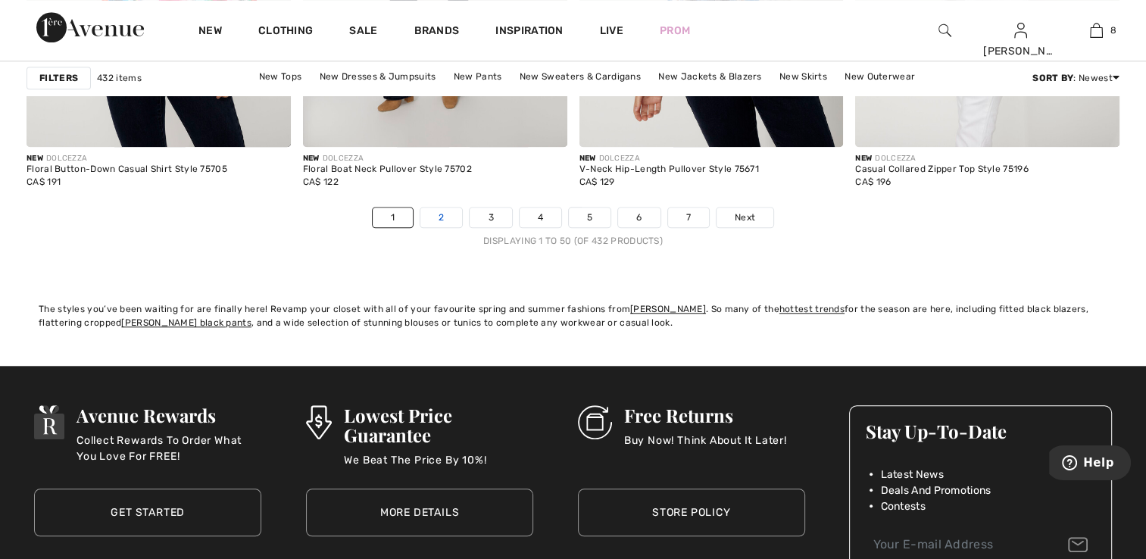
click at [448, 215] on link "2" at bounding box center [441, 217] width 42 height 20
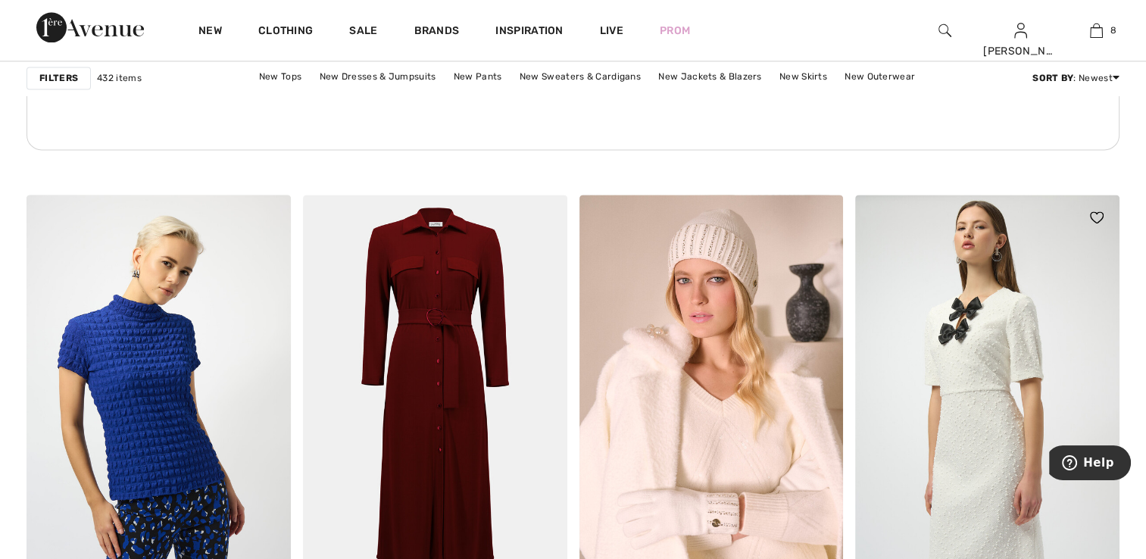
scroll to position [2196, 0]
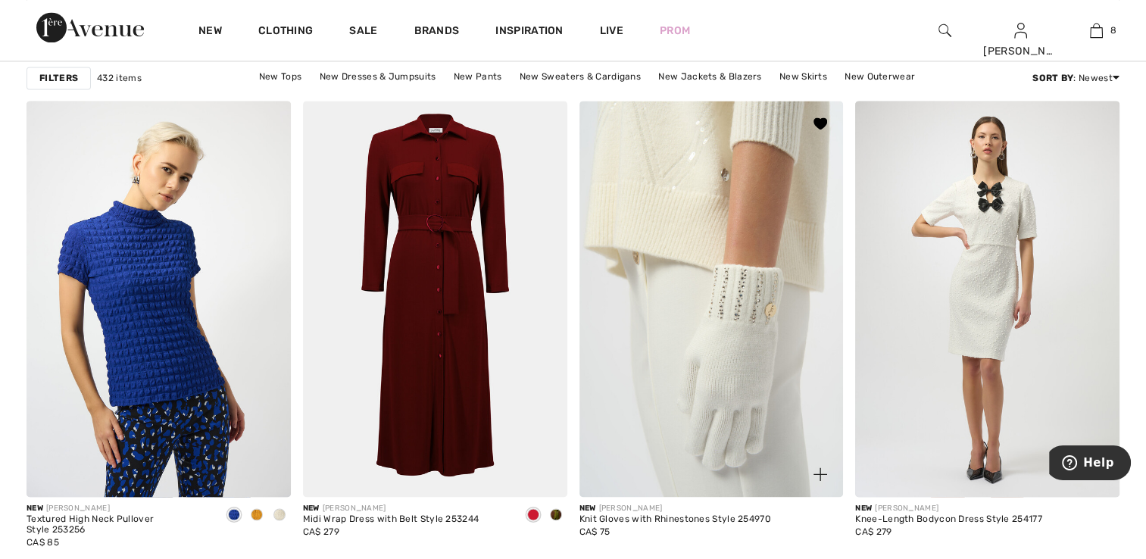
click at [687, 441] on img at bounding box center [711, 299] width 264 height 396
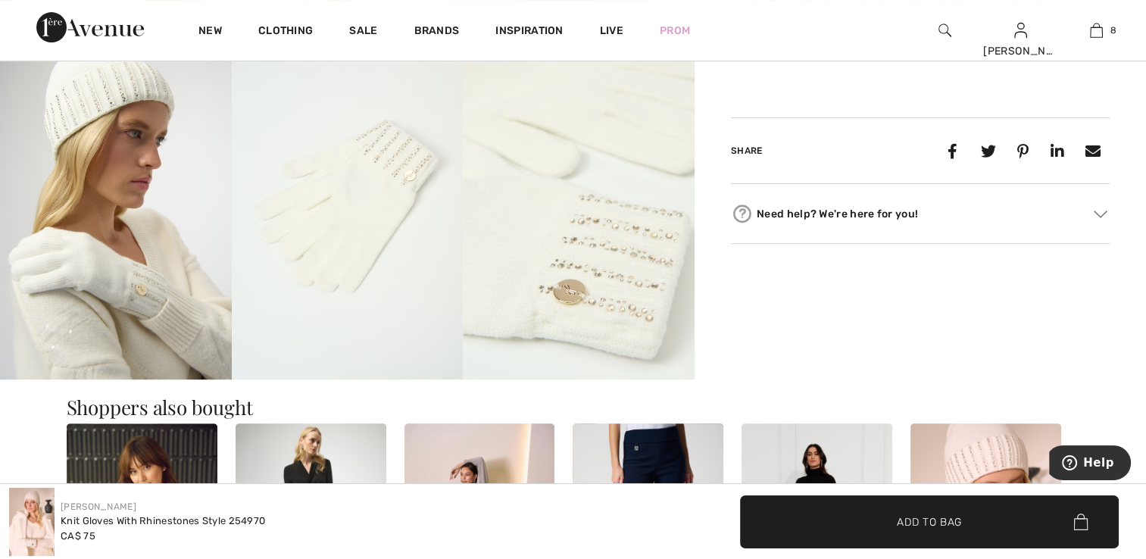
scroll to position [606, 0]
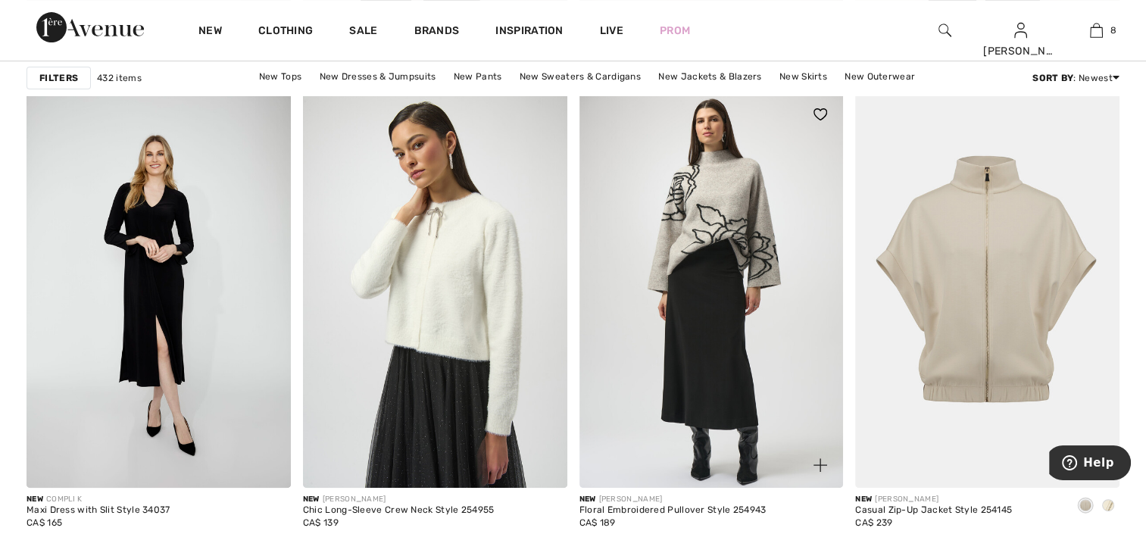
scroll to position [6284, 0]
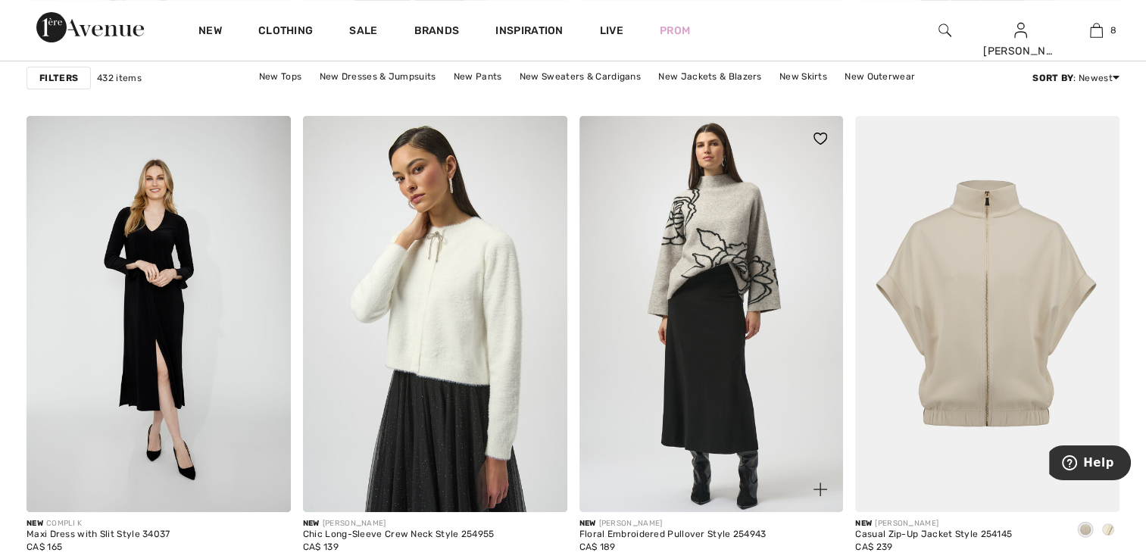
click at [744, 322] on img at bounding box center [711, 314] width 264 height 396
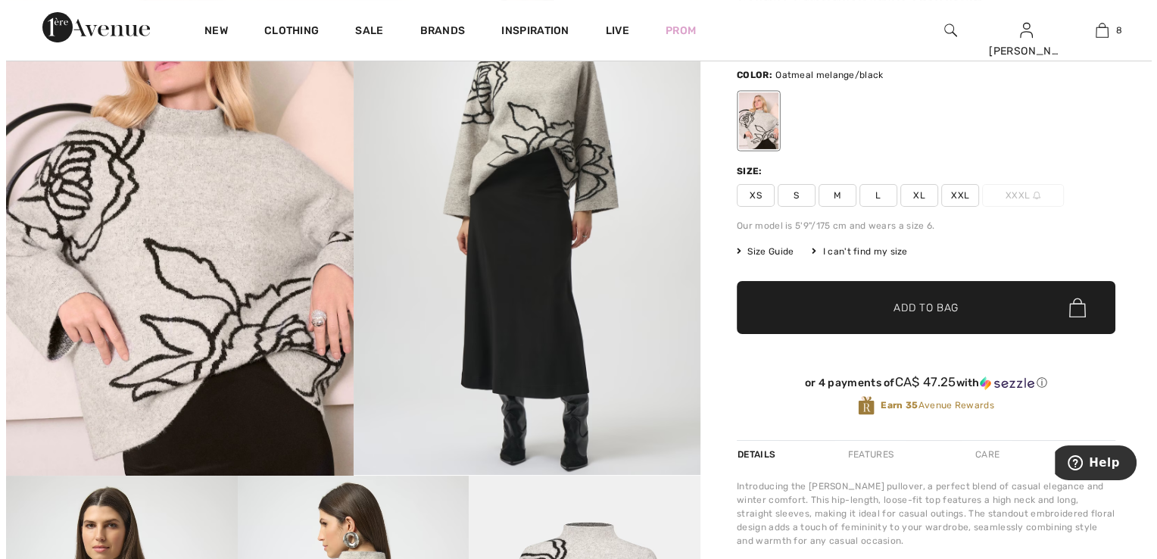
scroll to position [76, 0]
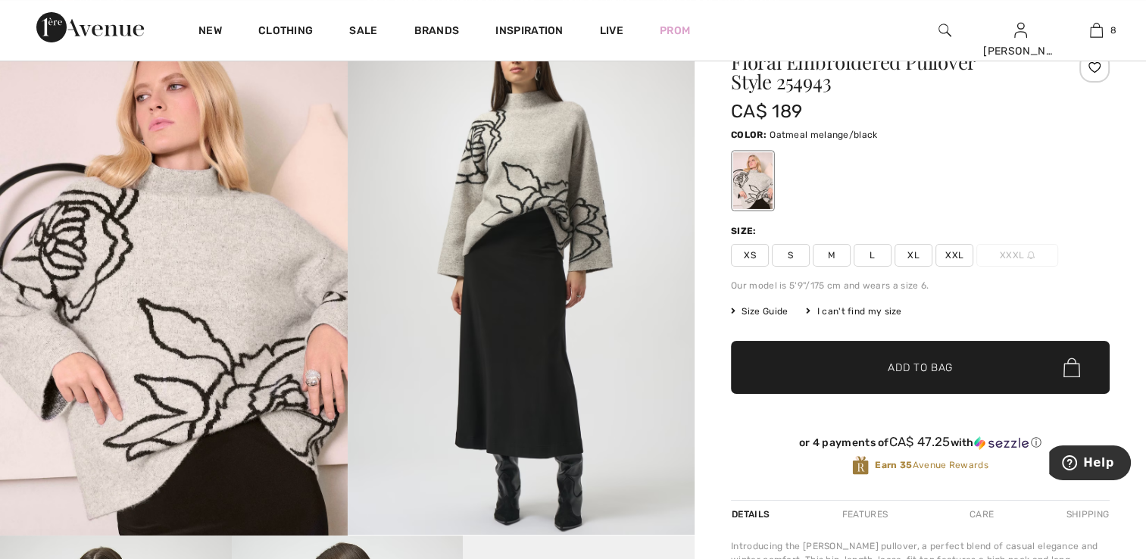
click at [179, 280] on img at bounding box center [174, 274] width 348 height 521
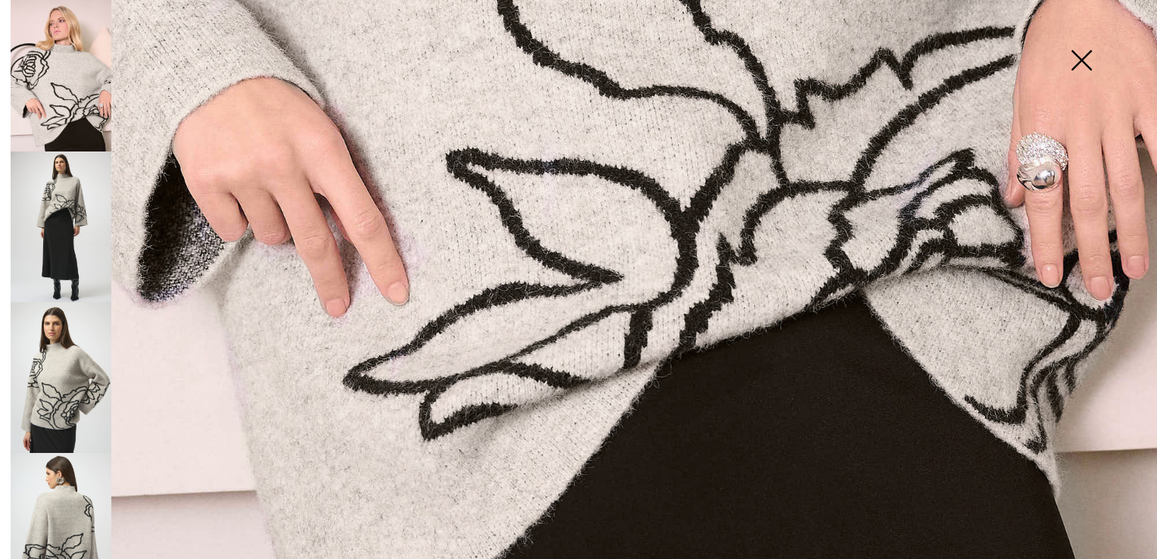
scroll to position [1159, 0]
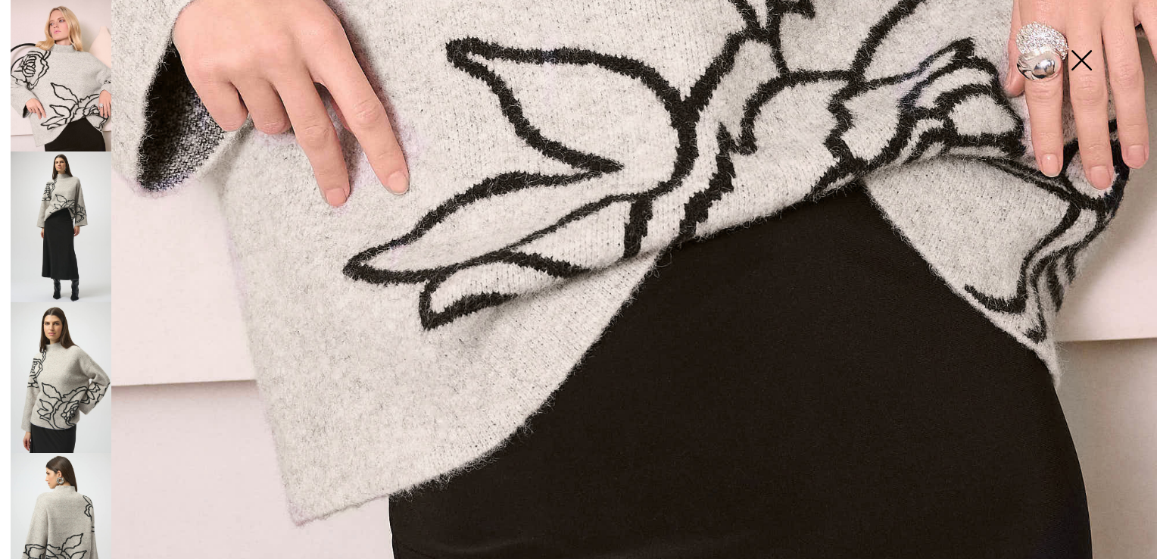
click at [52, 87] on img at bounding box center [61, 75] width 101 height 151
click at [47, 229] on img at bounding box center [61, 226] width 101 height 151
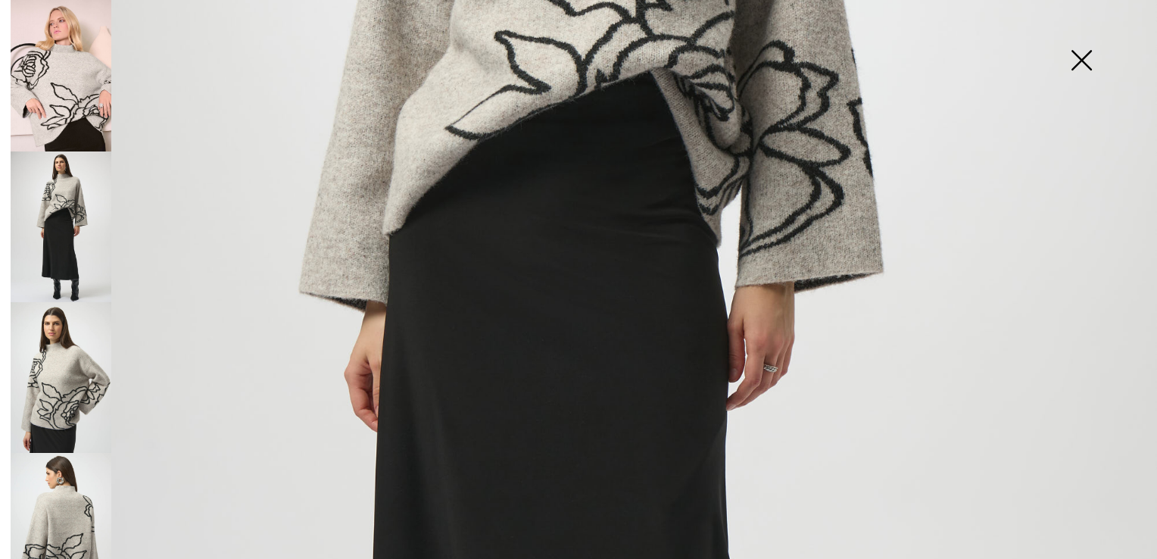
scroll to position [551, 0]
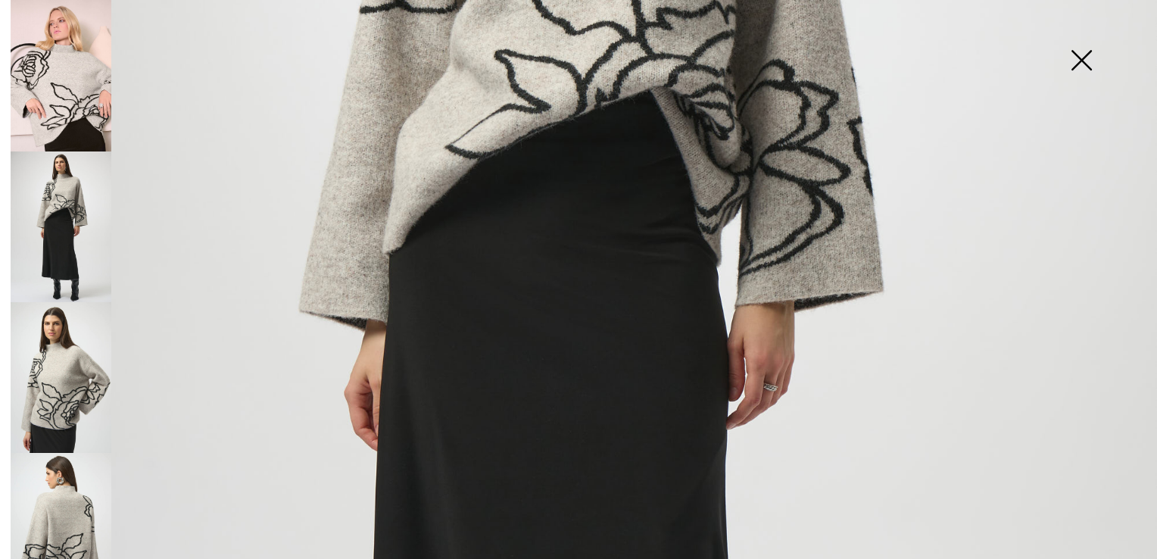
click at [61, 359] on img at bounding box center [61, 377] width 101 height 151
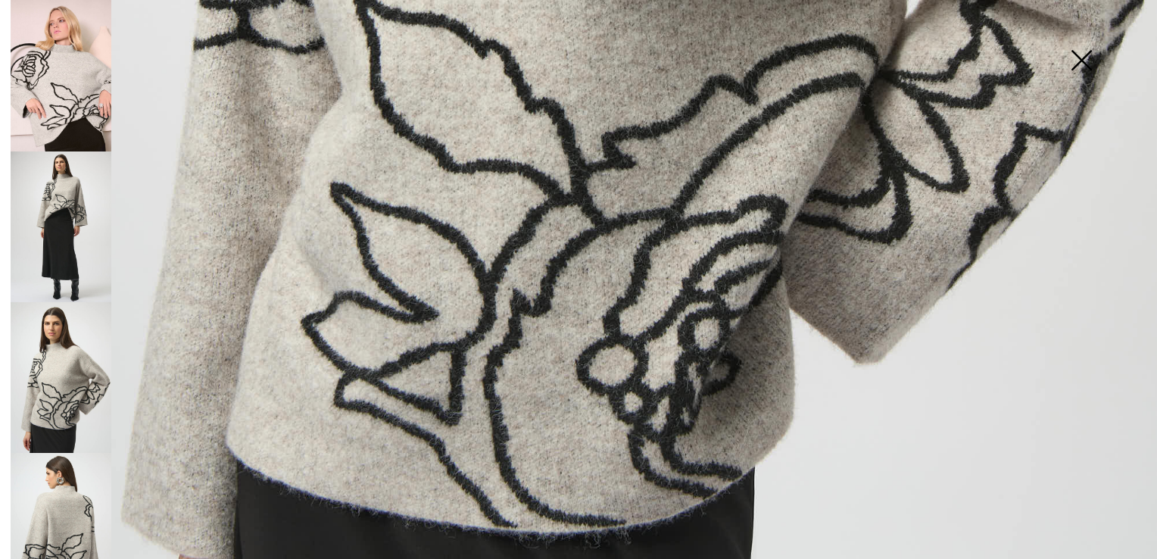
scroll to position [1157, 0]
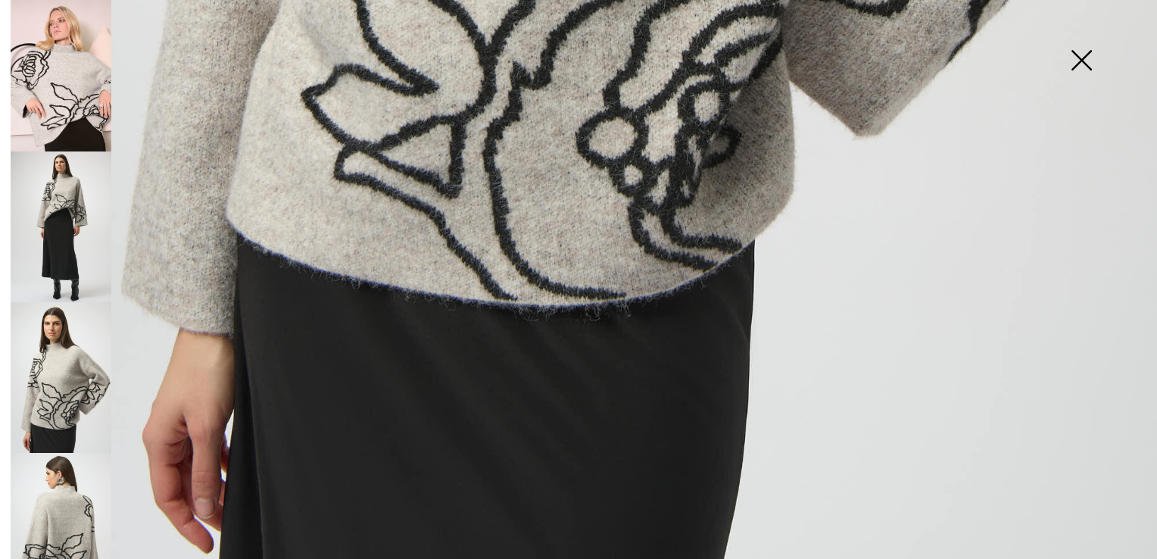
drag, startPoint x: 64, startPoint y: 464, endPoint x: 70, endPoint y: 445, distance: 19.9
click at [64, 463] on img at bounding box center [61, 528] width 101 height 151
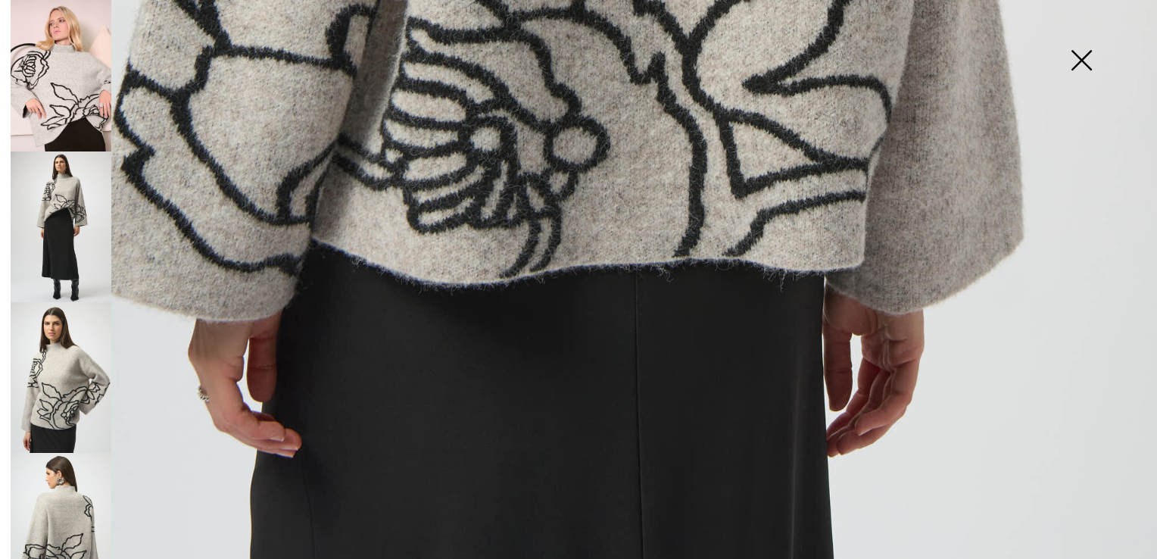
click at [55, 232] on img at bounding box center [61, 226] width 101 height 151
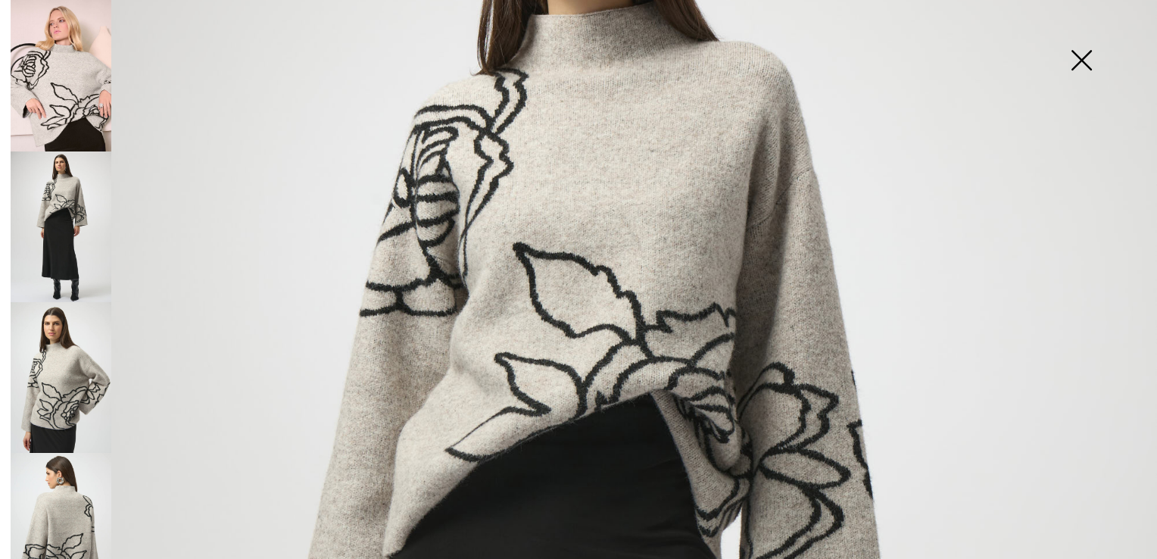
scroll to position [21, 0]
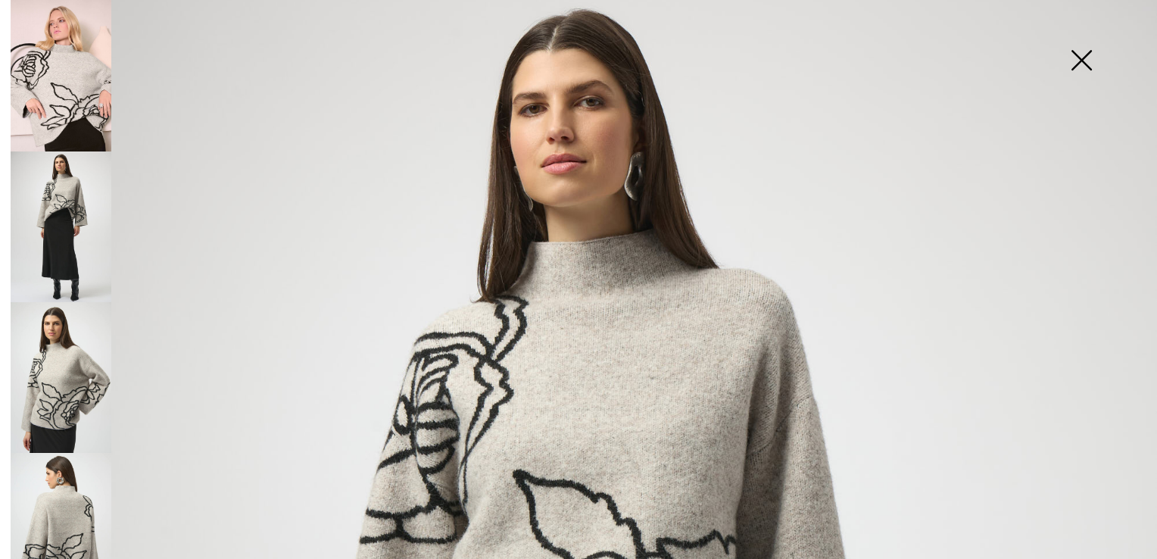
click at [74, 102] on img at bounding box center [61, 75] width 101 height 151
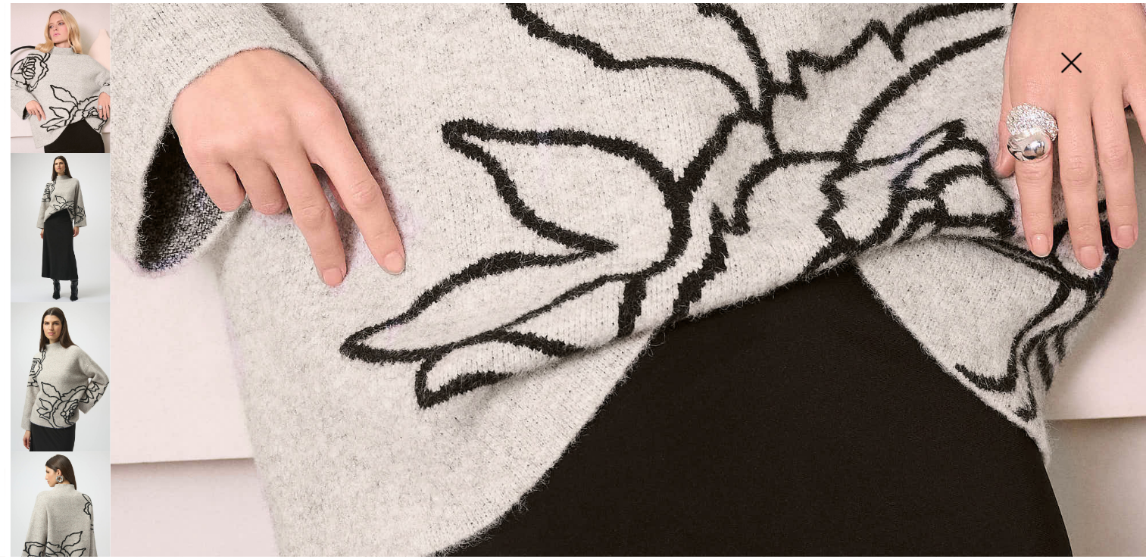
scroll to position [1081, 0]
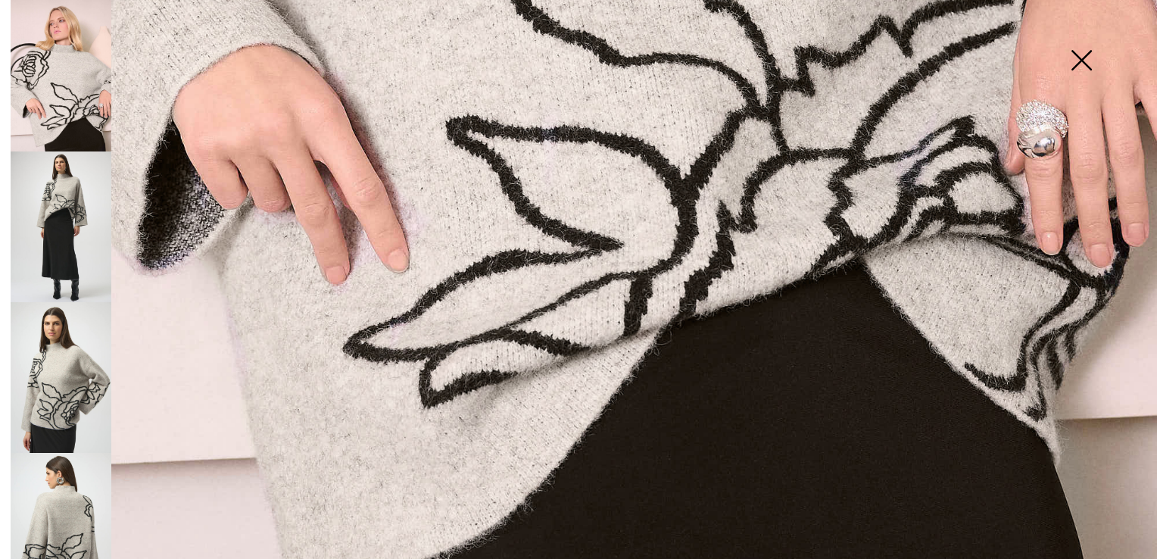
click at [1093, 63] on img at bounding box center [1081, 62] width 76 height 78
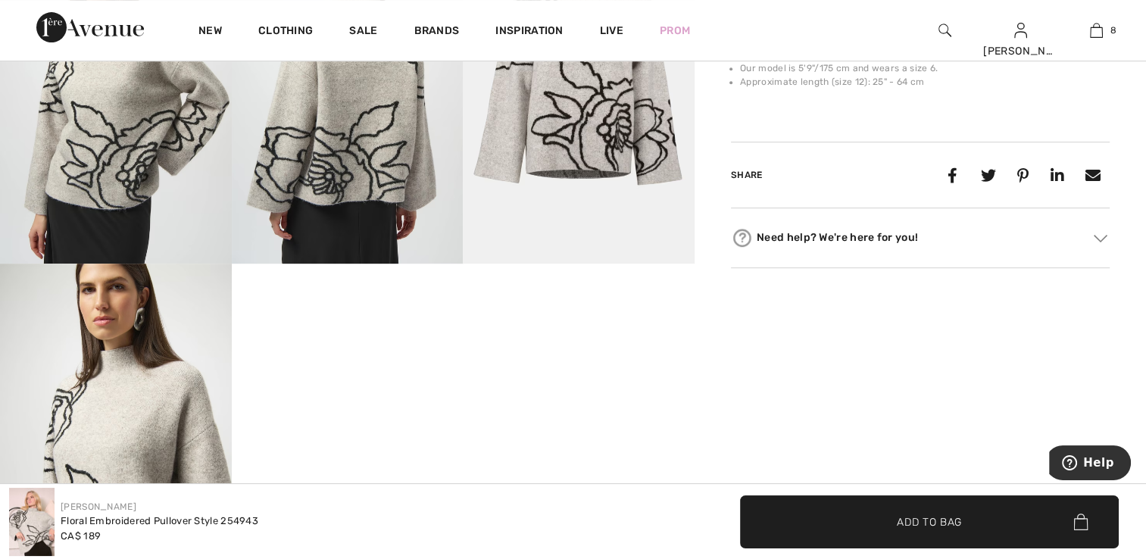
scroll to position [681, 0]
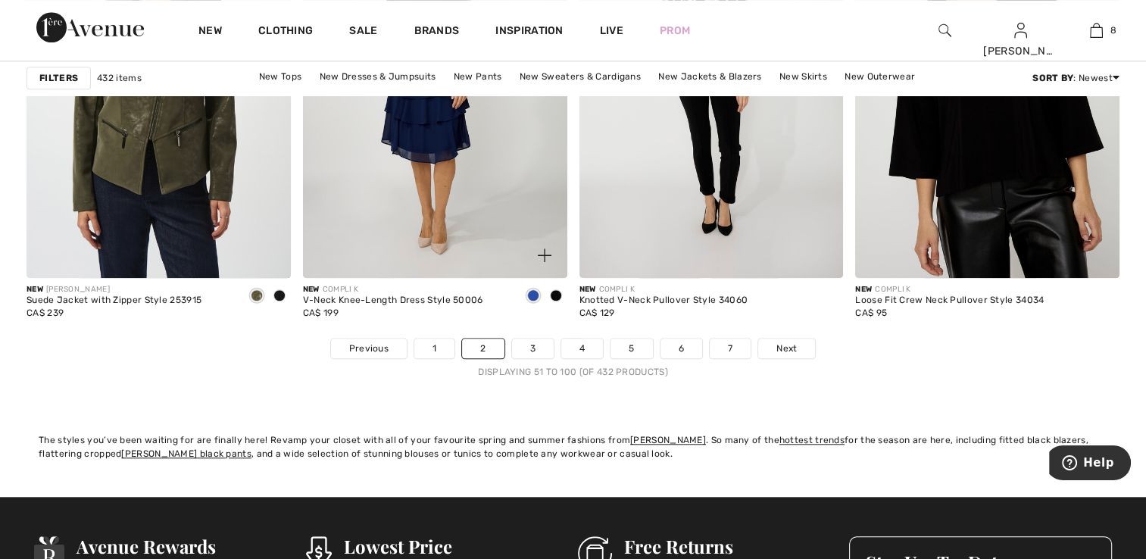
scroll to position [7041, 0]
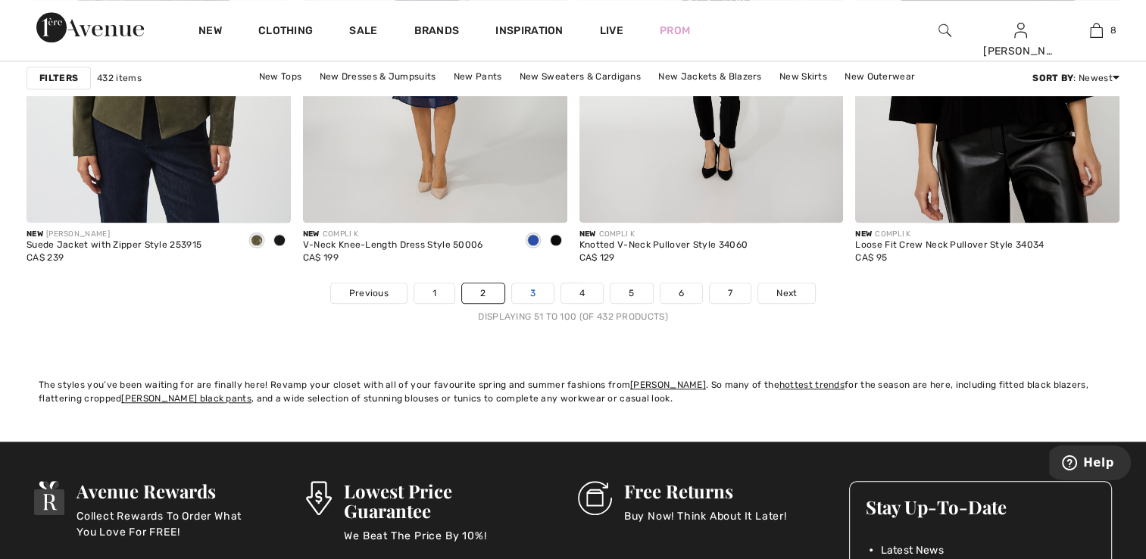
click at [535, 283] on link "3" at bounding box center [533, 293] width 42 height 20
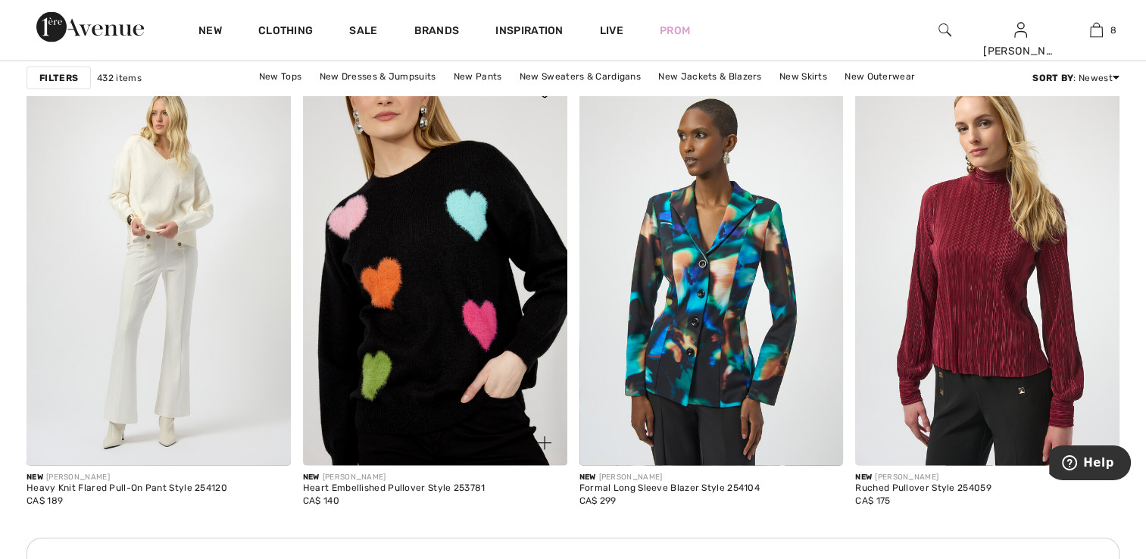
scroll to position [3256, 0]
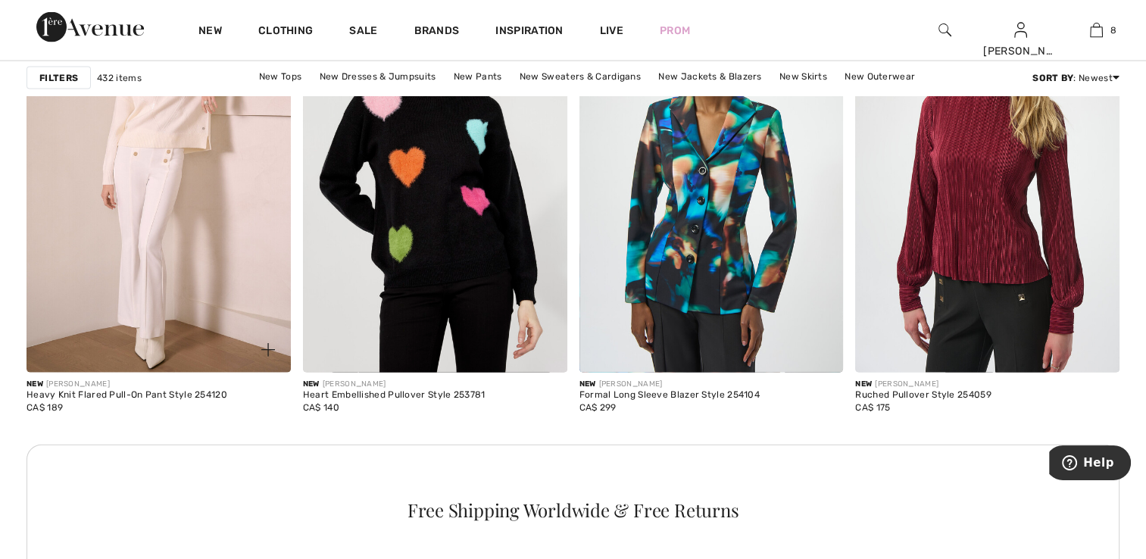
click at [160, 256] on img at bounding box center [159, 175] width 264 height 396
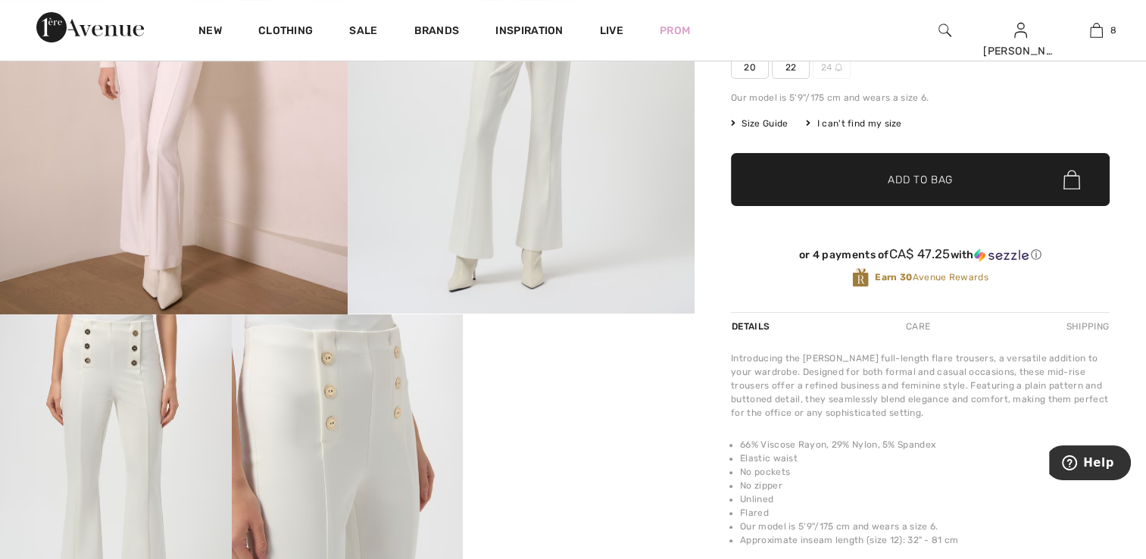
scroll to position [454, 0]
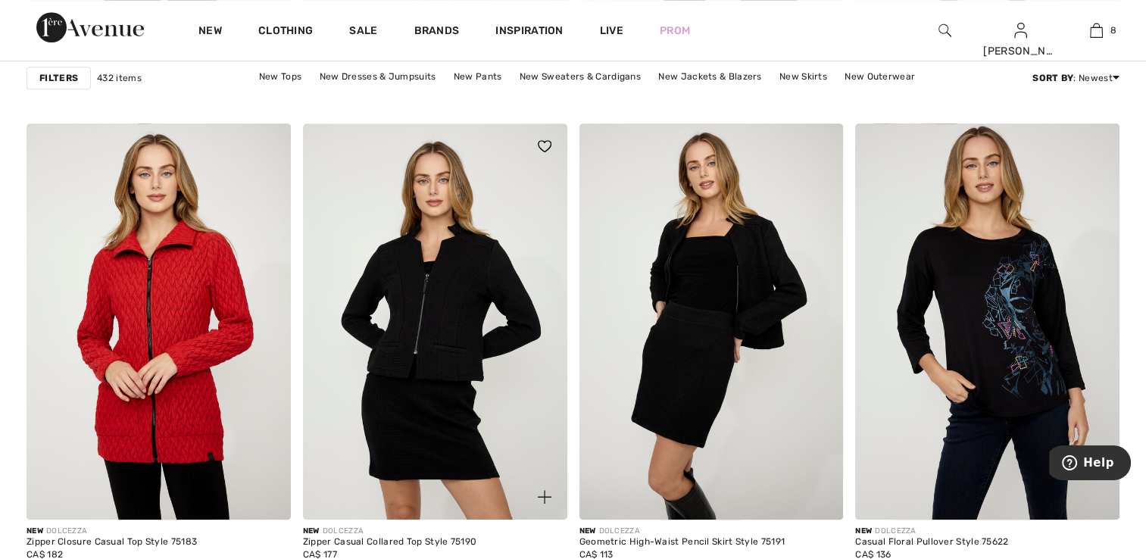
scroll to position [6966, 0]
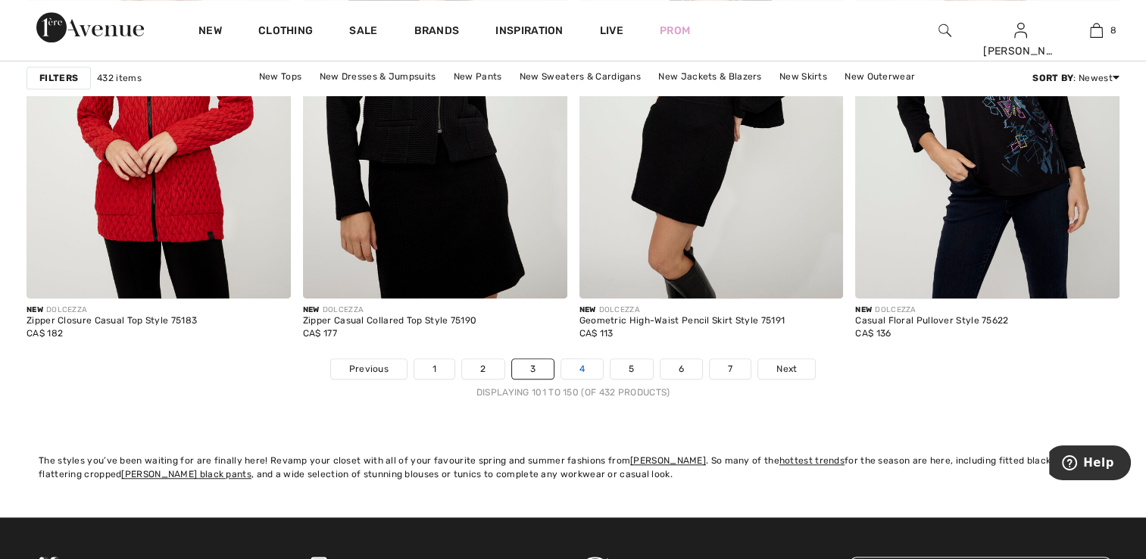
click at [581, 363] on link "4" at bounding box center [582, 369] width 42 height 20
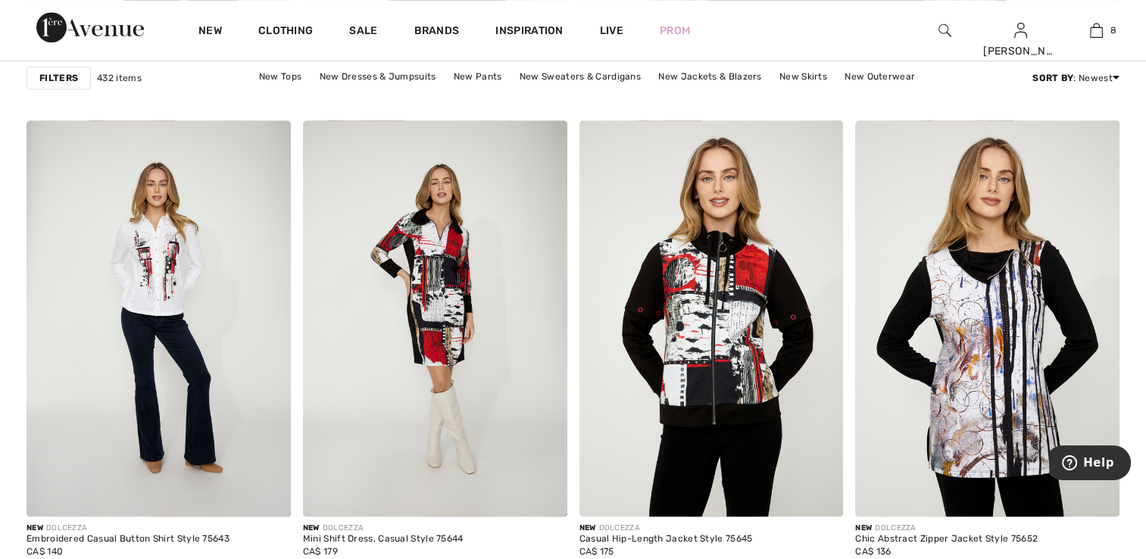
scroll to position [1211, 0]
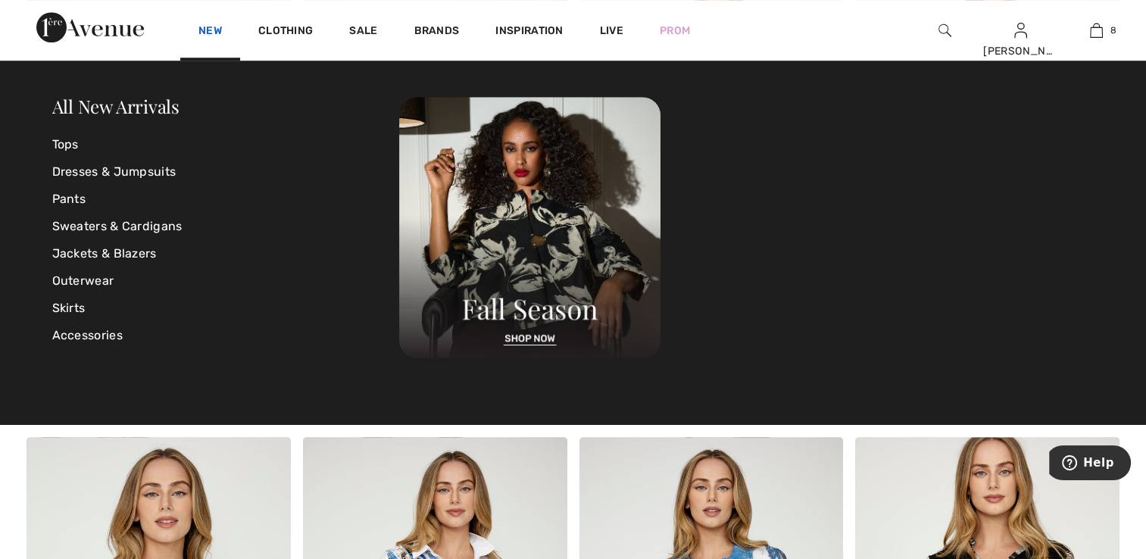
click at [204, 26] on link "New" at bounding box center [209, 32] width 23 height 16
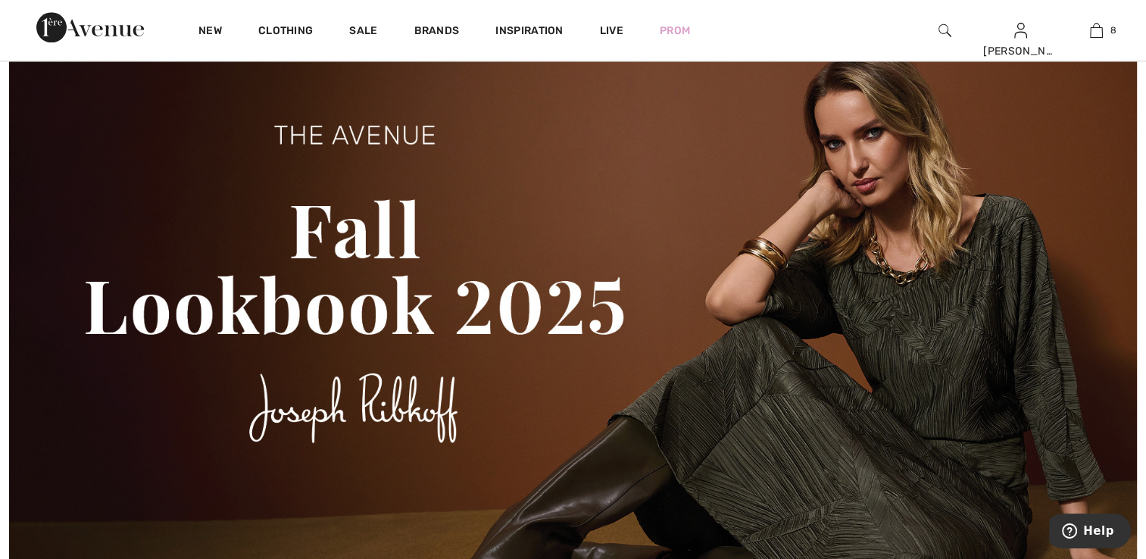
scroll to position [1666, 0]
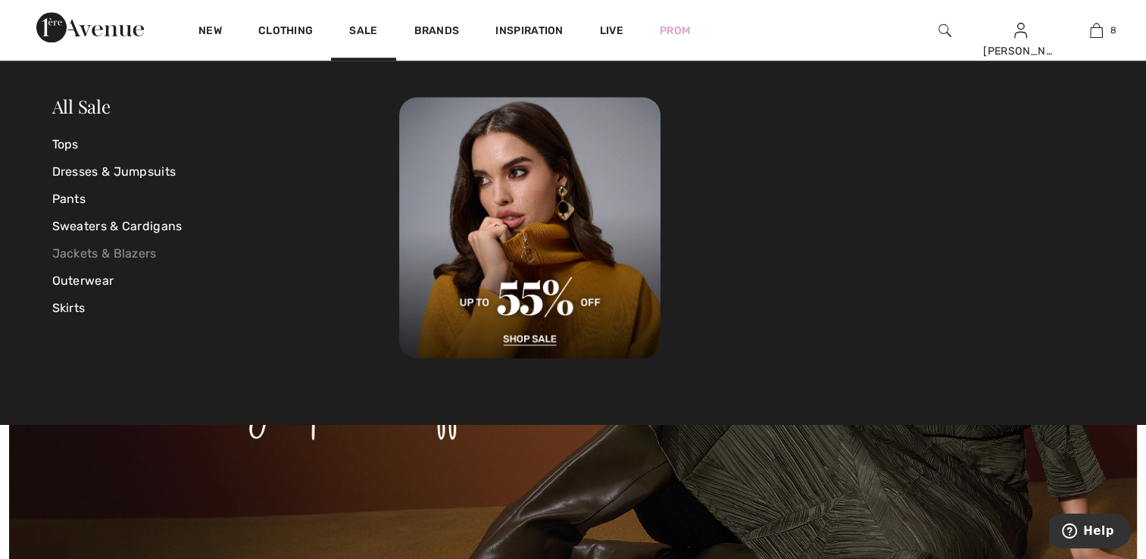
click at [139, 251] on link "Jackets & Blazers" at bounding box center [226, 253] width 348 height 27
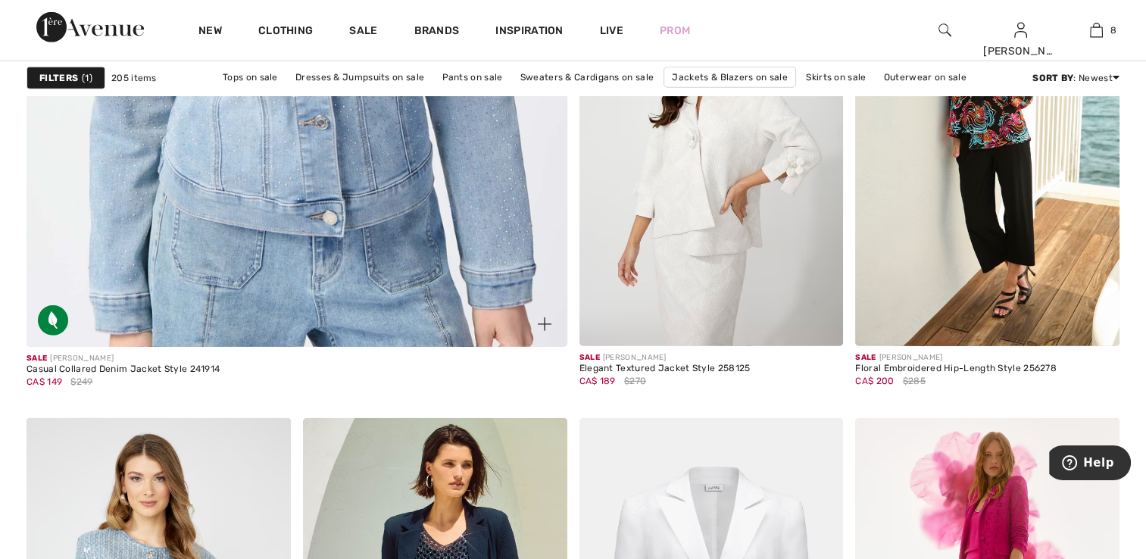
scroll to position [4391, 0]
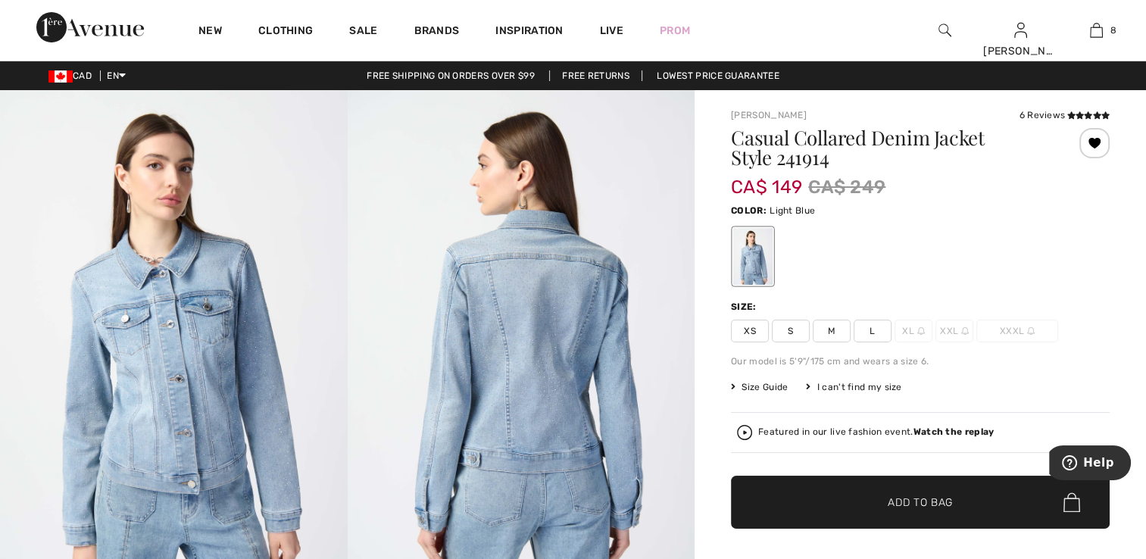
click at [955, 432] on strong "Watch the replay" at bounding box center [953, 431] width 81 height 11
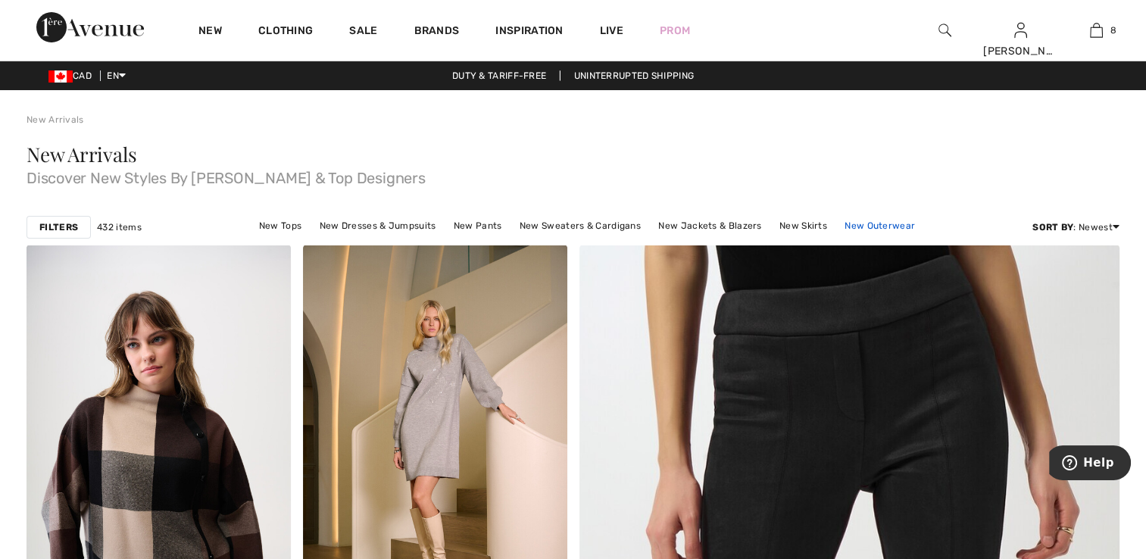
click at [862, 225] on link "New Outerwear" at bounding box center [880, 226] width 86 height 20
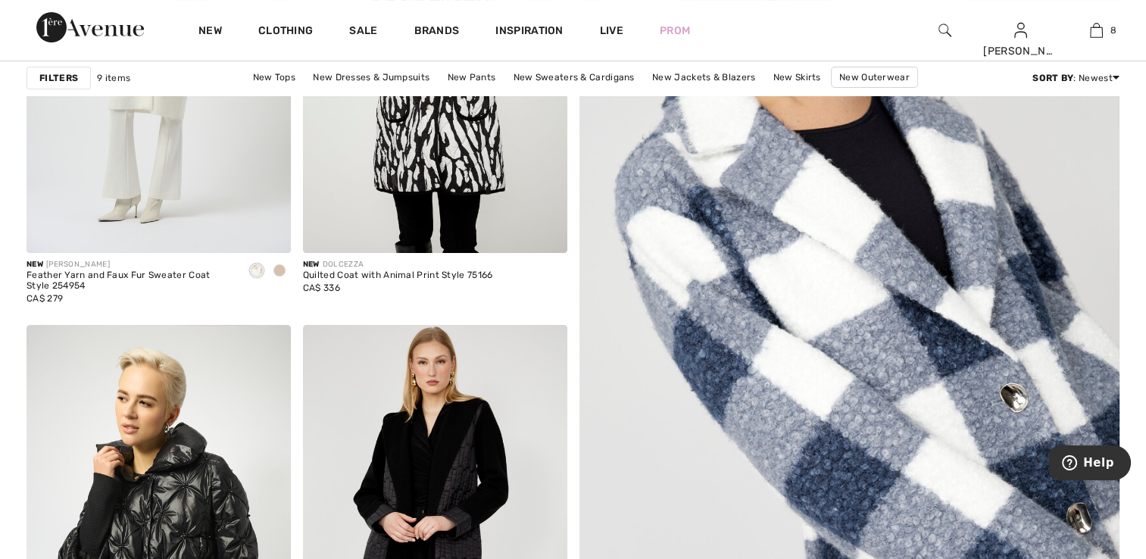
scroll to position [379, 0]
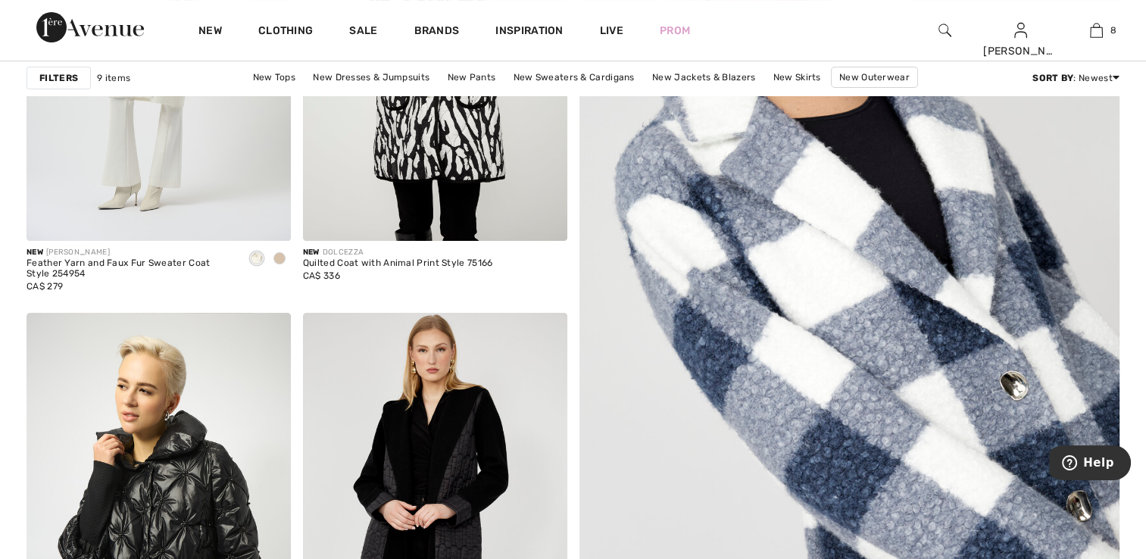
click at [812, 371] on img at bounding box center [849, 331] width 648 height 972
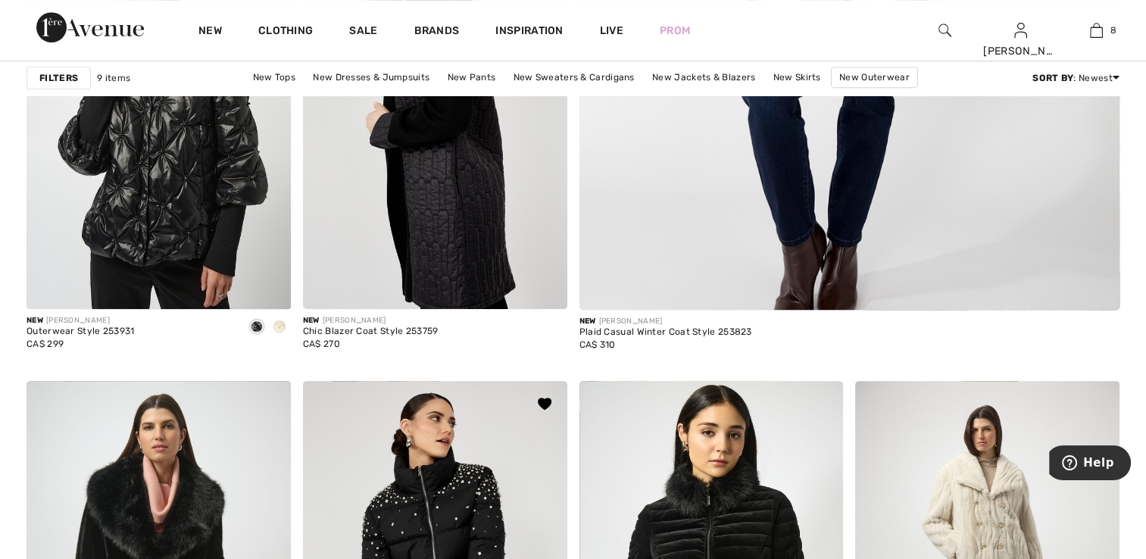
scroll to position [984, 0]
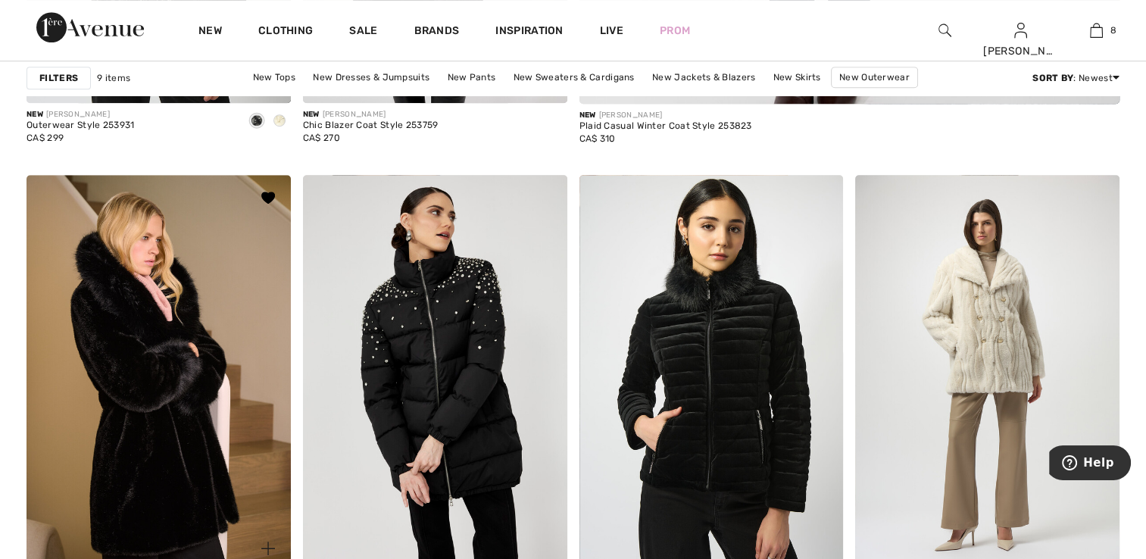
click at [147, 442] on img at bounding box center [159, 373] width 264 height 396
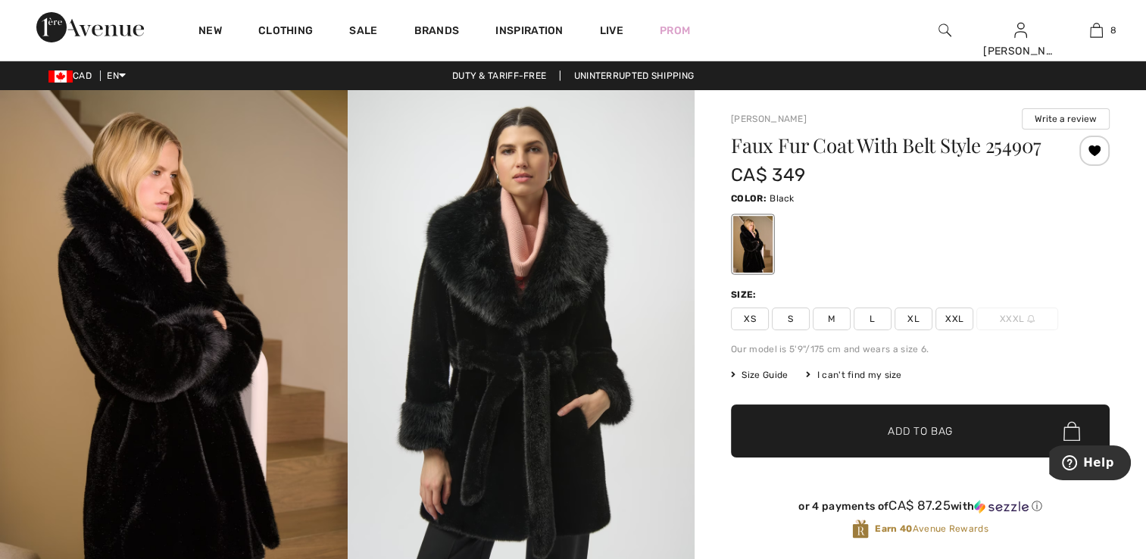
click at [237, 341] on img at bounding box center [174, 350] width 348 height 521
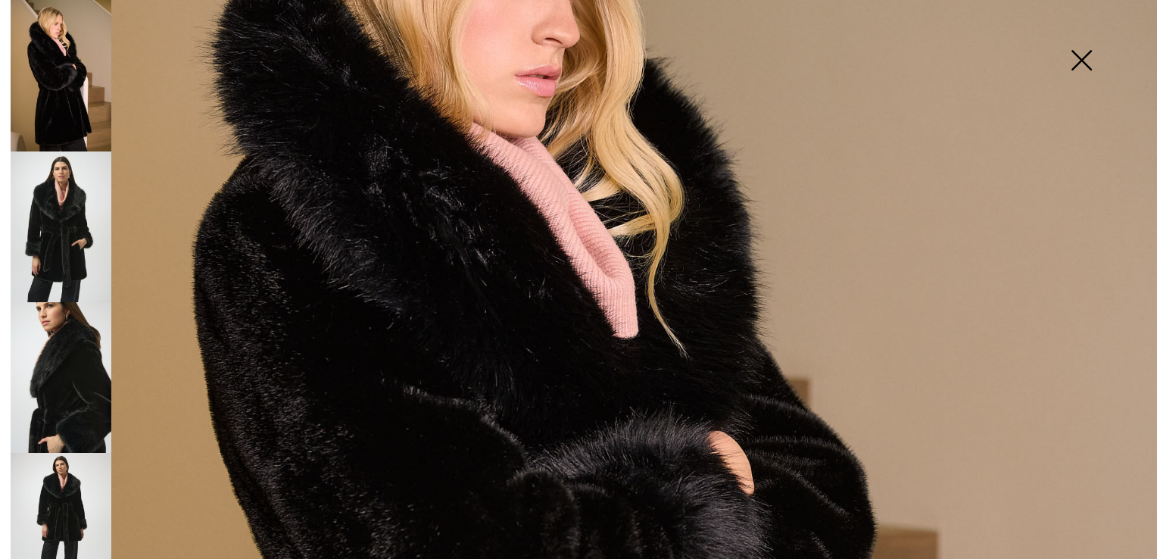
scroll to position [227, 0]
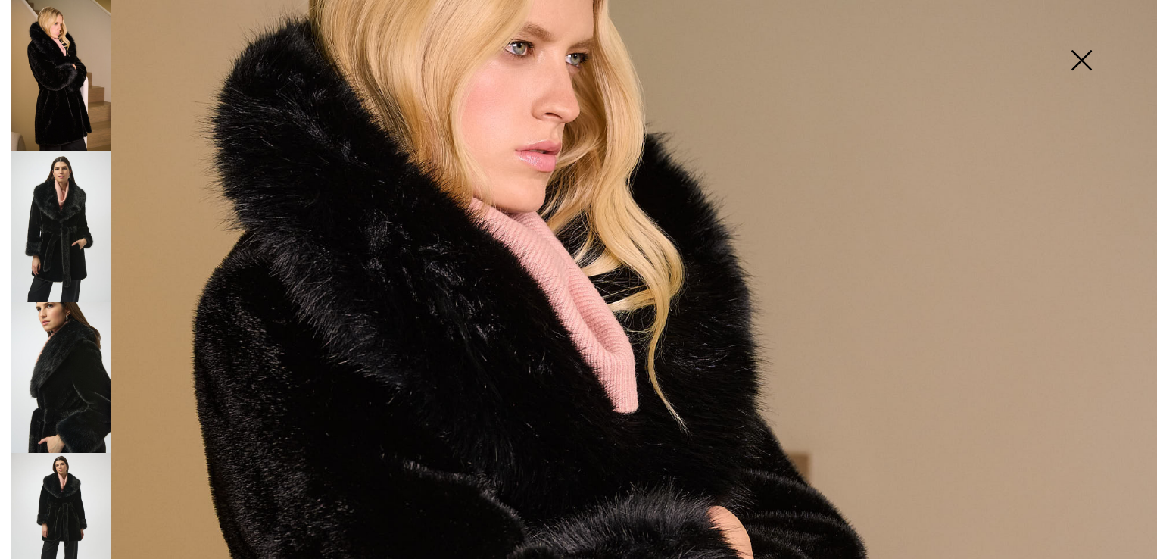
click at [91, 241] on img at bounding box center [61, 226] width 101 height 151
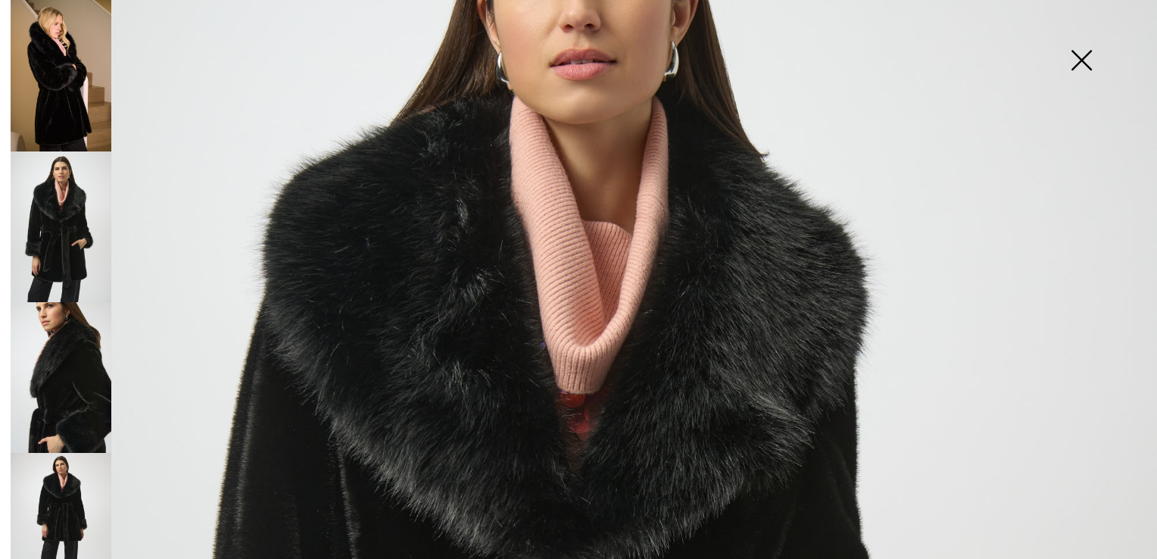
click at [89, 349] on img at bounding box center [61, 377] width 101 height 151
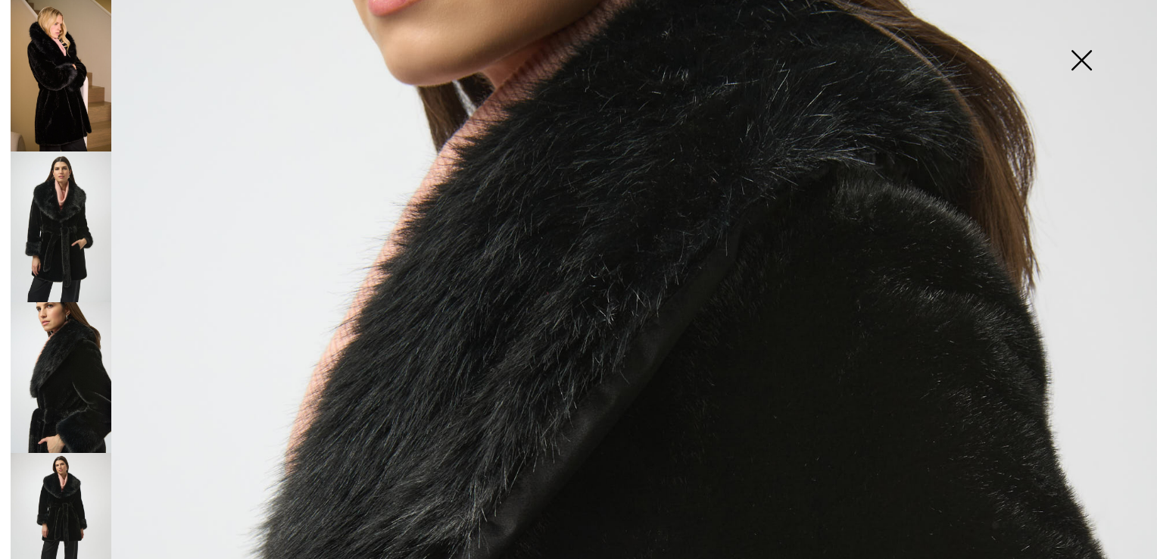
scroll to position [379, 0]
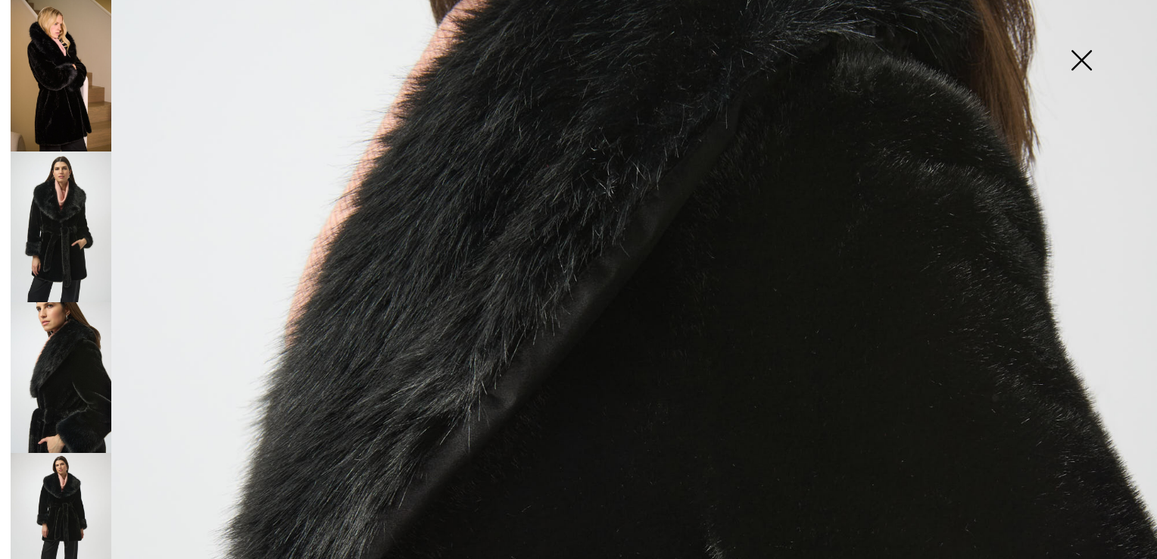
click at [75, 490] on img at bounding box center [61, 528] width 101 height 151
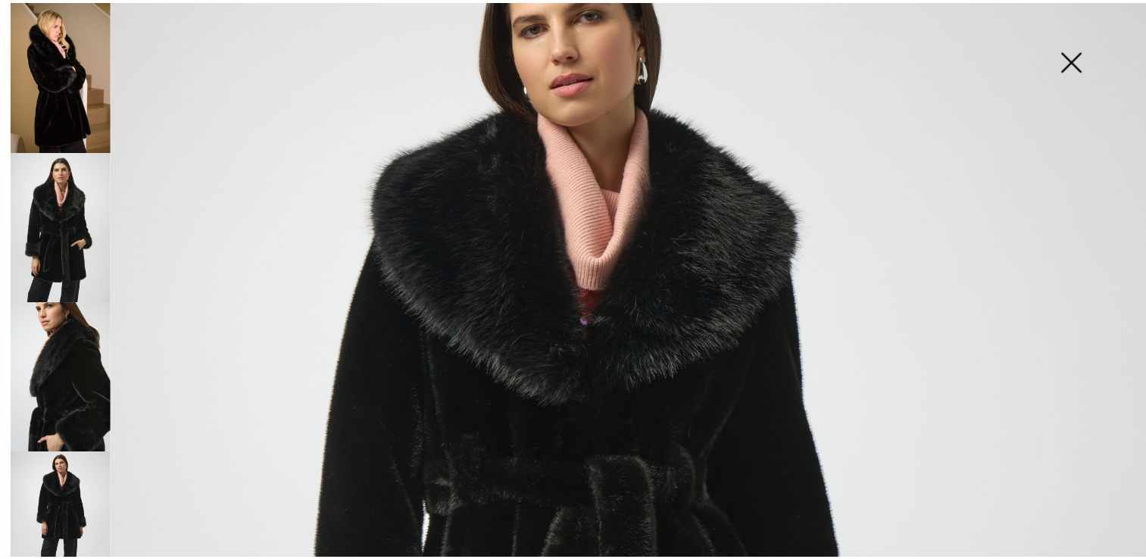
scroll to position [76, 0]
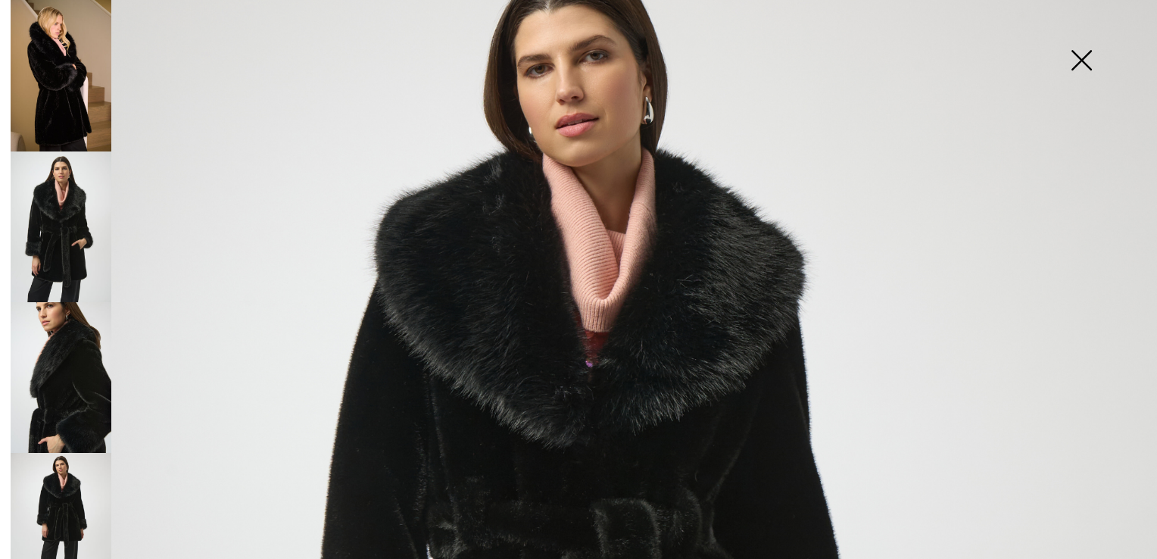
click at [1080, 60] on img at bounding box center [1081, 62] width 76 height 78
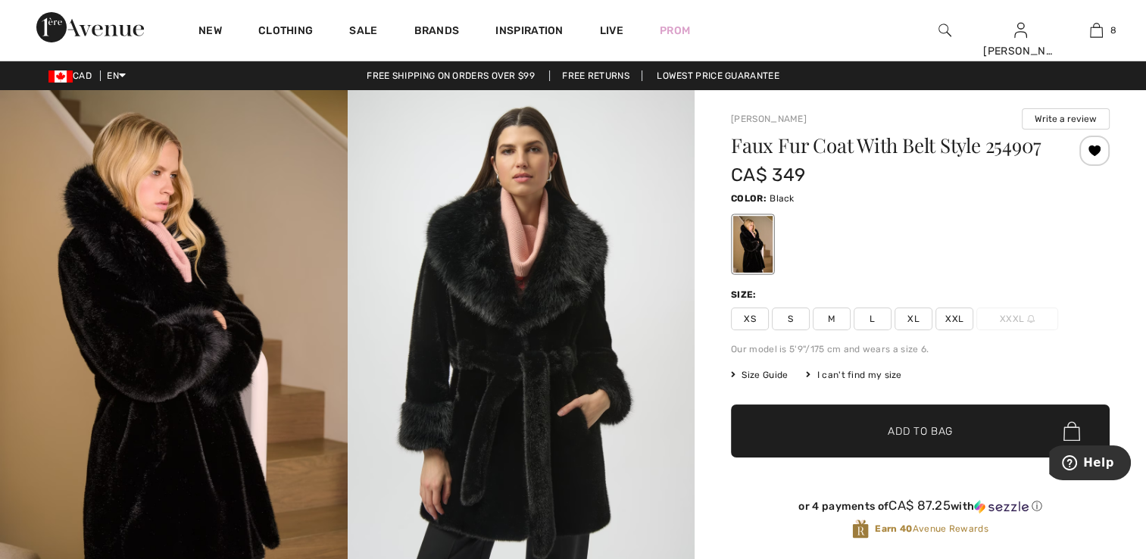
click at [742, 314] on span "XS" at bounding box center [750, 318] width 38 height 23
click at [814, 413] on span "✔ Added to Bag Add to Bag" at bounding box center [920, 430] width 379 height 53
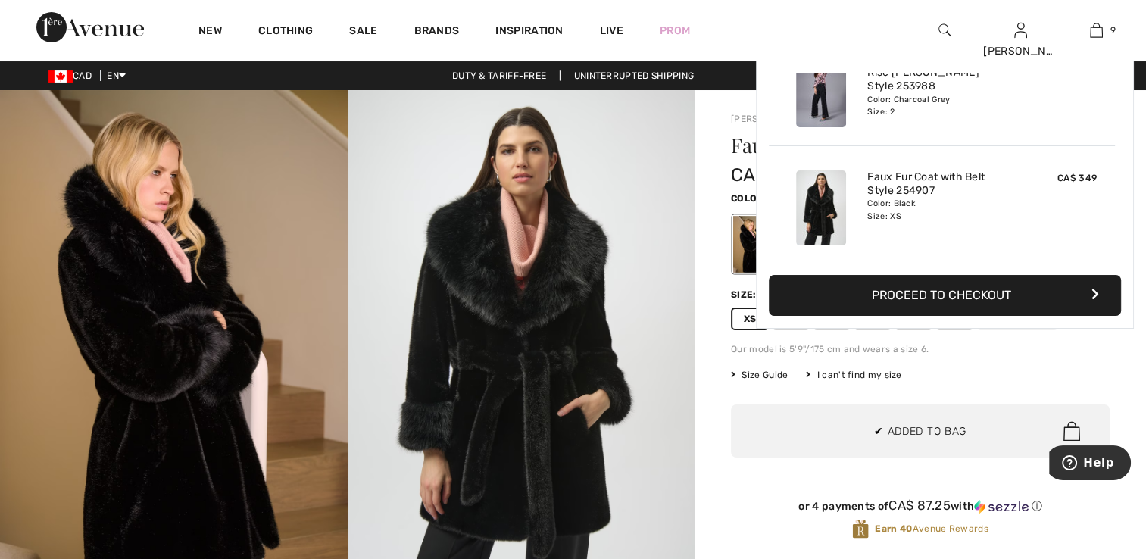
scroll to position [872, 0]
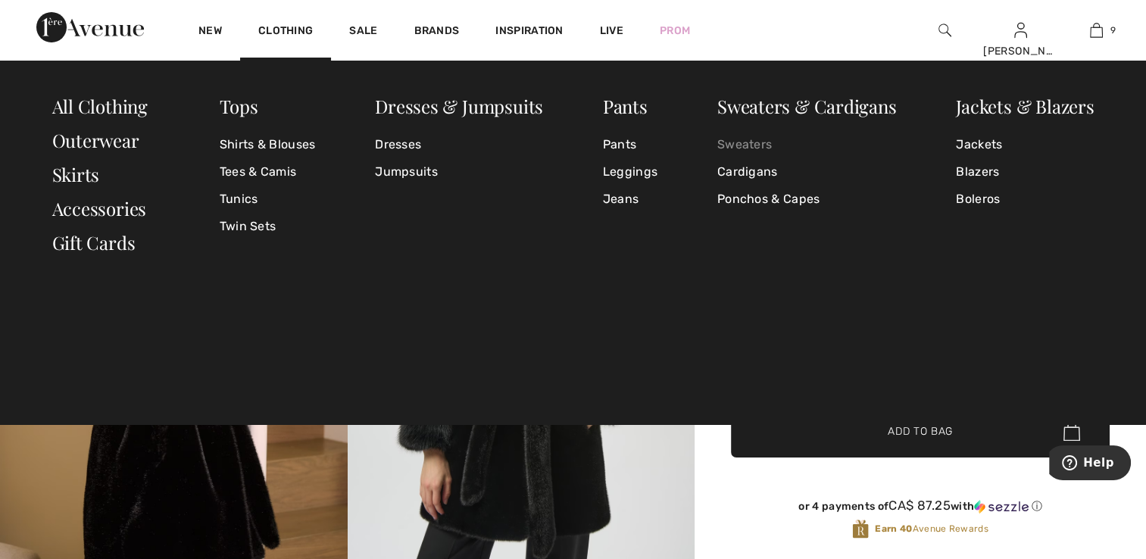
click at [742, 145] on link "Sweaters" at bounding box center [806, 144] width 179 height 27
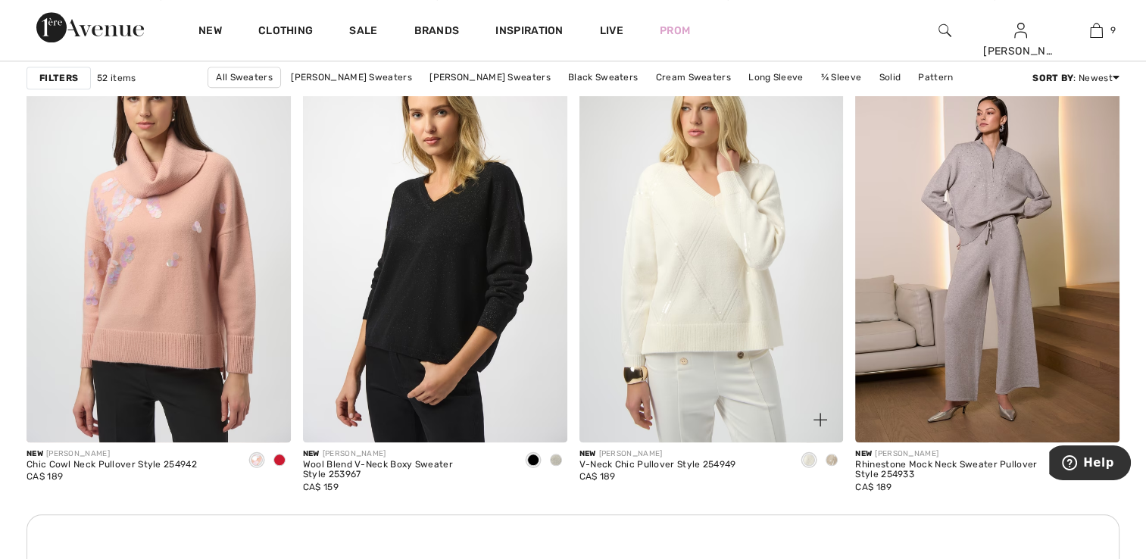
scroll to position [1590, 0]
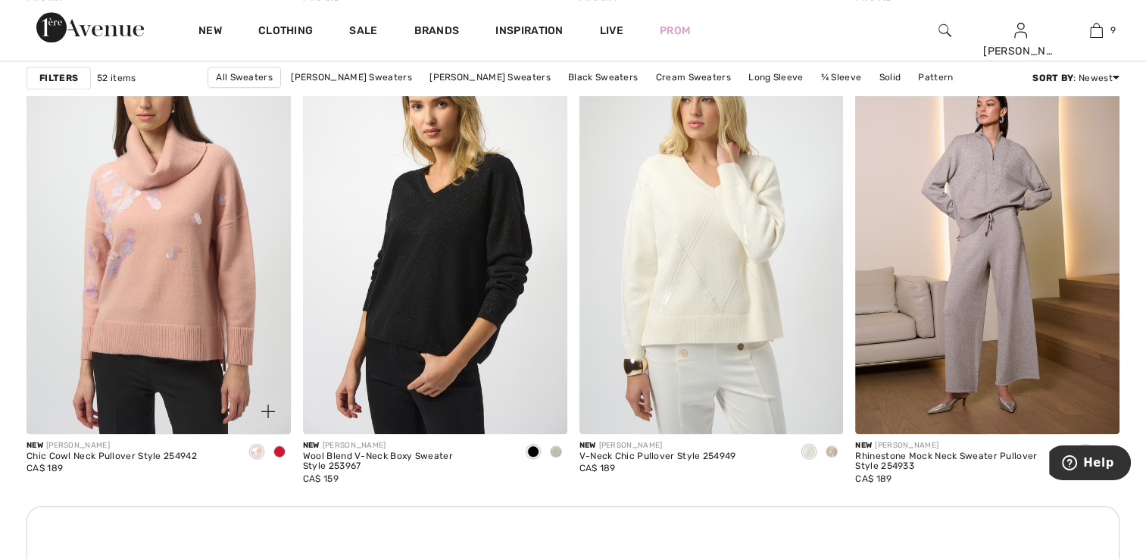
click at [252, 453] on span at bounding box center [257, 451] width 12 height 12
click at [279, 452] on span at bounding box center [279, 451] width 12 height 12
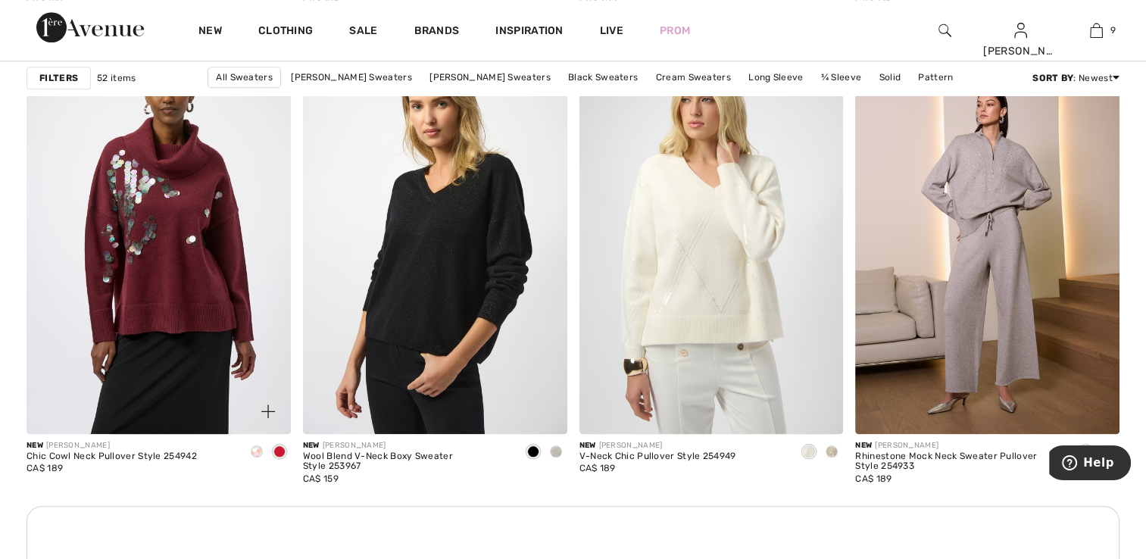
click at [251, 447] on span at bounding box center [257, 451] width 12 height 12
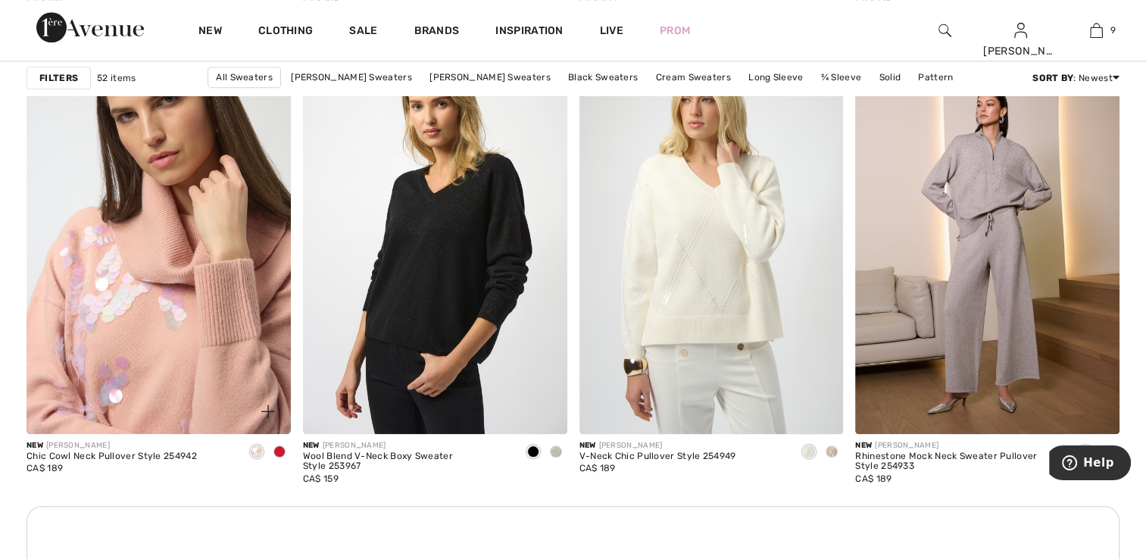
click at [215, 295] on img at bounding box center [159, 235] width 264 height 396
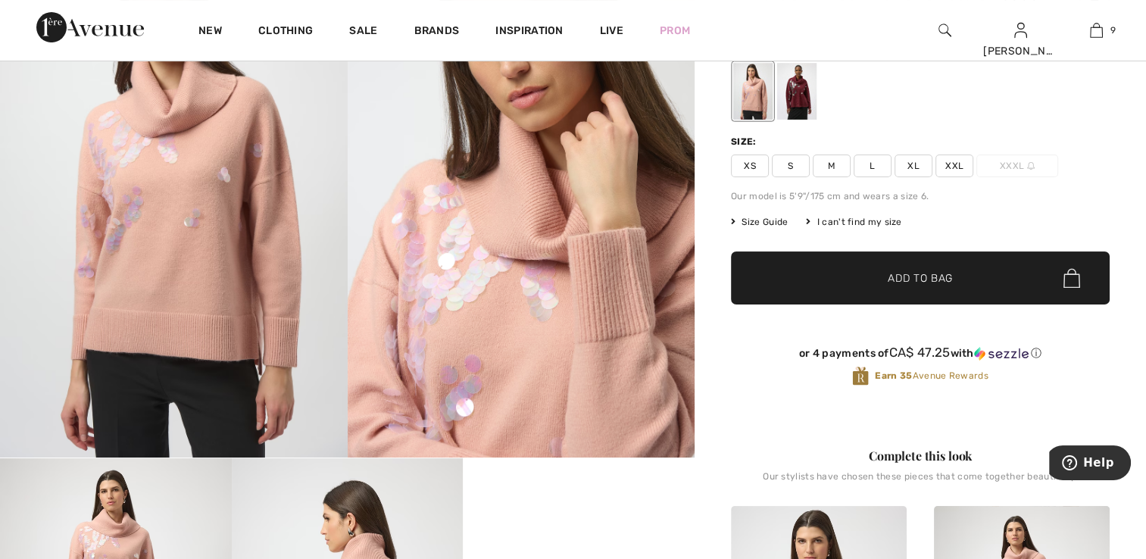
scroll to position [151, 0]
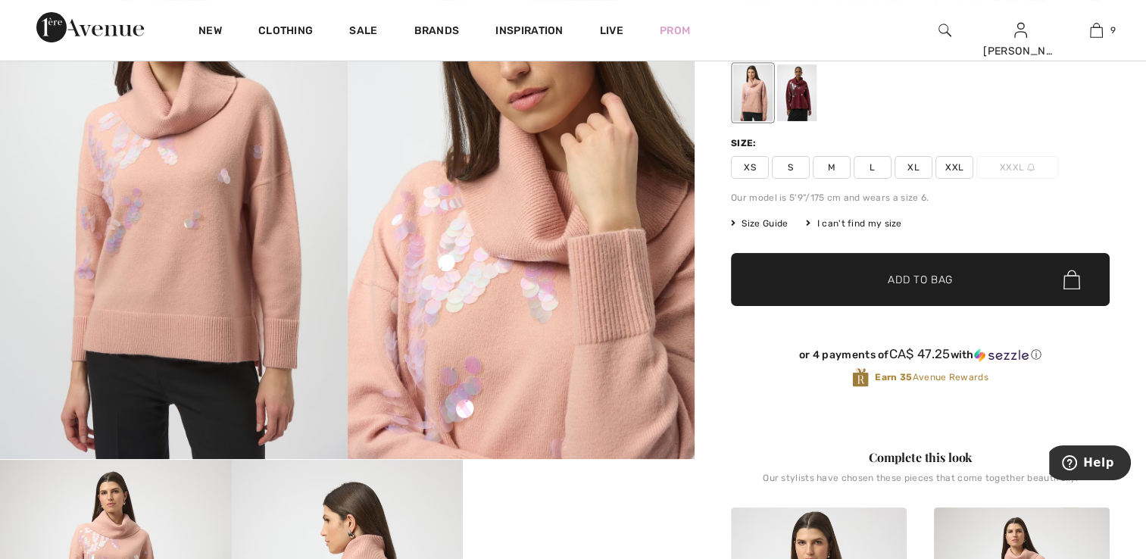
click at [743, 179] on span "XS" at bounding box center [750, 167] width 38 height 23
drag, startPoint x: 896, startPoint y: 289, endPoint x: 887, endPoint y: 272, distance: 19.6
click at [896, 288] on span "✔ Added to Bag Add to Bag" at bounding box center [920, 279] width 379 height 53
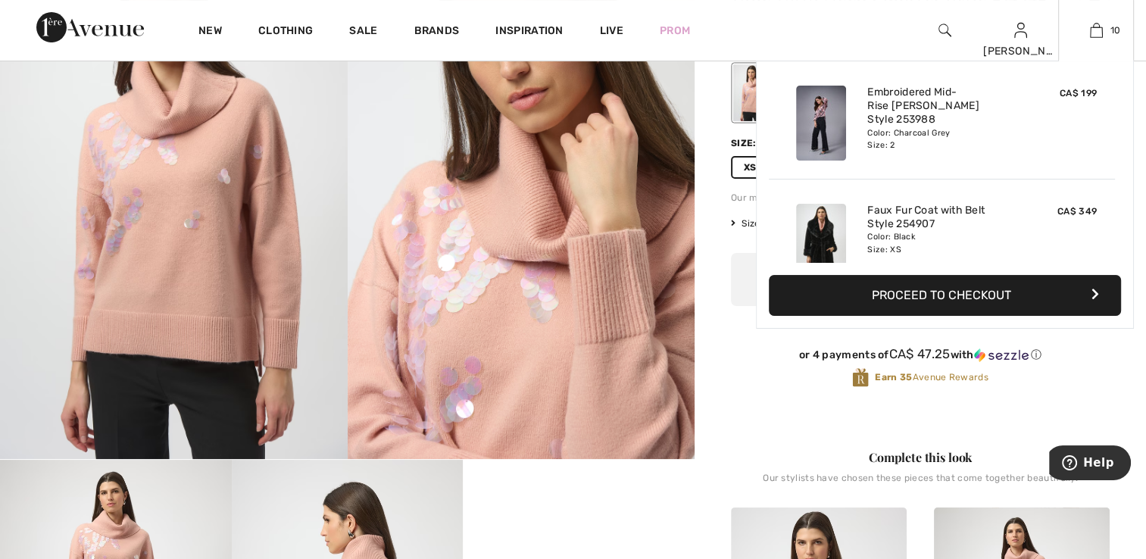
scroll to position [763, 0]
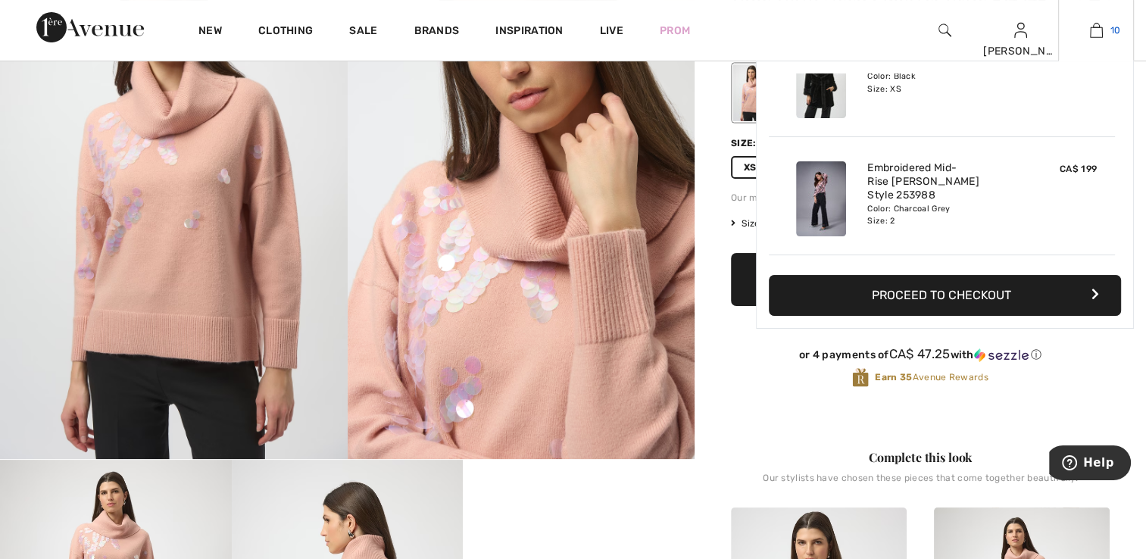
click at [1078, 36] on link "10" at bounding box center [1095, 30] width 74 height 18
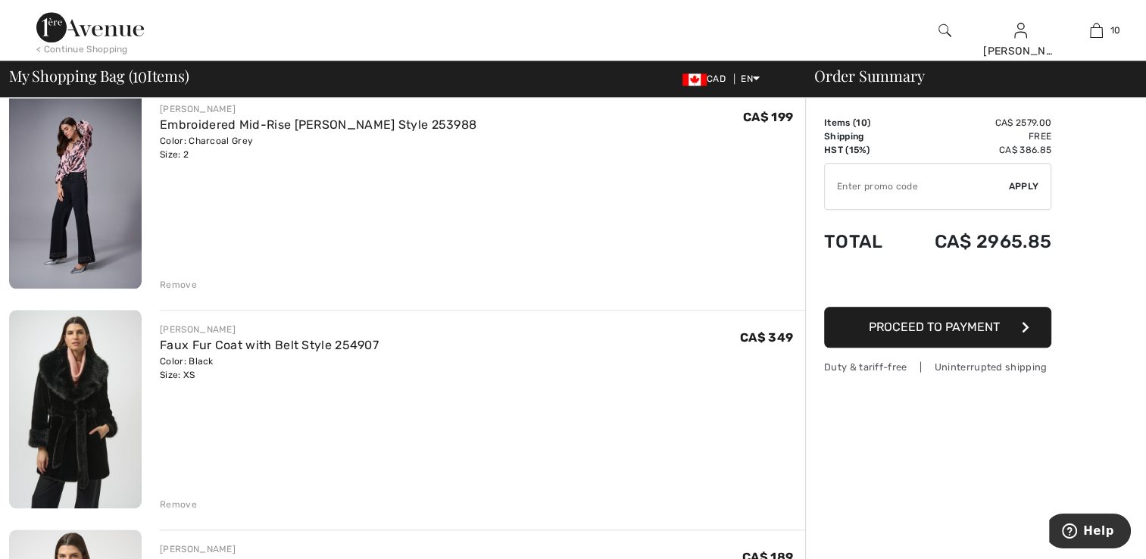
scroll to position [1817, 0]
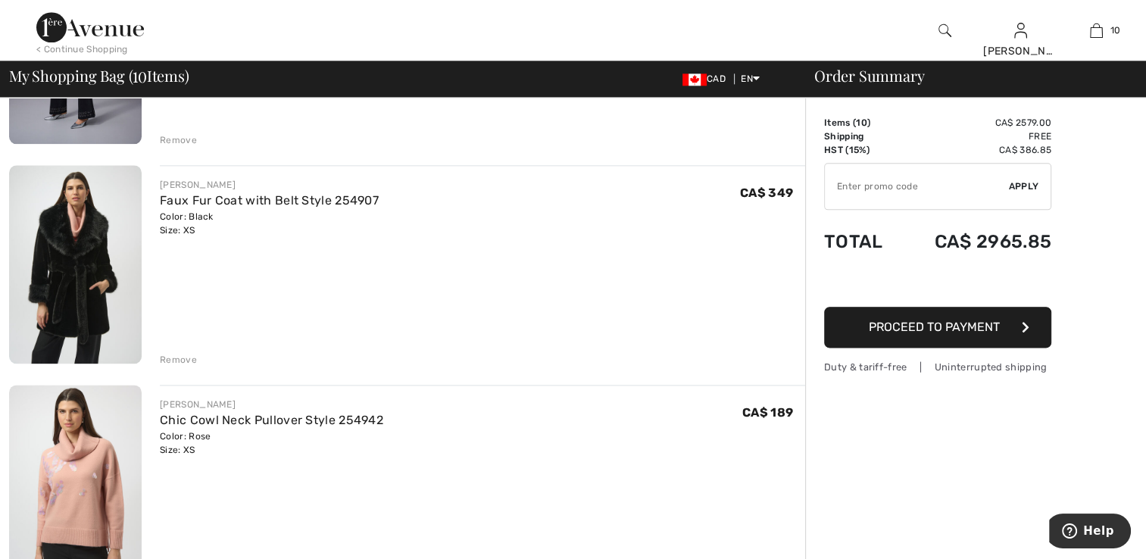
click at [191, 356] on div "Remove" at bounding box center [178, 360] width 37 height 14
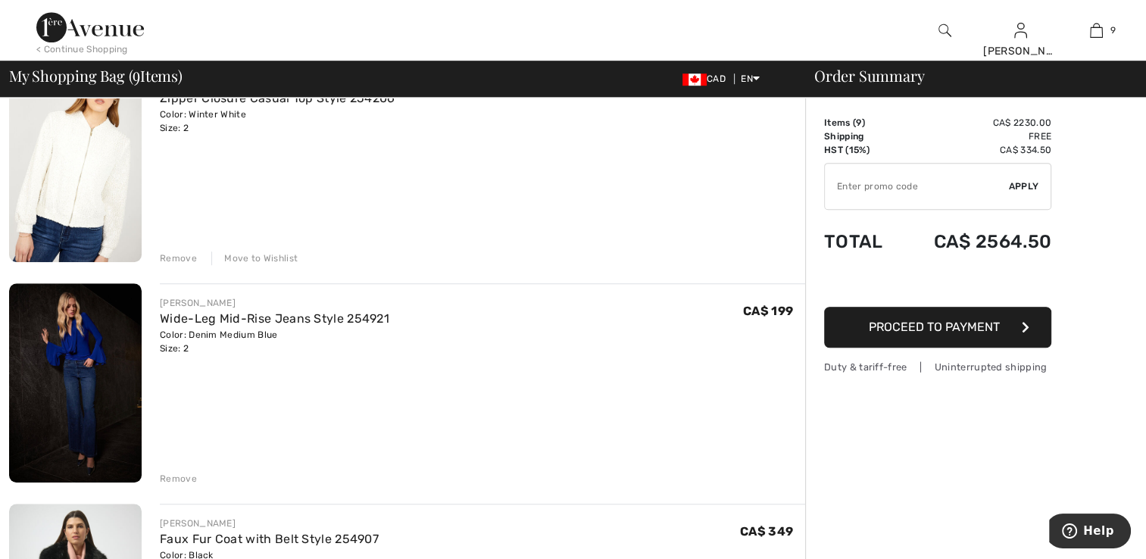
scroll to position [1060, 0]
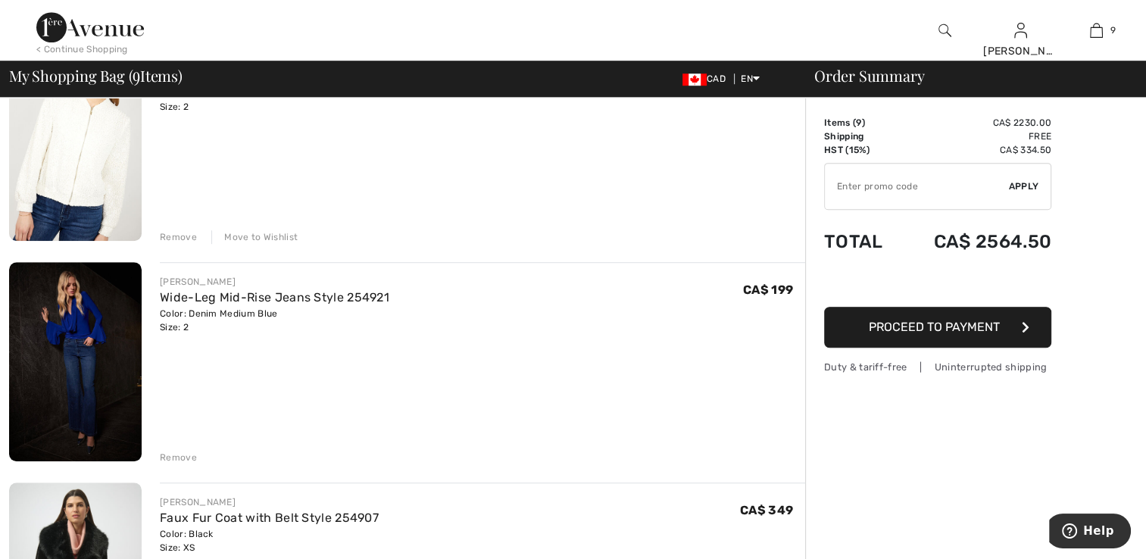
click at [255, 239] on div "Move to Wishlist" at bounding box center [254, 237] width 86 height 14
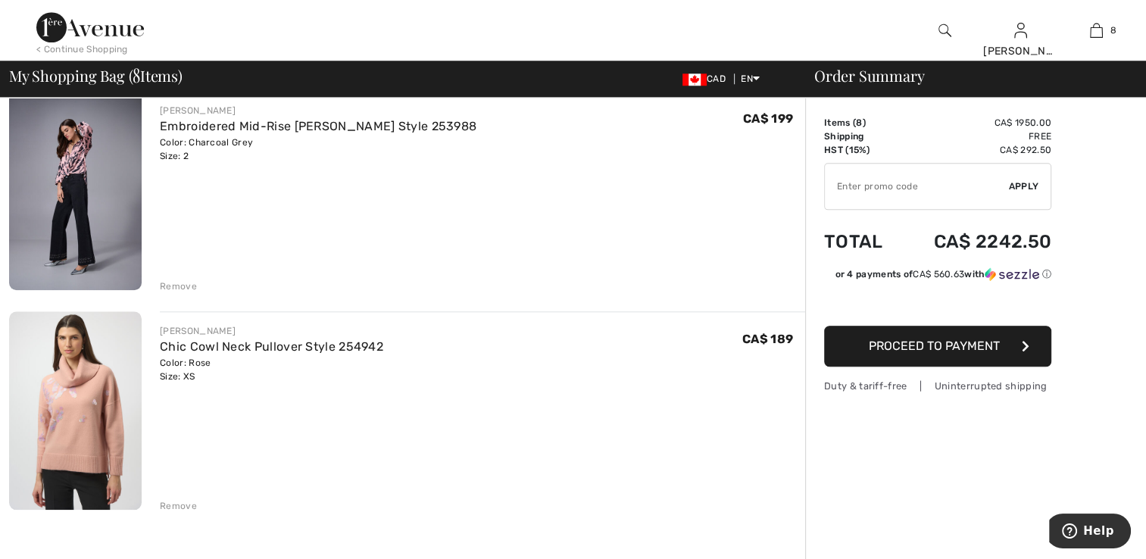
scroll to position [1439, 0]
